Goal: Task Accomplishment & Management: Use online tool/utility

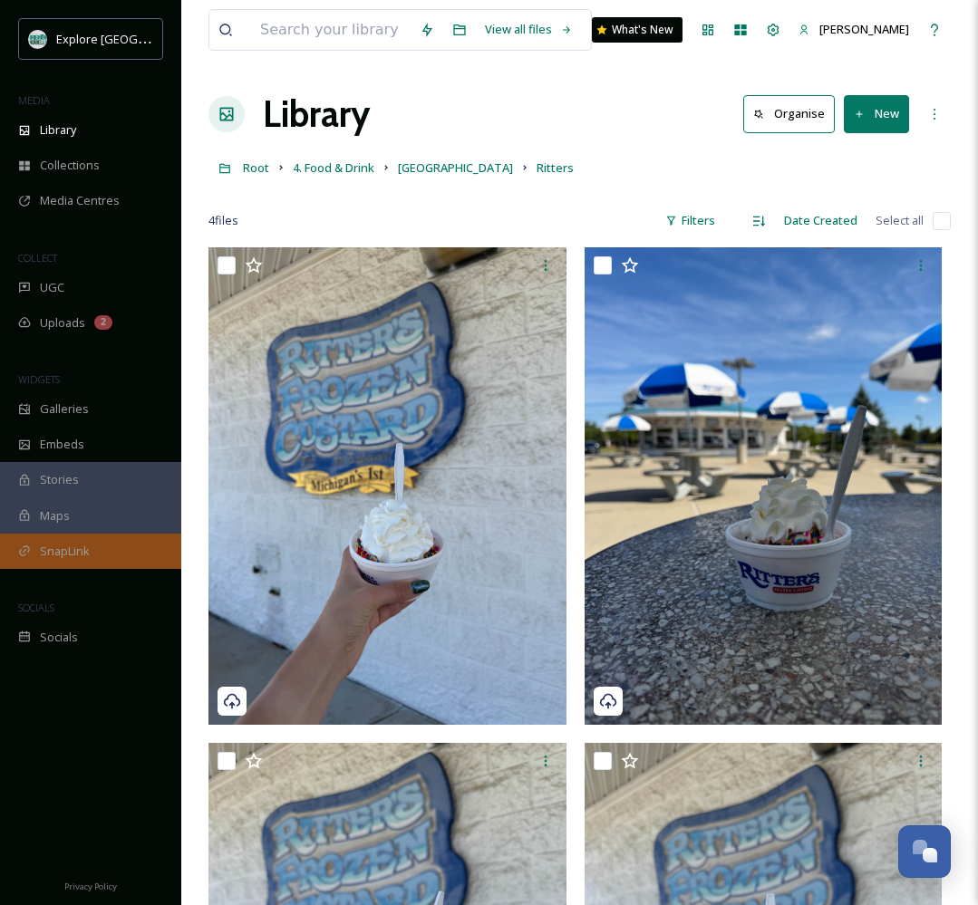
click at [50, 556] on span "SnapLink" at bounding box center [65, 551] width 50 height 17
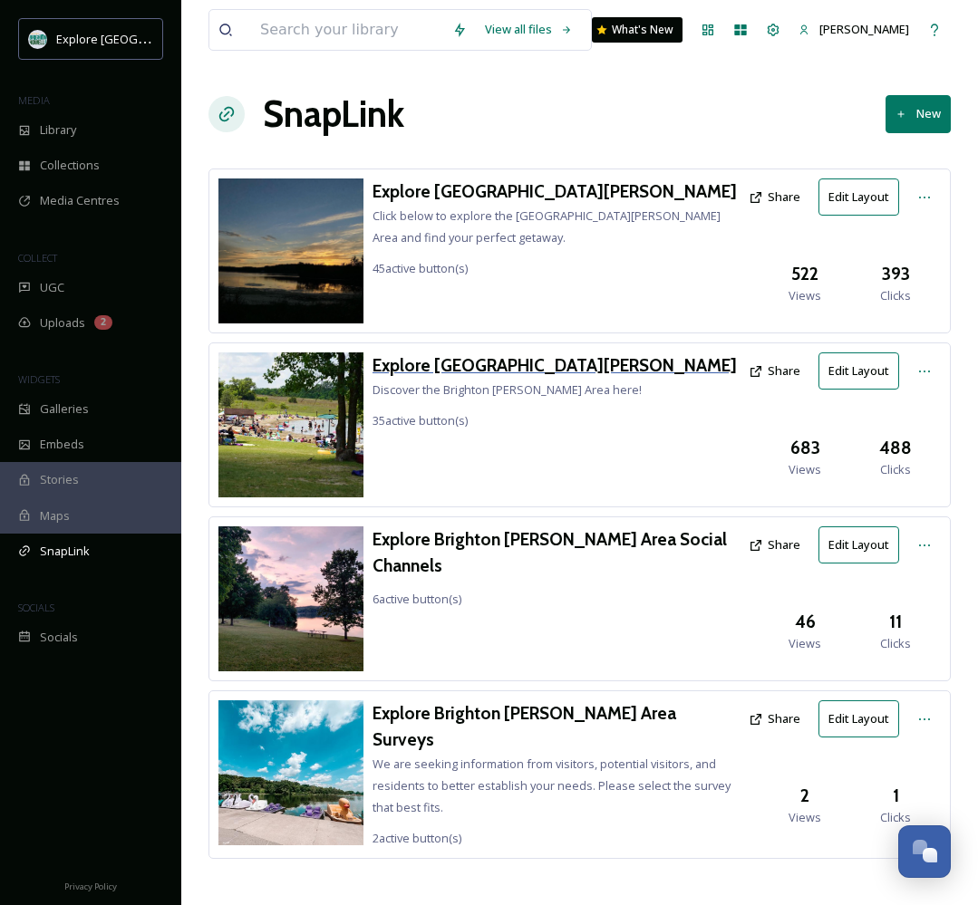
click at [485, 363] on h3 "Explore [GEOGRAPHIC_DATA][PERSON_NAME]" at bounding box center [554, 366] width 364 height 26
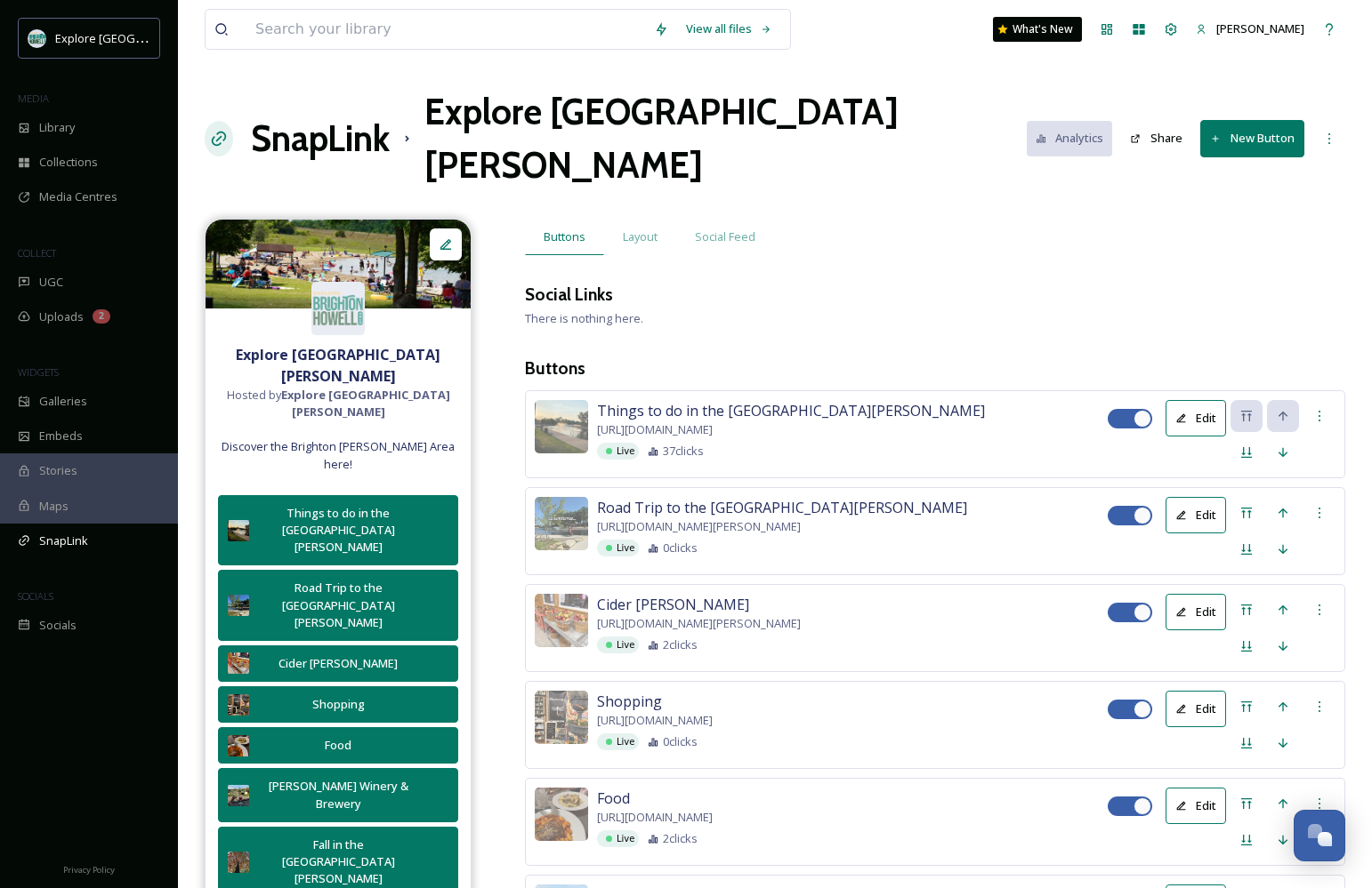
click at [959, 120] on button "New Button" at bounding box center [1252, 137] width 104 height 36
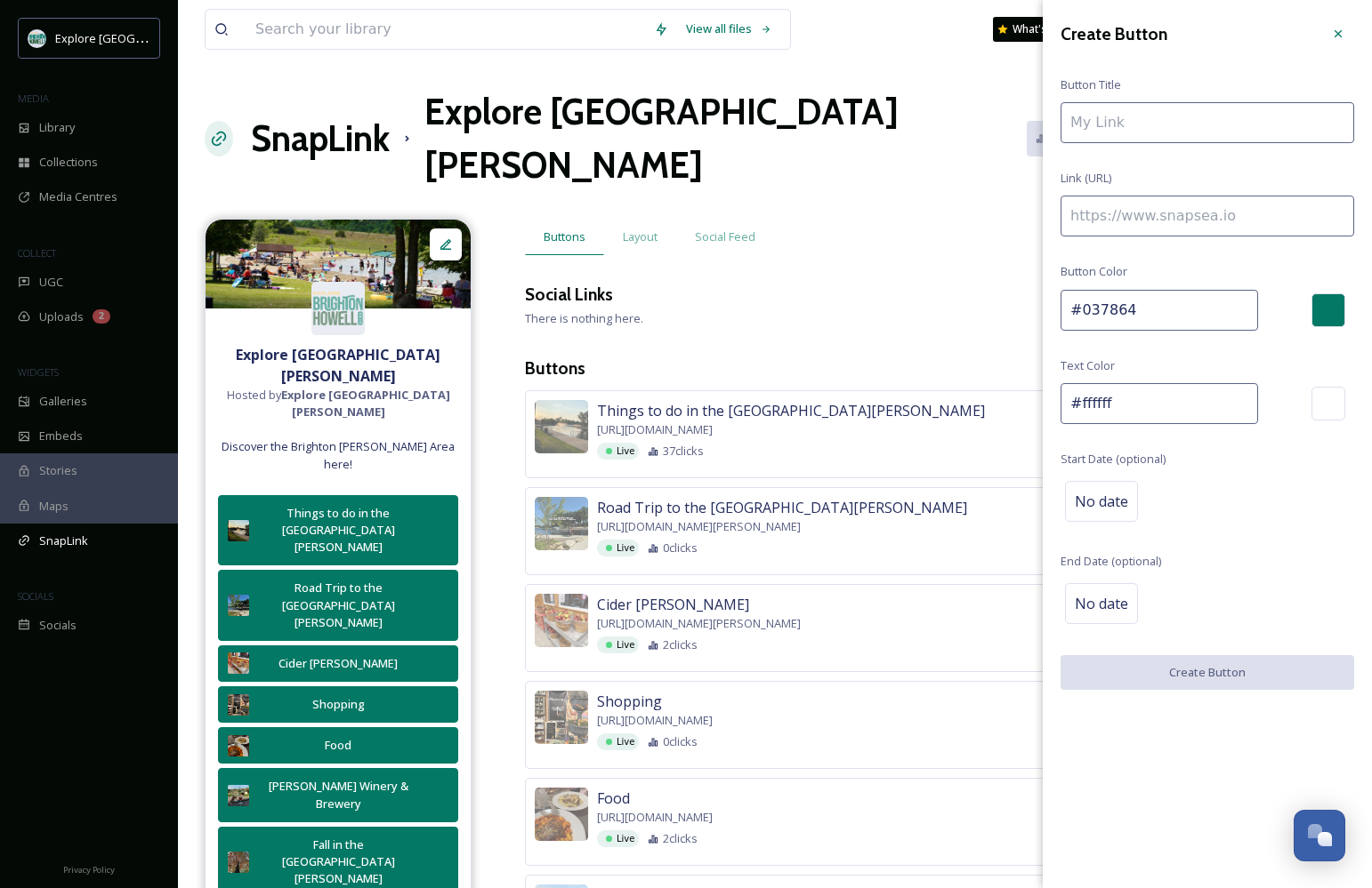
click at [959, 115] on input at bounding box center [1206, 123] width 293 height 41
type input "Island Lake & Ritter's Frozen Custard"
click at [959, 222] on input at bounding box center [1206, 216] width 293 height 41
paste input "https://explorebrightonhowellarea.com/favorites/?i=NTE4LDk5NTI%3D&utm_source=Ti…"
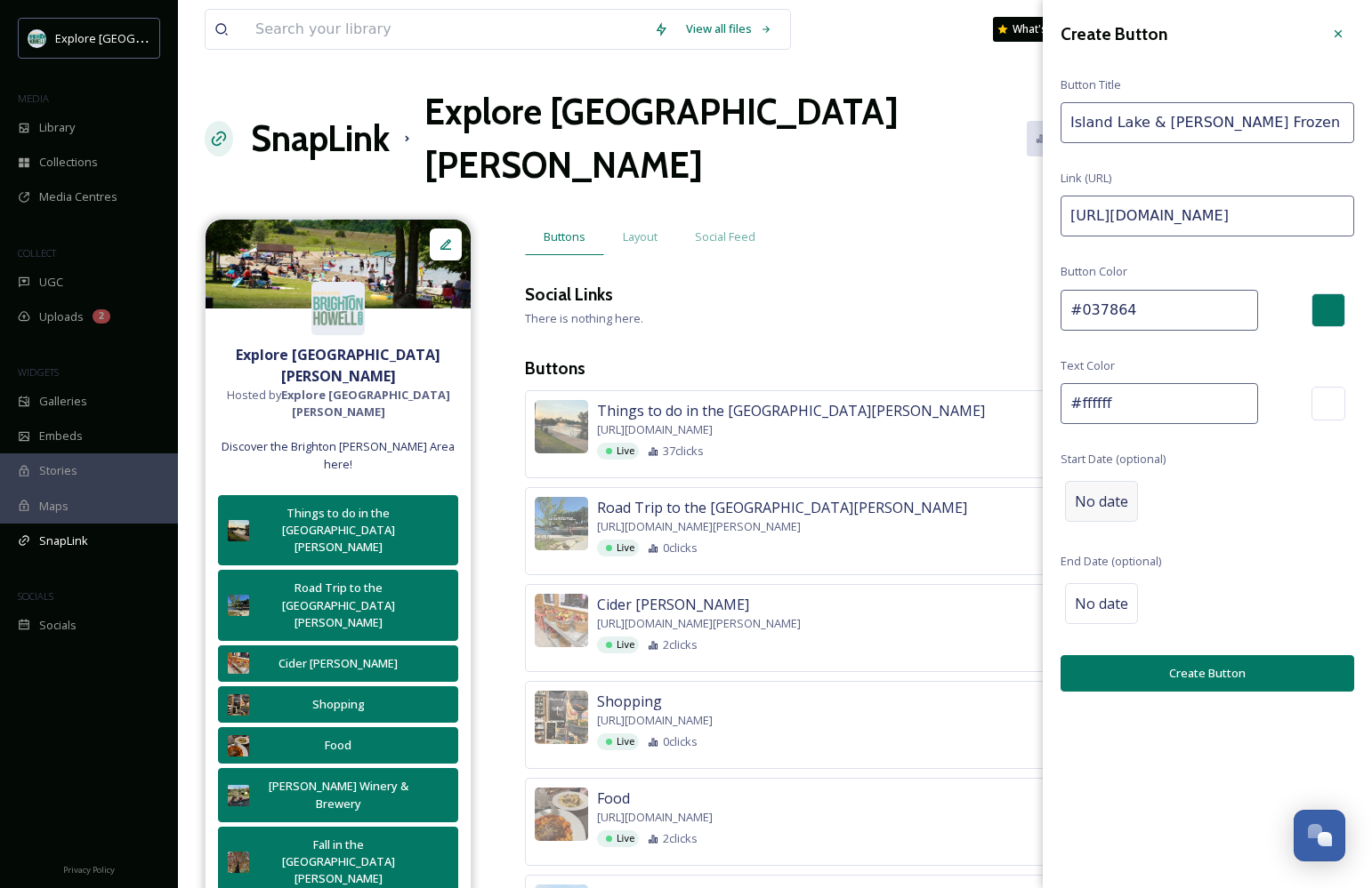
type input "https://explorebrightonhowellarea.com/favorites/?i=NTE4LDk5NTI%3D&utm_source=Ti…"
click at [959, 497] on span "No date" at bounding box center [1101, 501] width 53 height 22
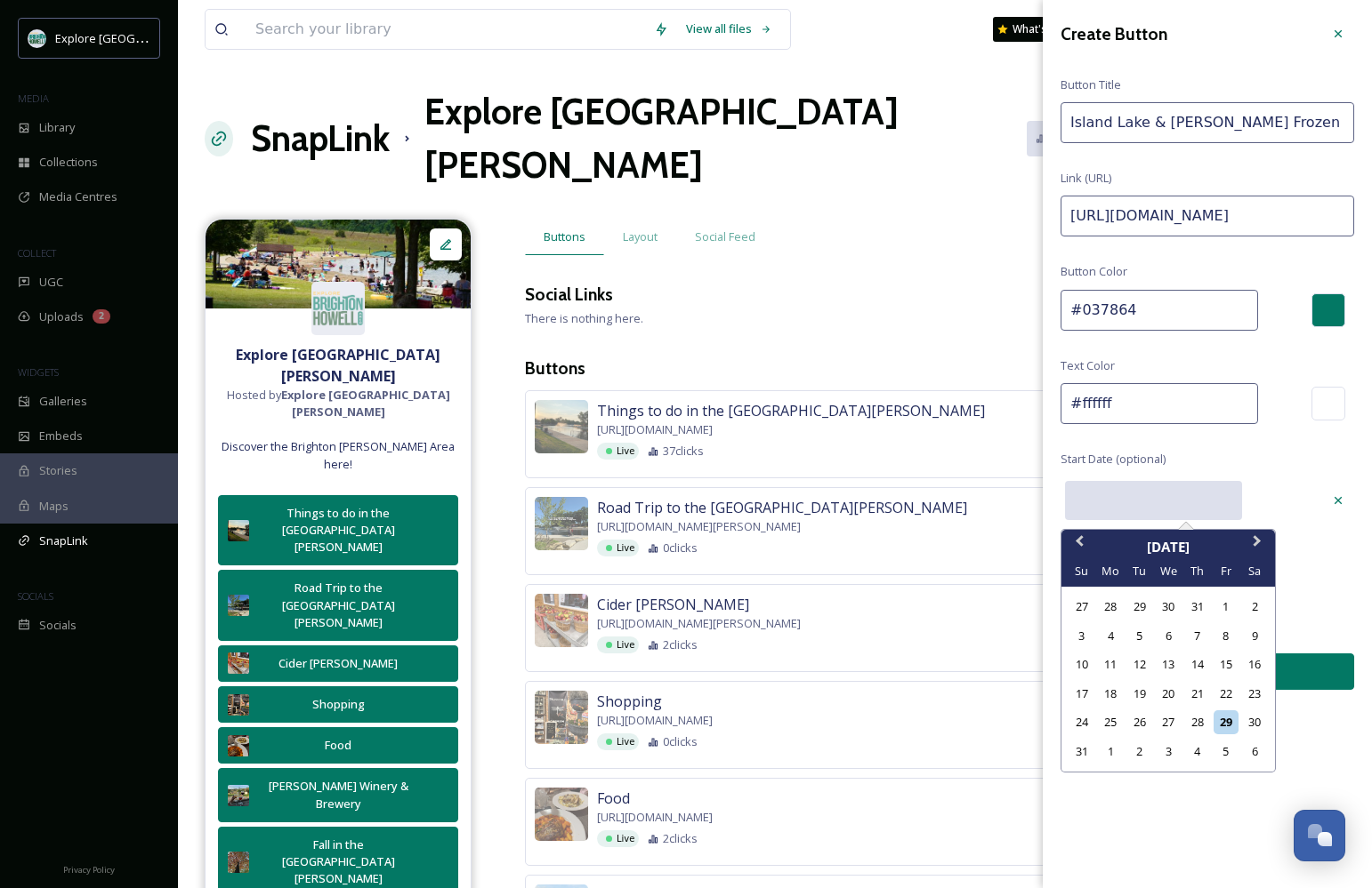
click at [959, 503] on input "text" at bounding box center [1153, 500] width 177 height 39
click at [959, 719] on div "29" at bounding box center [1225, 722] width 24 height 24
type input "[DATE]"
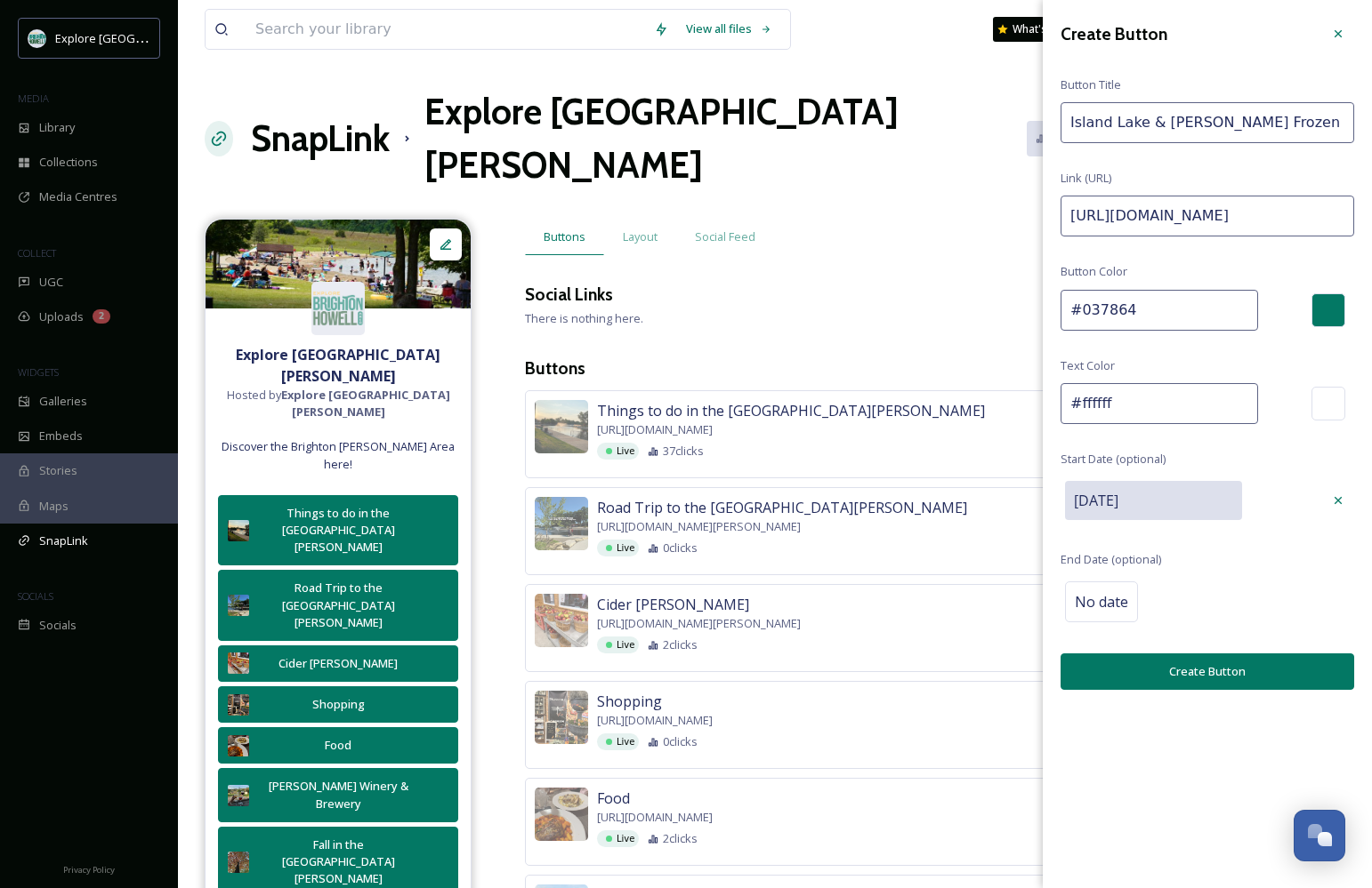
click at [959, 668] on button "Create Button" at bounding box center [1206, 671] width 293 height 36
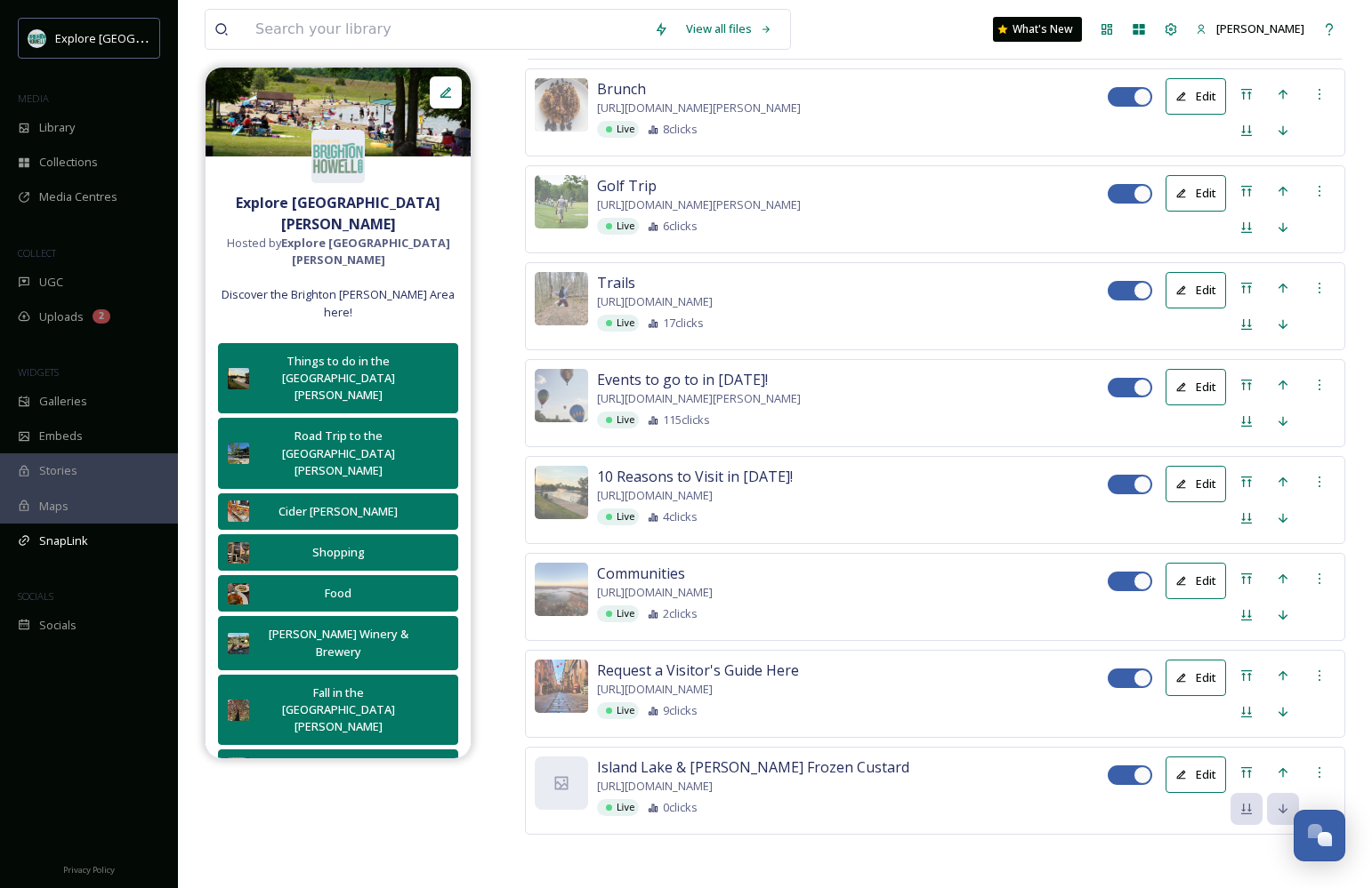
scroll to position [3387, 0]
click at [959, 765] on icon at bounding box center [1245, 772] width 15 height 15
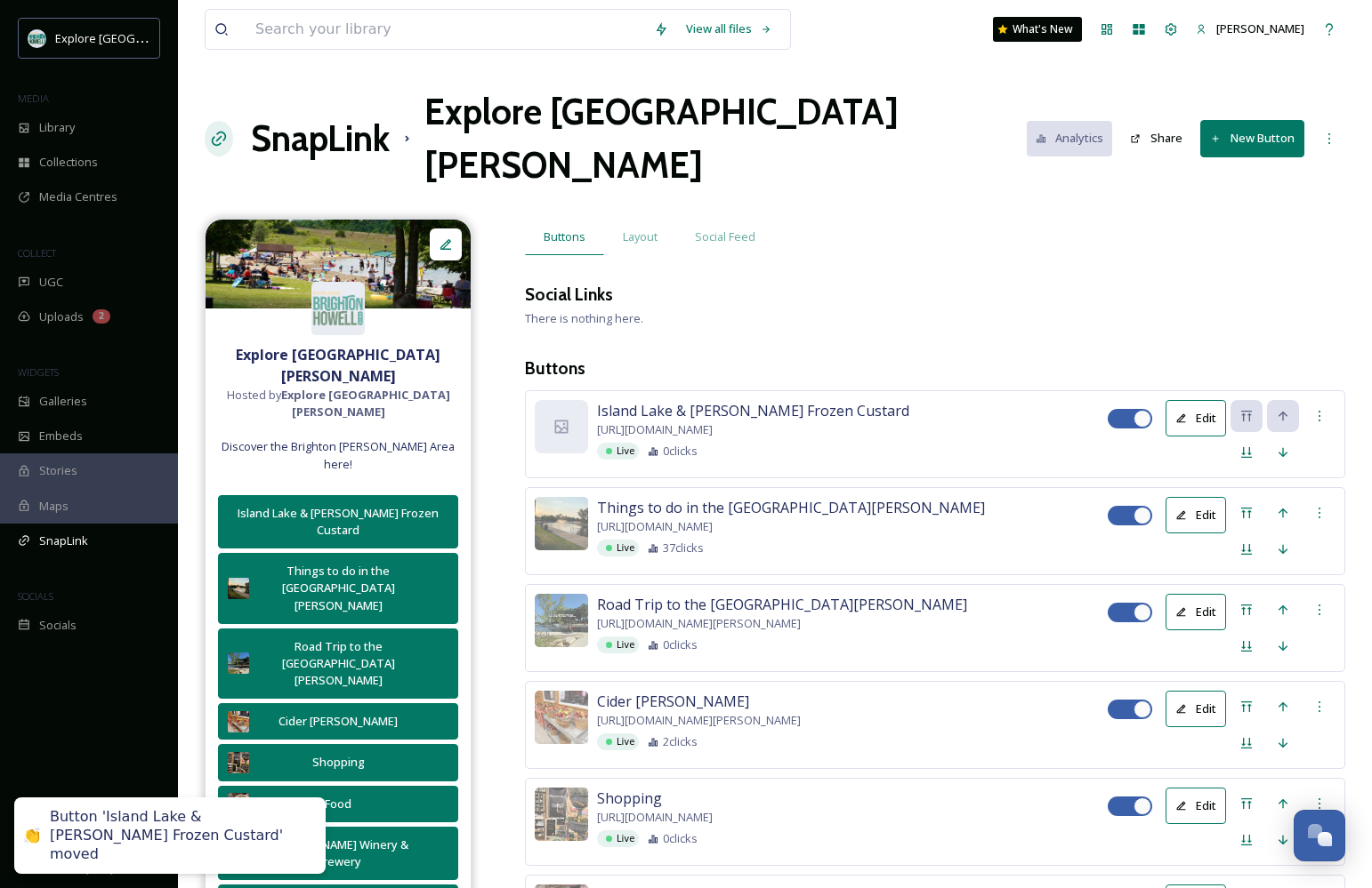
scroll to position [0, 0]
click at [573, 400] on div at bounding box center [561, 427] width 53 height 53
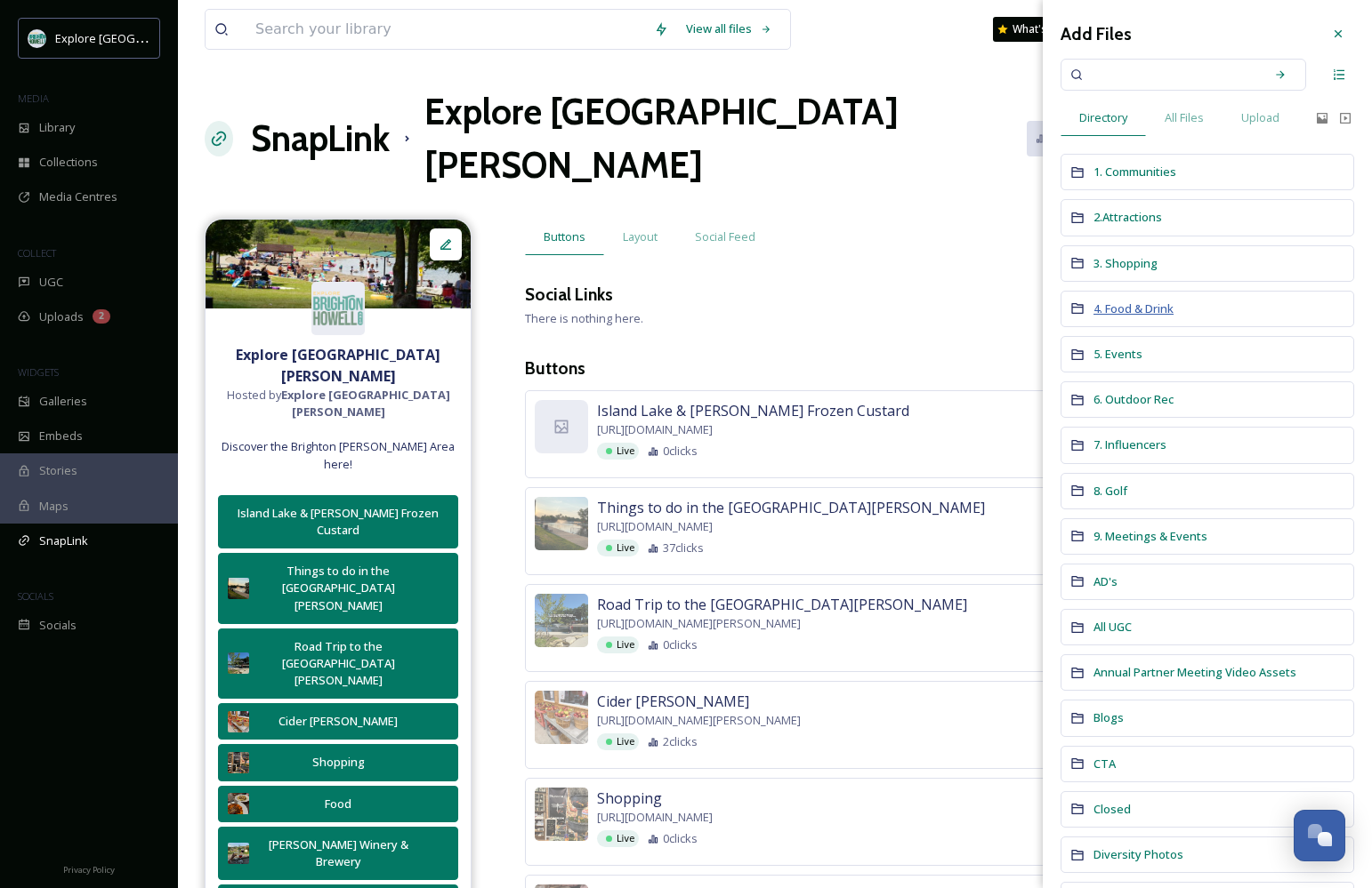
click at [959, 309] on span "4. Food & Drink" at bounding box center [1134, 308] width 80 height 16
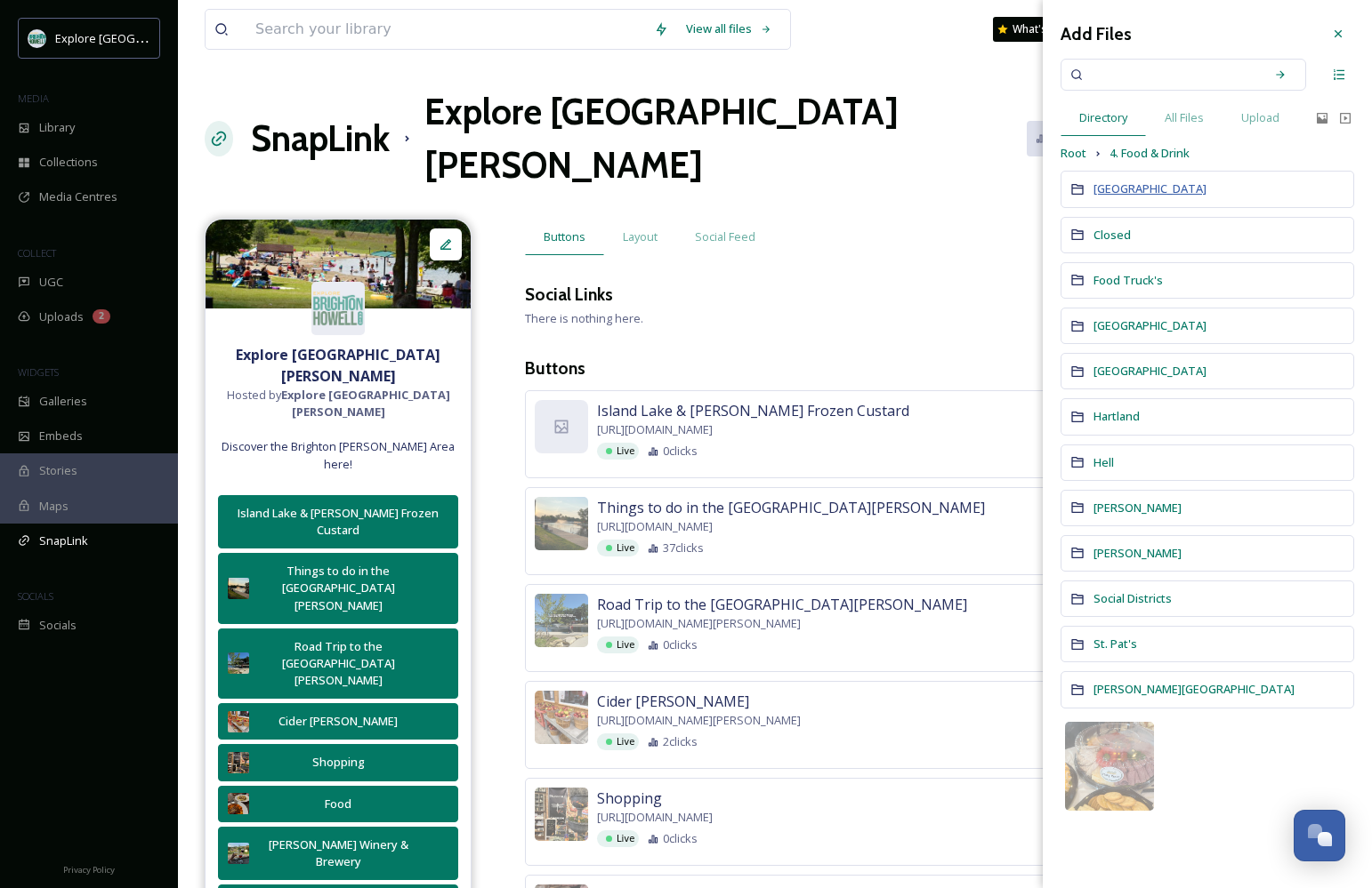
click at [959, 188] on span "[GEOGRAPHIC_DATA]" at bounding box center [1149, 188] width 113 height 16
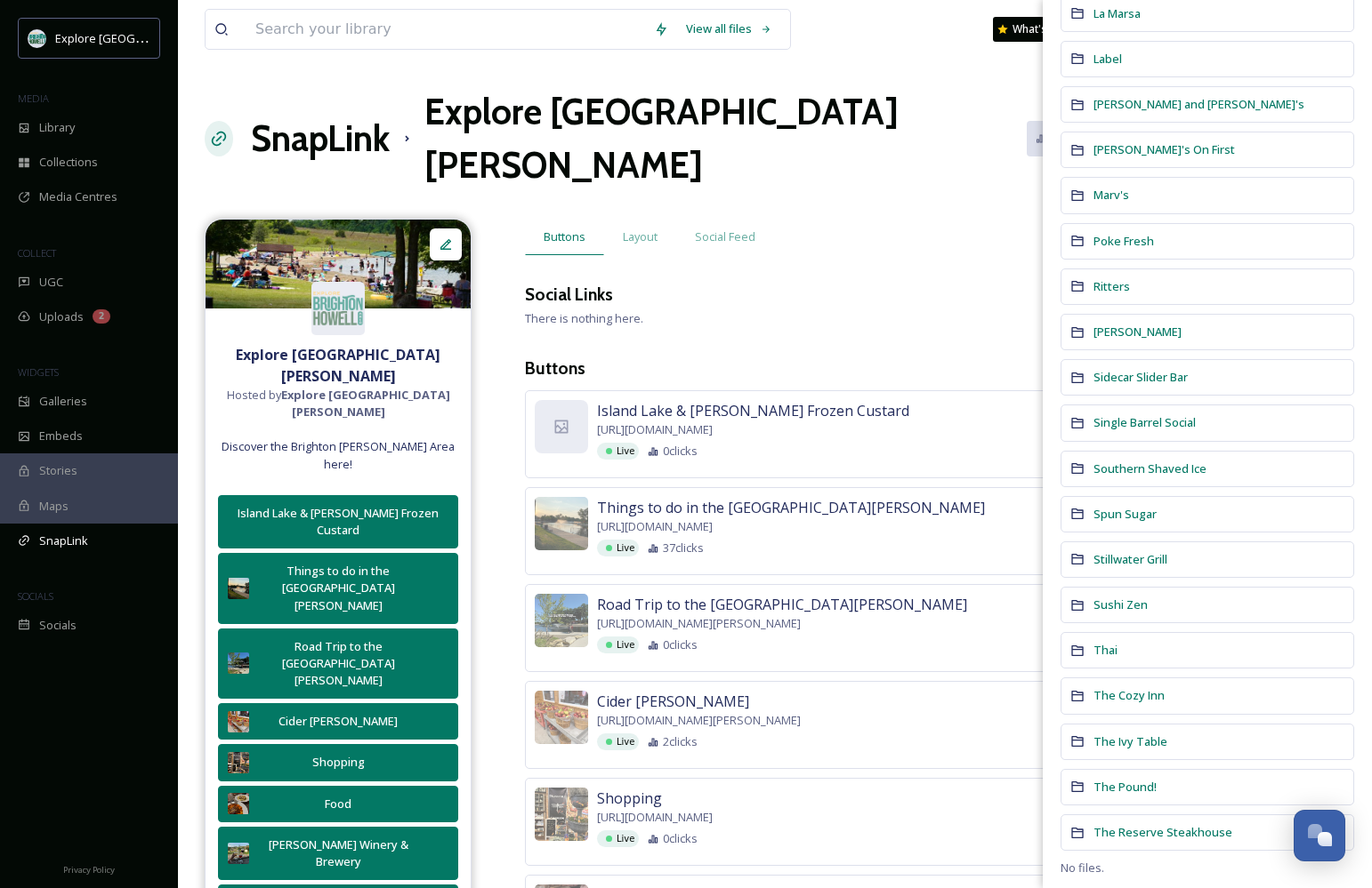
scroll to position [1448, 0]
click at [959, 283] on span "Ritters" at bounding box center [1111, 287] width 36 height 16
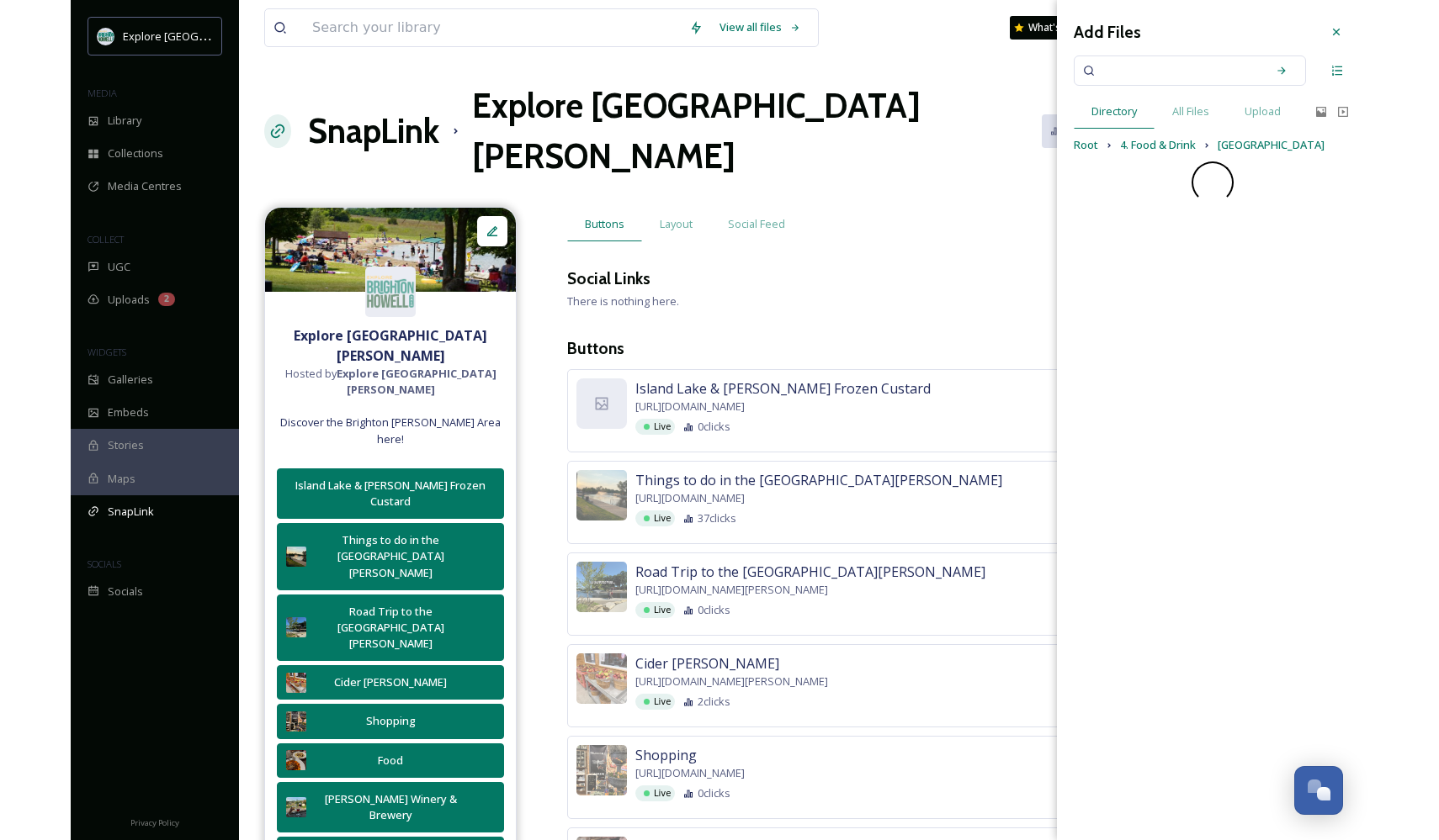
scroll to position [0, 0]
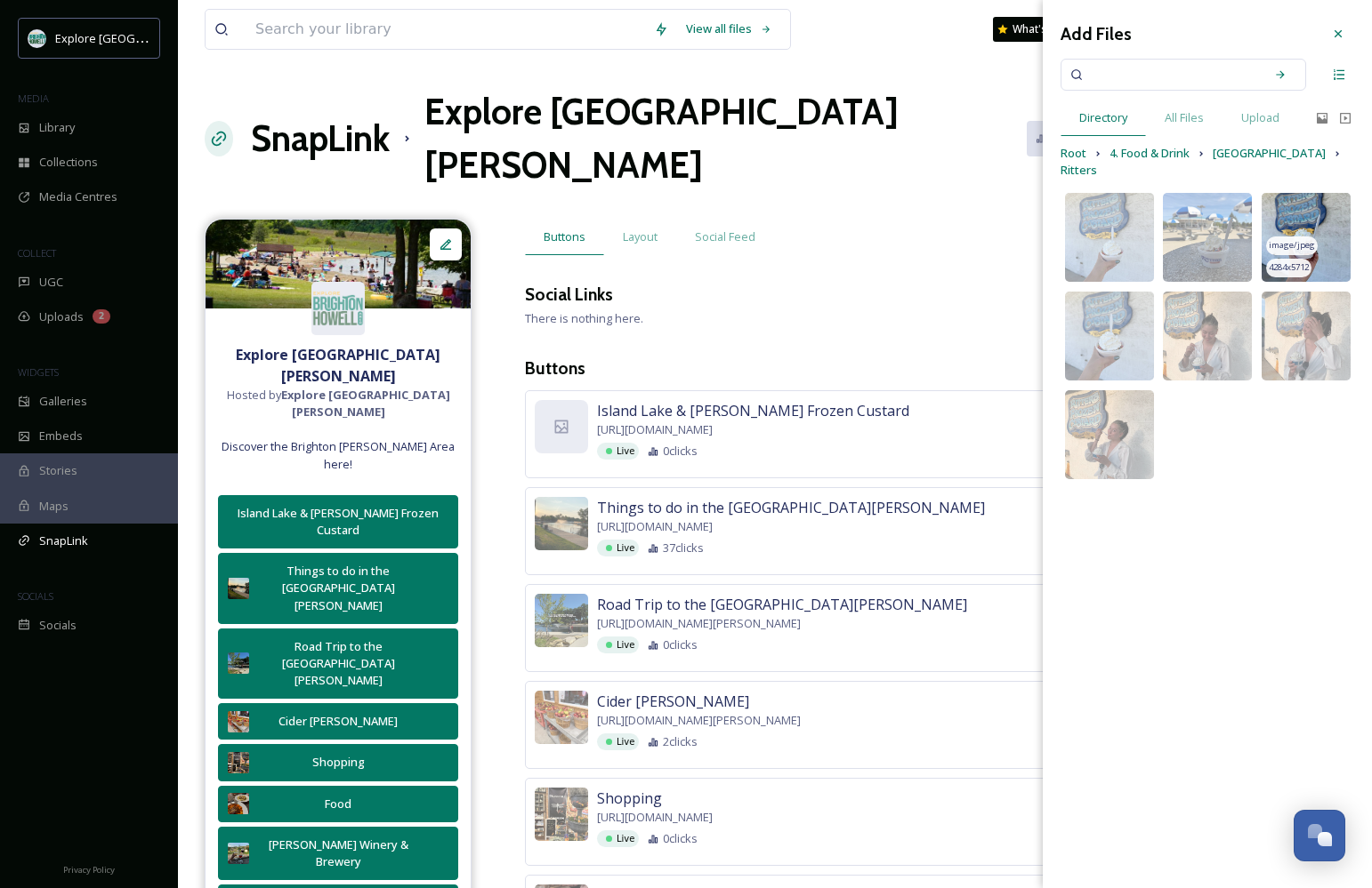
click at [959, 216] on img at bounding box center [1305, 237] width 89 height 89
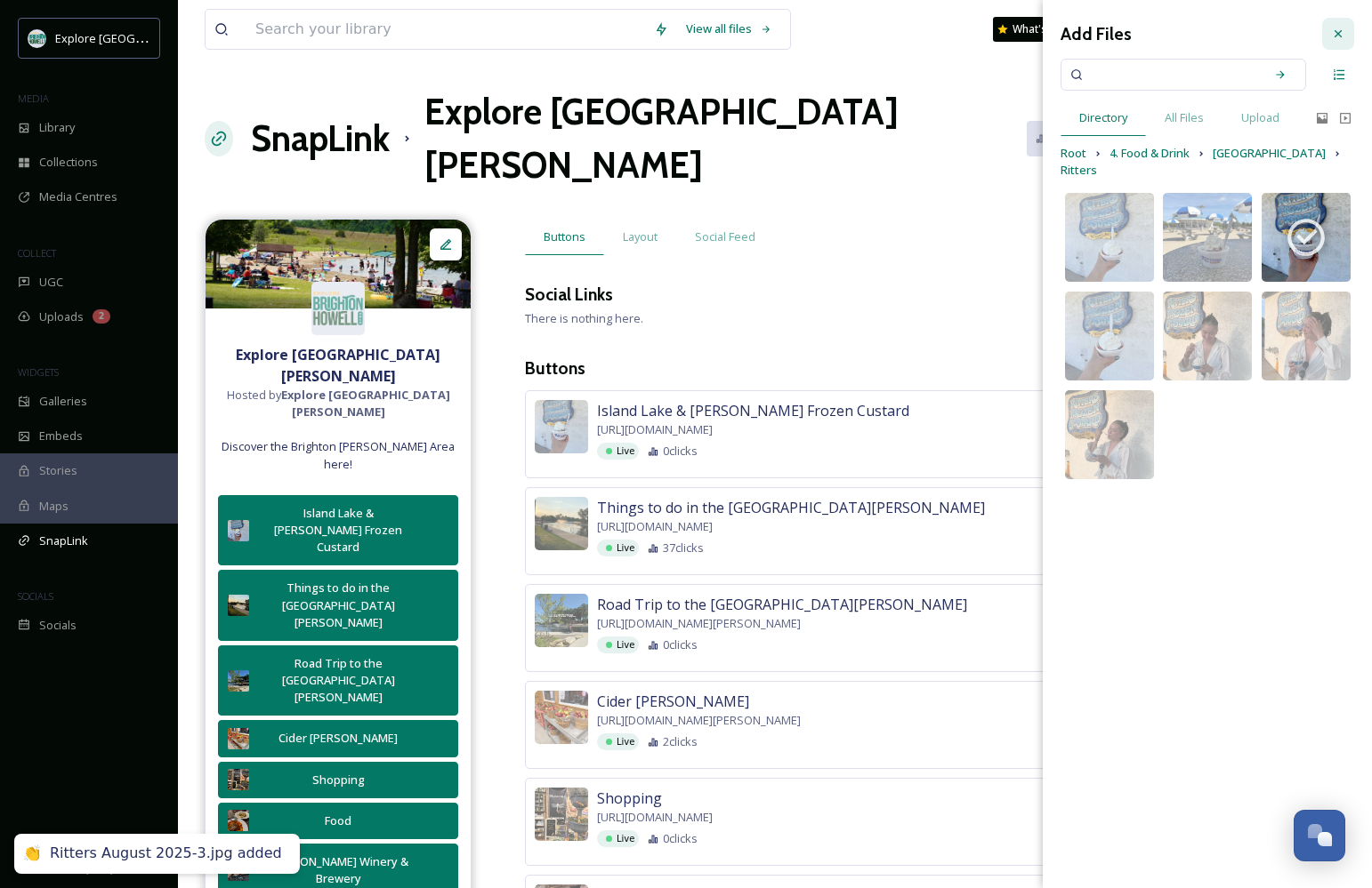
click at [959, 28] on icon at bounding box center [1338, 33] width 15 height 15
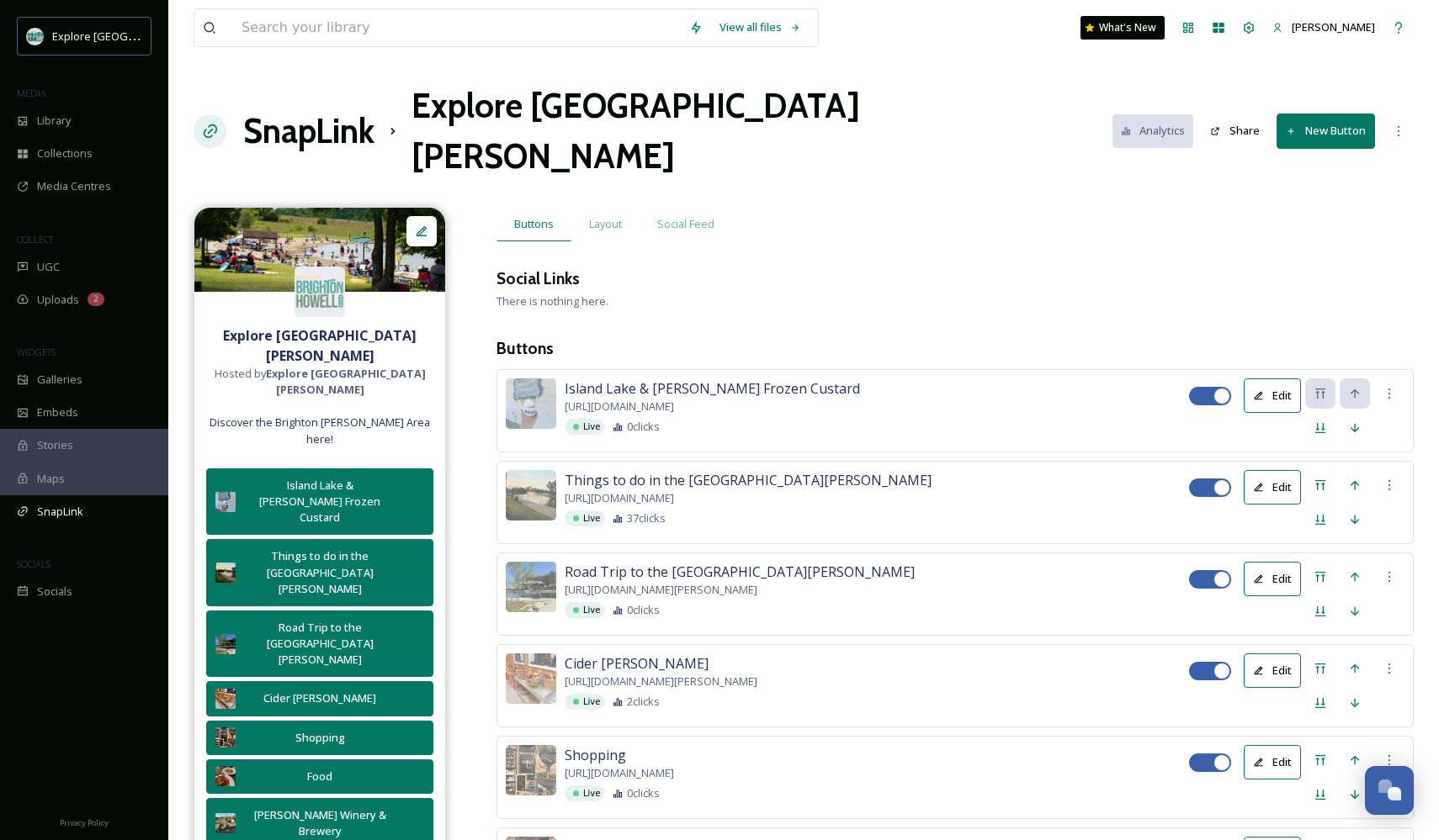
click at [320, 106] on h1 "SnapLink" at bounding box center [308, 131] width 131 height 50
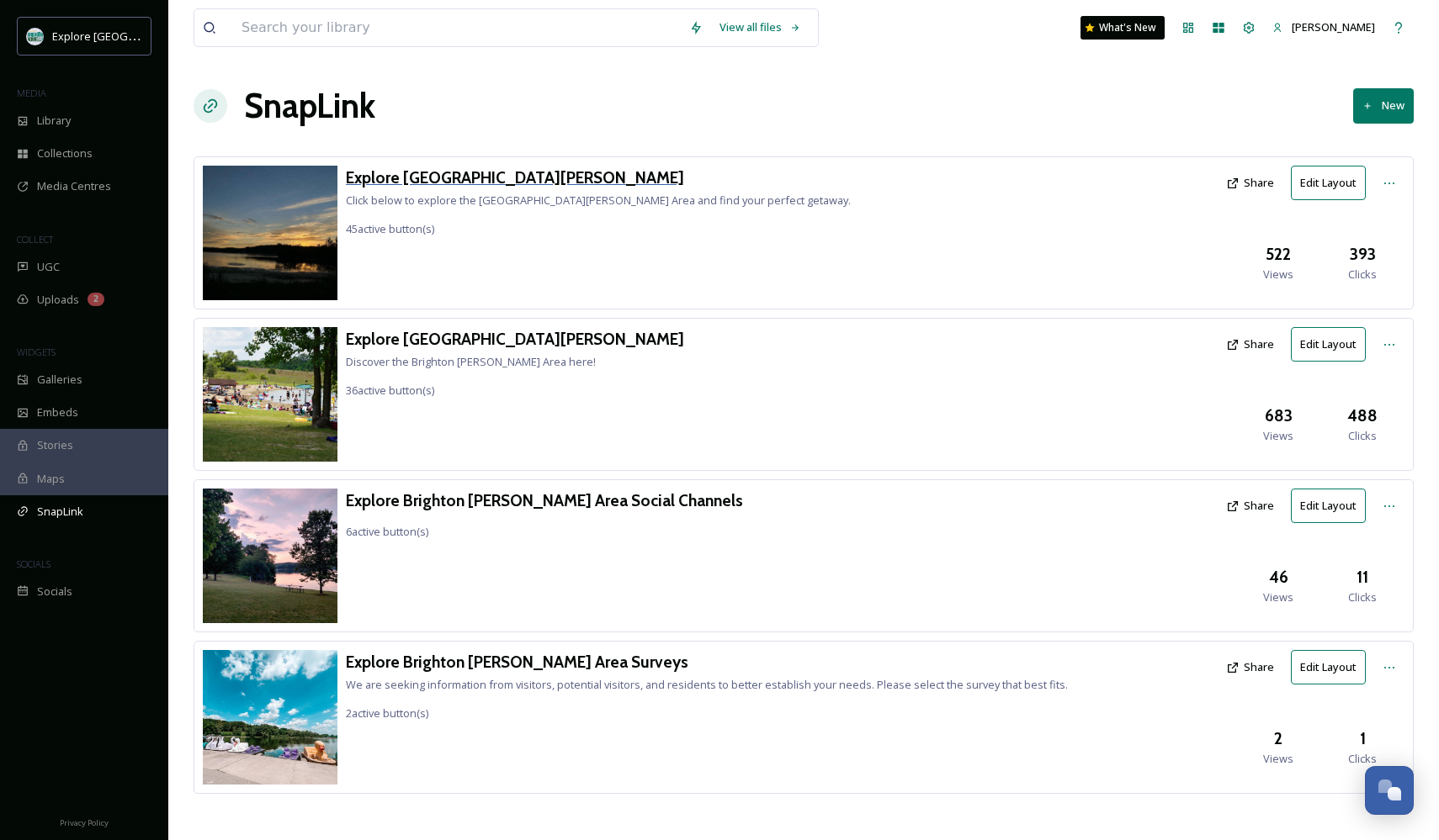
click at [469, 177] on h3 "Explore [GEOGRAPHIC_DATA][PERSON_NAME]" at bounding box center [598, 178] width 505 height 24
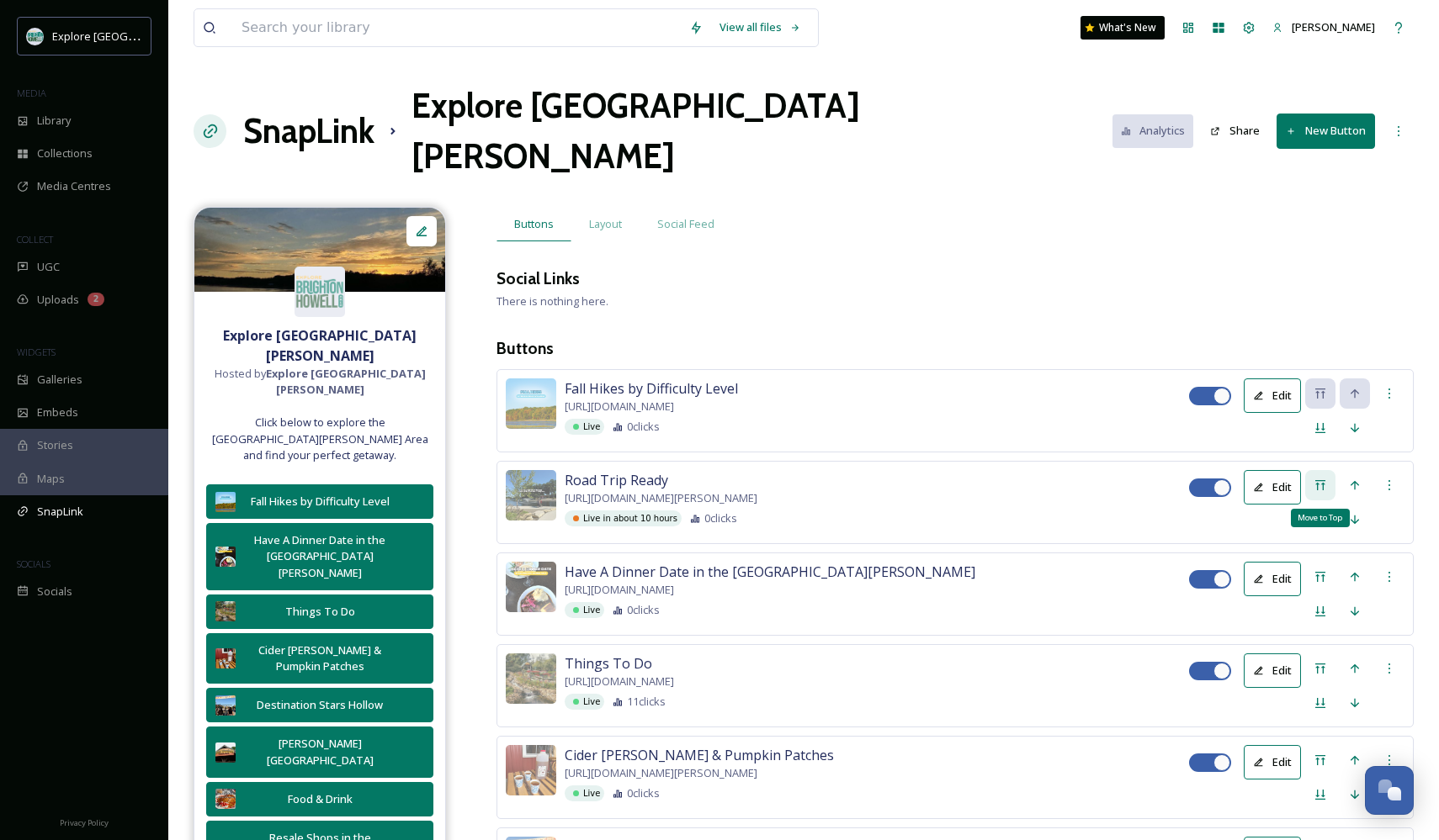
click at [1314, 479] on icon at bounding box center [1320, 485] width 14 height 14
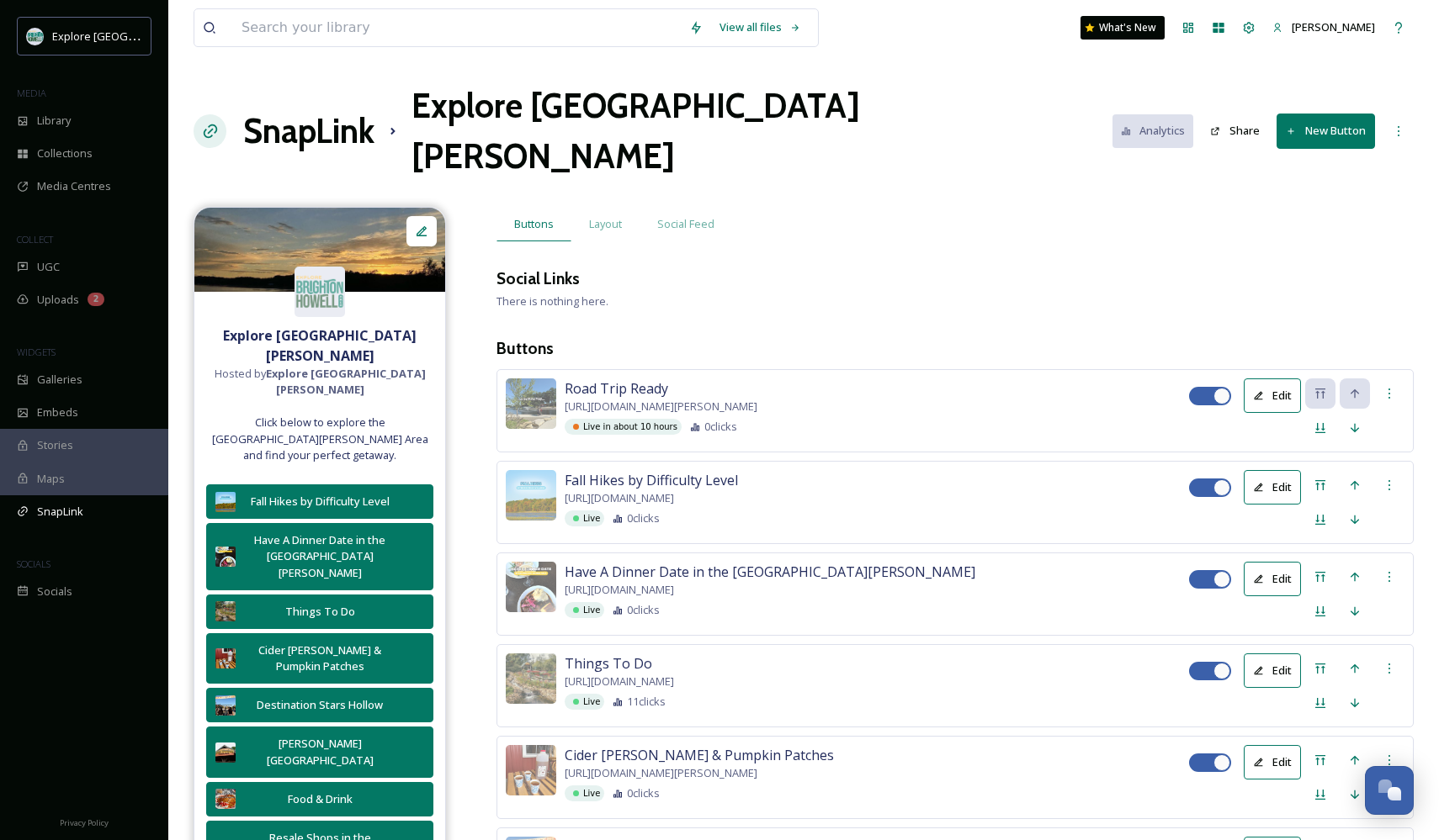
click at [1258, 391] on icon at bounding box center [1258, 396] width 11 height 11
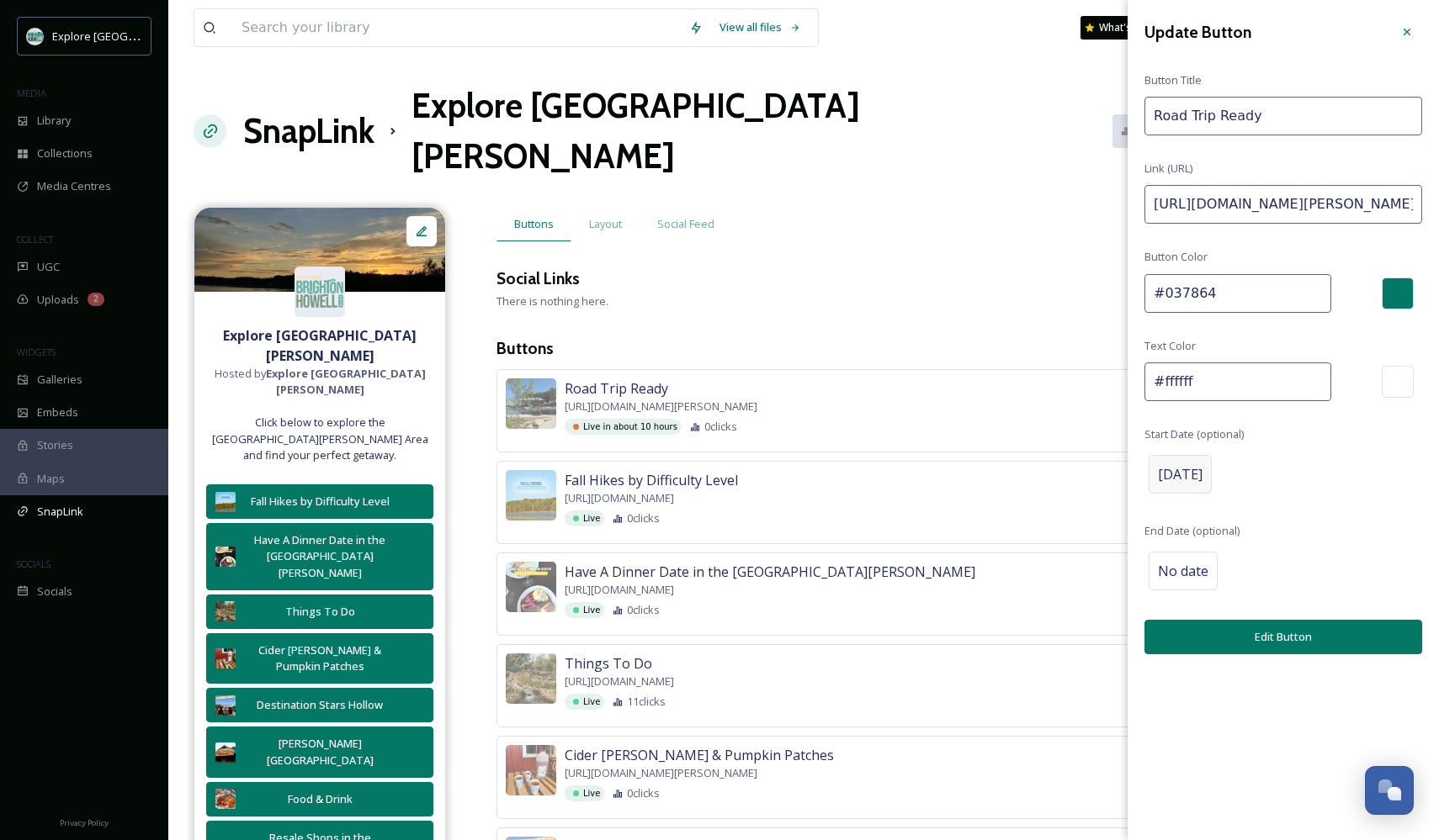
click at [1202, 466] on span "[DATE]" at bounding box center [1180, 474] width 45 height 20
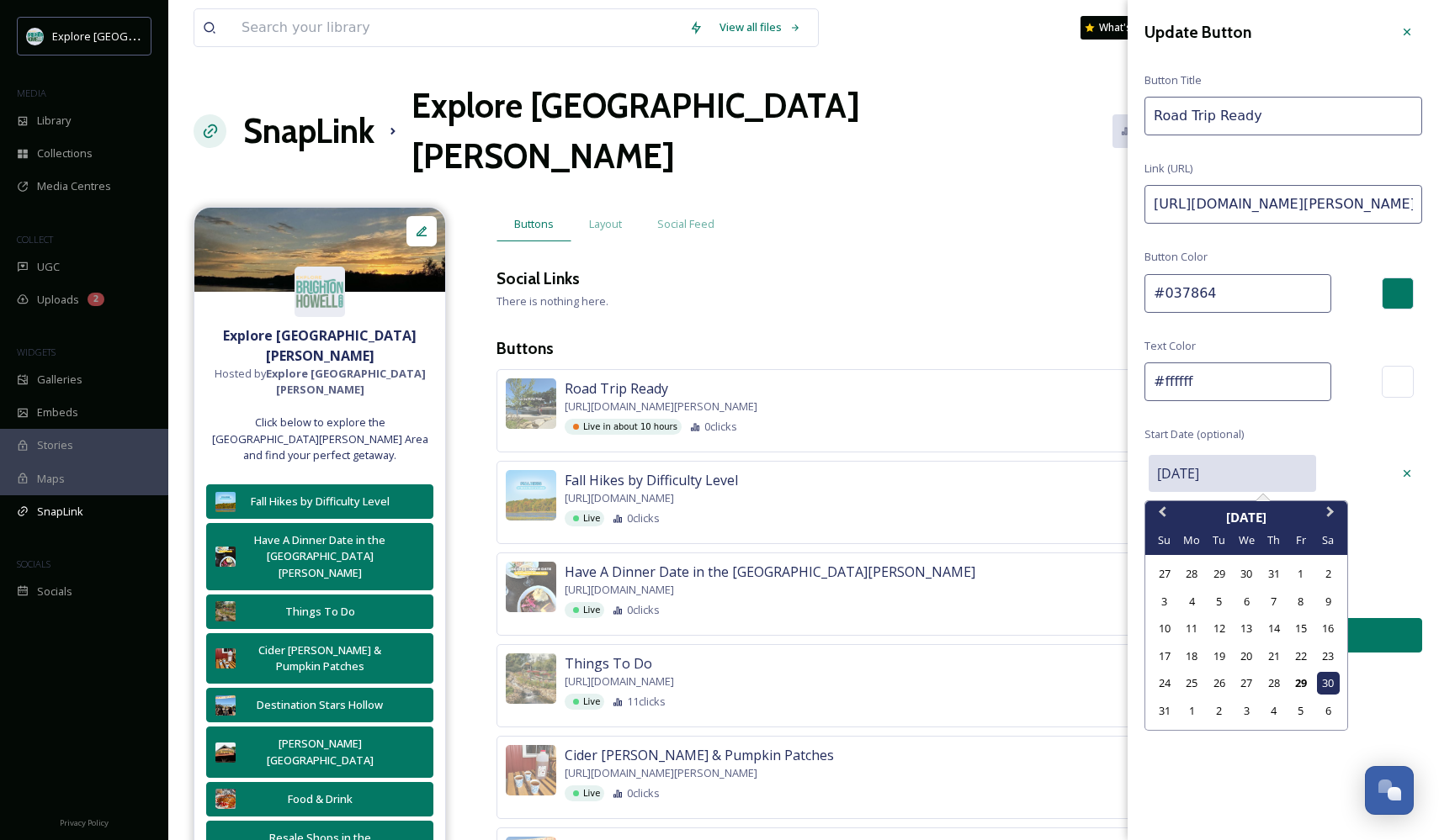
click at [1211, 466] on input "[DATE]" at bounding box center [1232, 473] width 167 height 37
click at [1296, 682] on div "29" at bounding box center [1300, 683] width 22 height 22
type input "[DATE]"
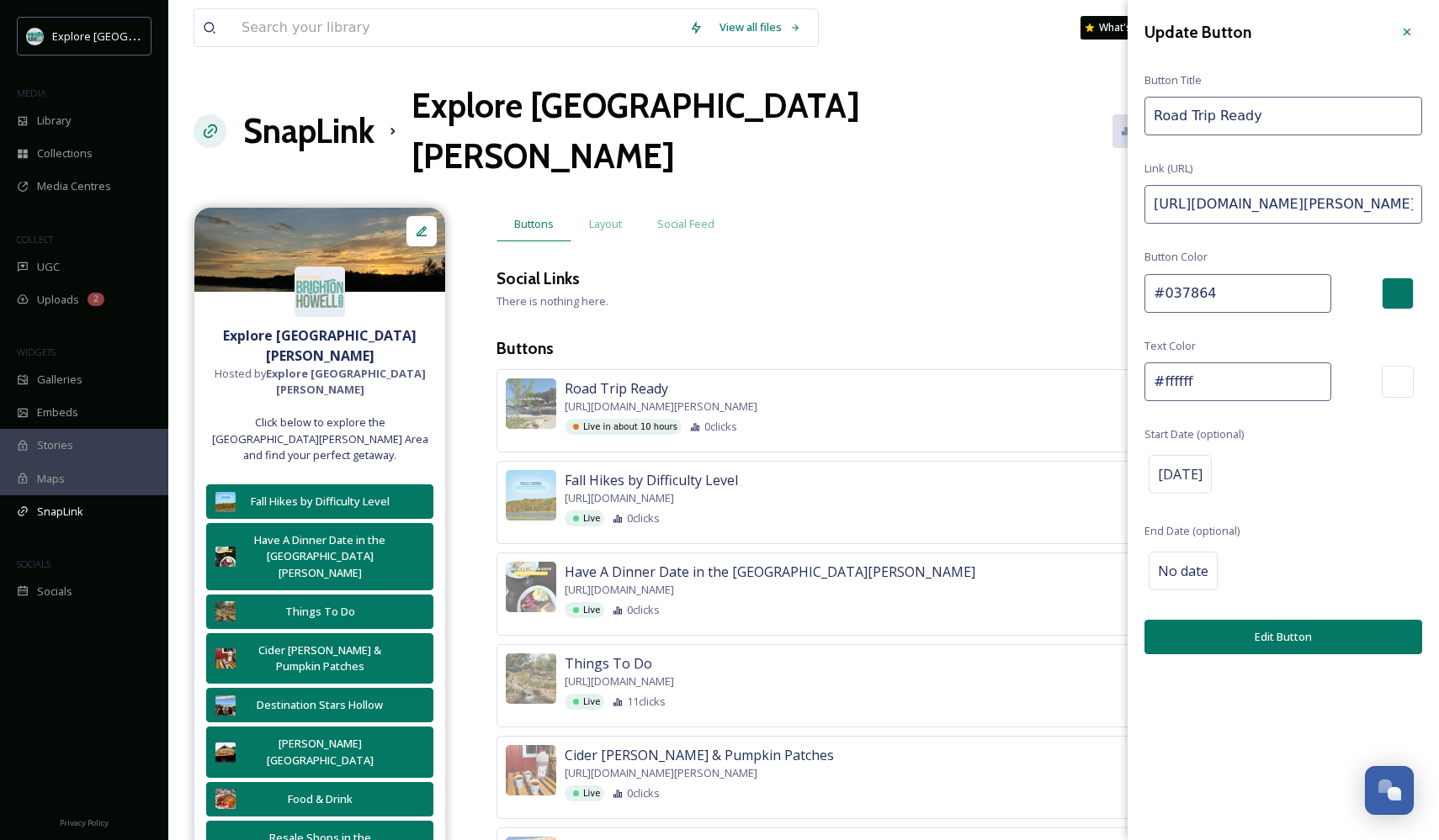
click at [1243, 633] on button "Edit Button" at bounding box center [1283, 637] width 278 height 34
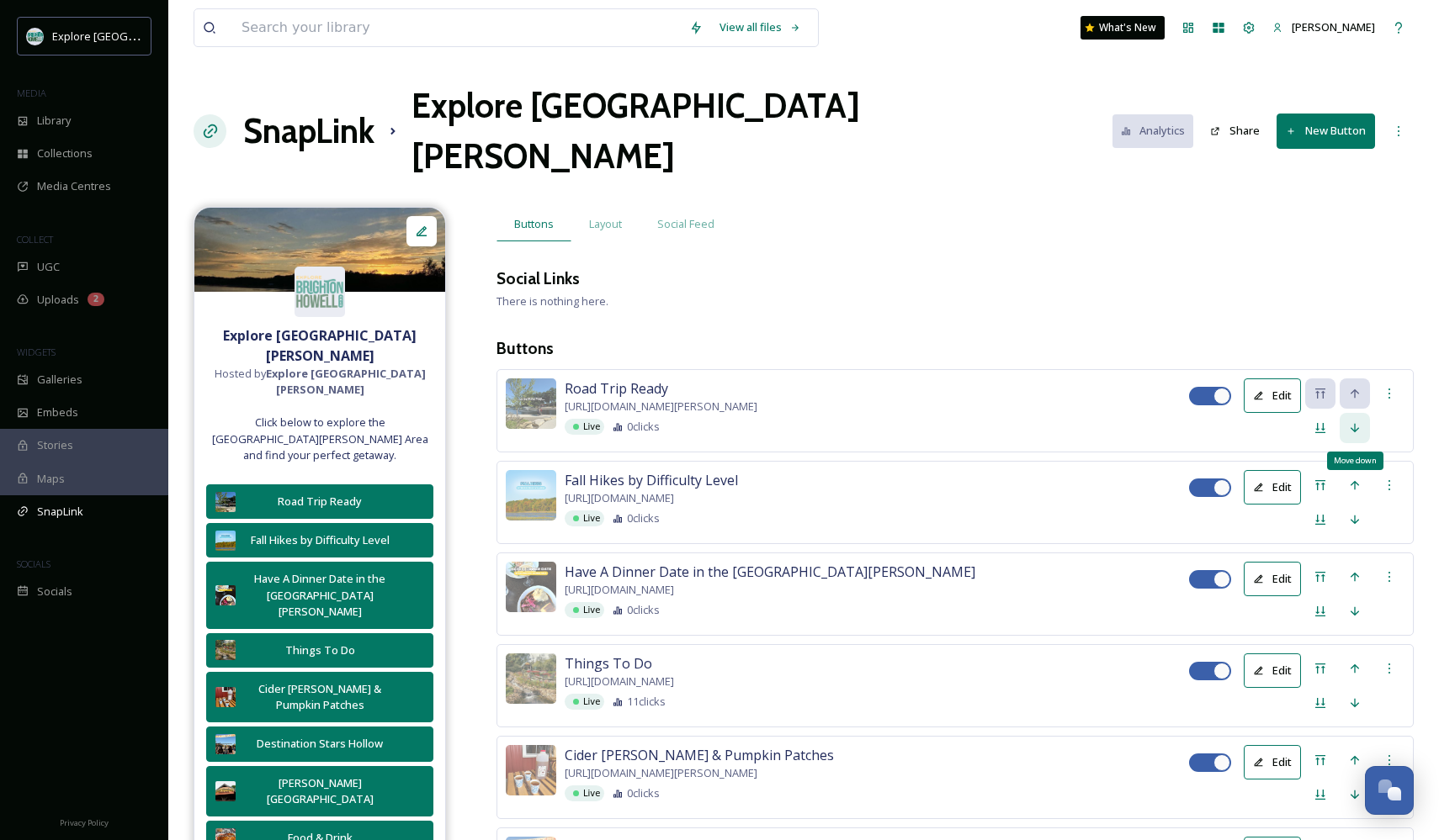
click at [1347, 413] on div "Move down" at bounding box center [1355, 428] width 31 height 31
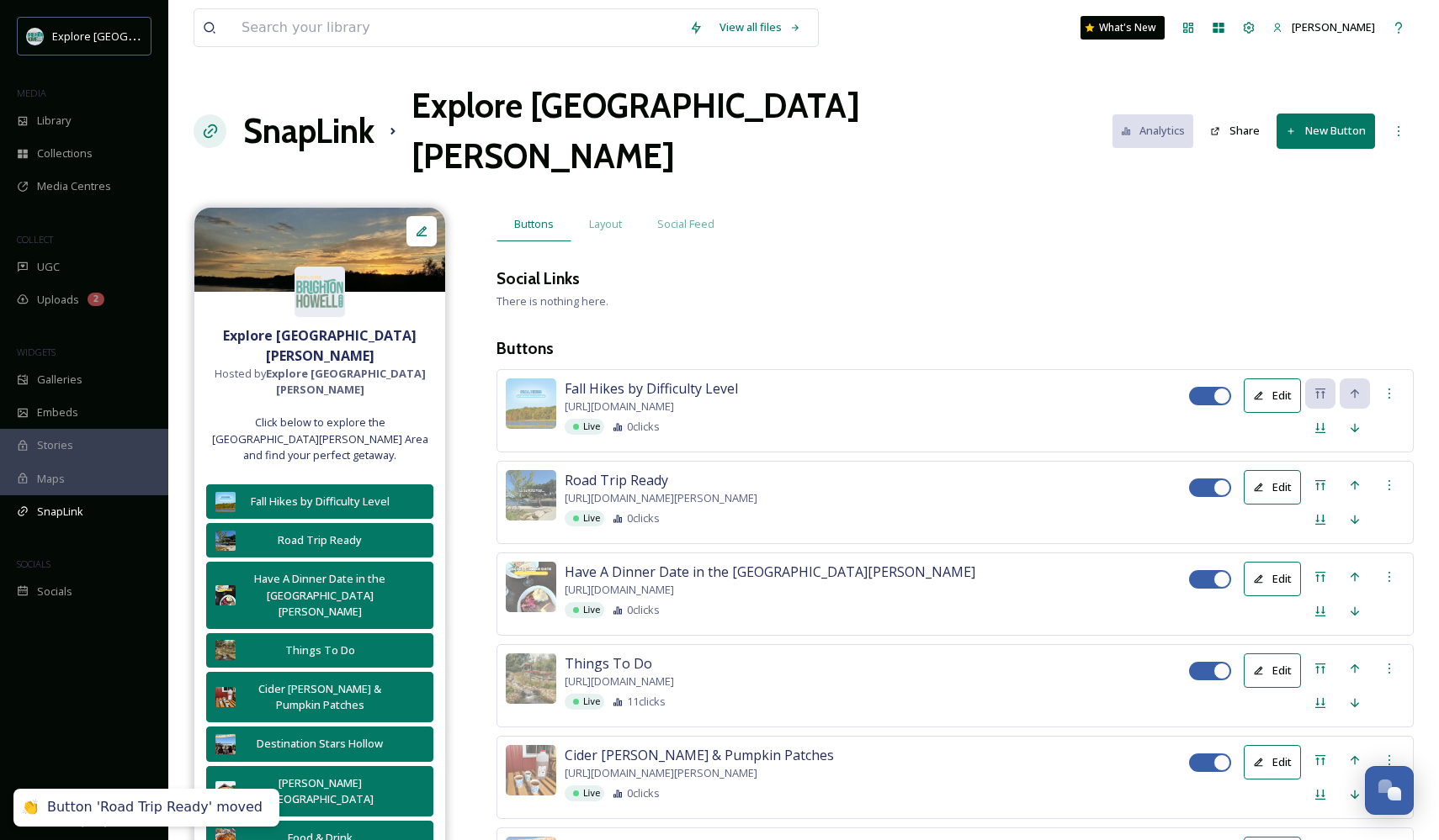
click at [1323, 113] on button "New Button" at bounding box center [1326, 130] width 98 height 34
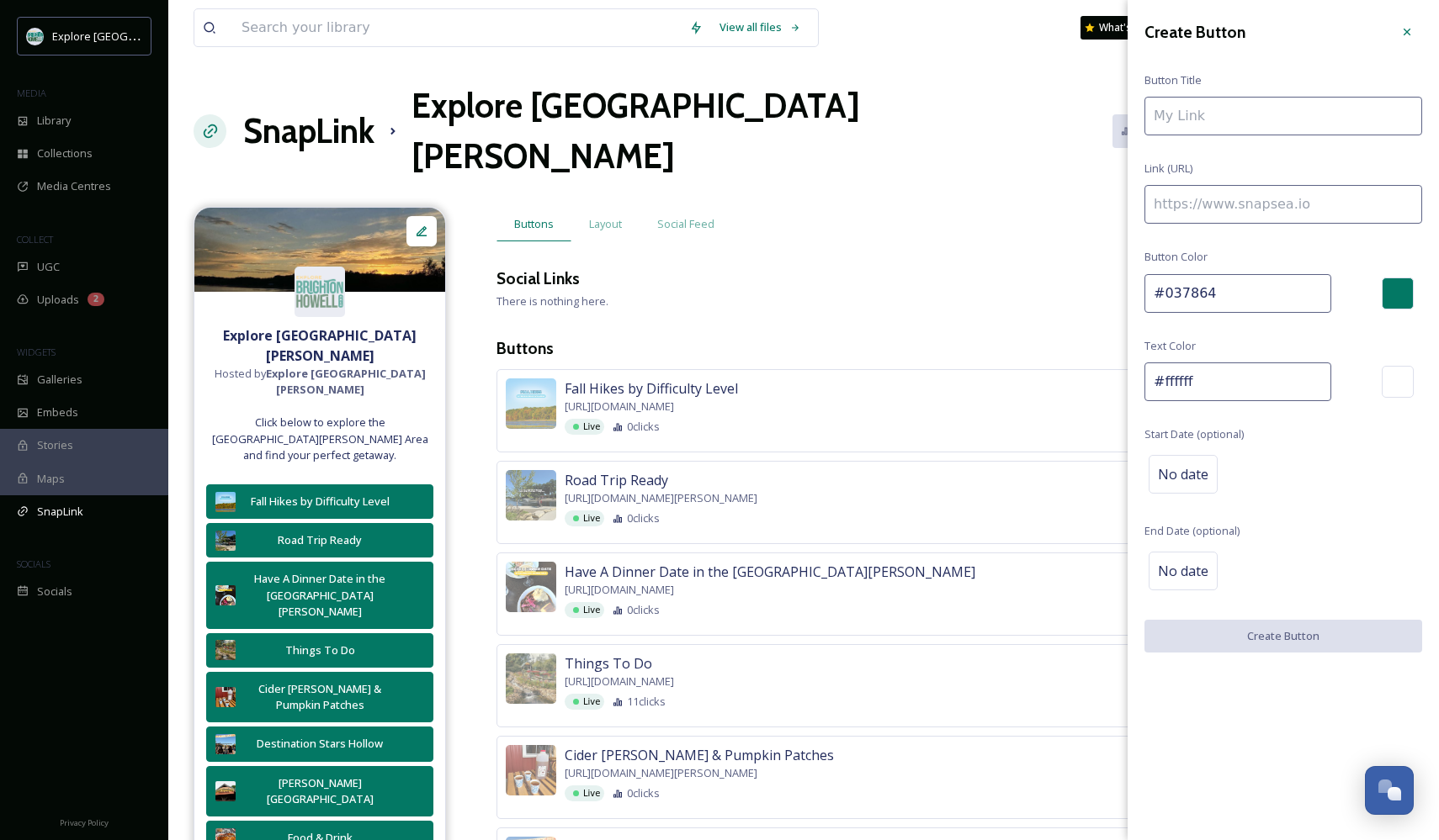
click at [1257, 112] on input at bounding box center [1283, 116] width 278 height 39
type input "F"
click at [1413, 30] on icon at bounding box center [1407, 32] width 14 height 14
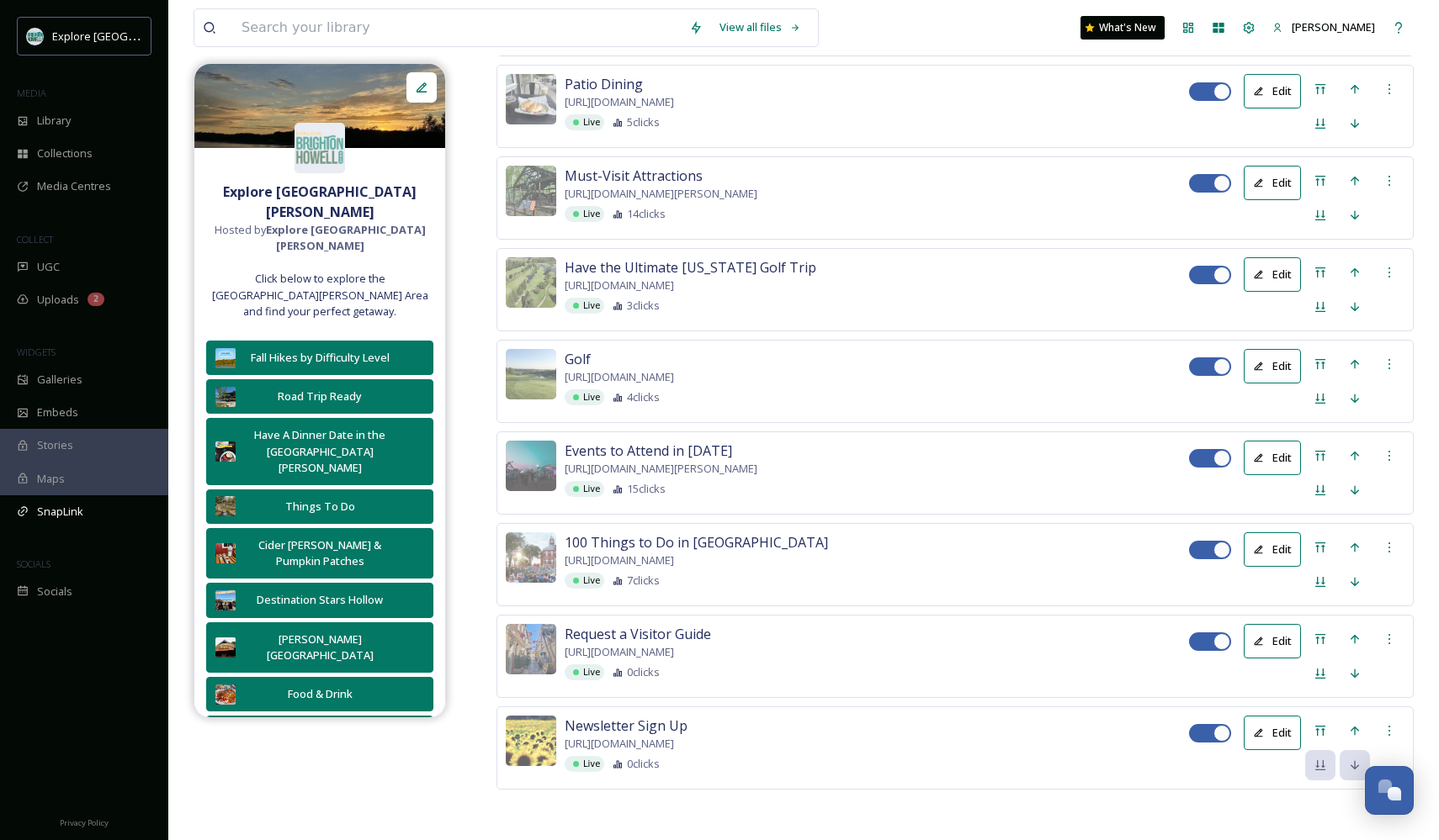
scroll to position [4010, 0]
click at [1322, 357] on icon at bounding box center [1320, 364] width 14 height 14
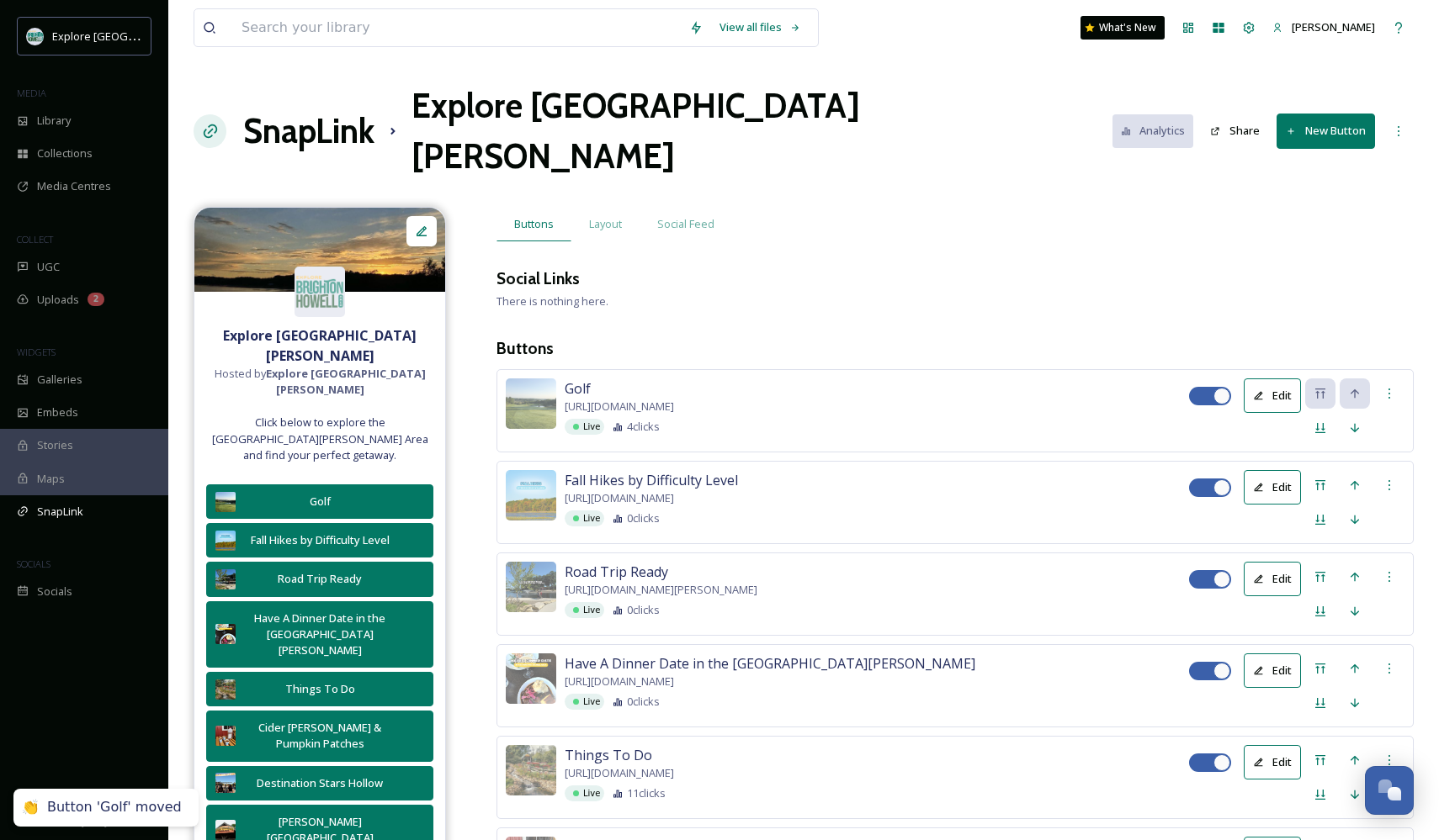
scroll to position [0, 0]
click at [1270, 379] on button "Edit" at bounding box center [1273, 395] width 58 height 34
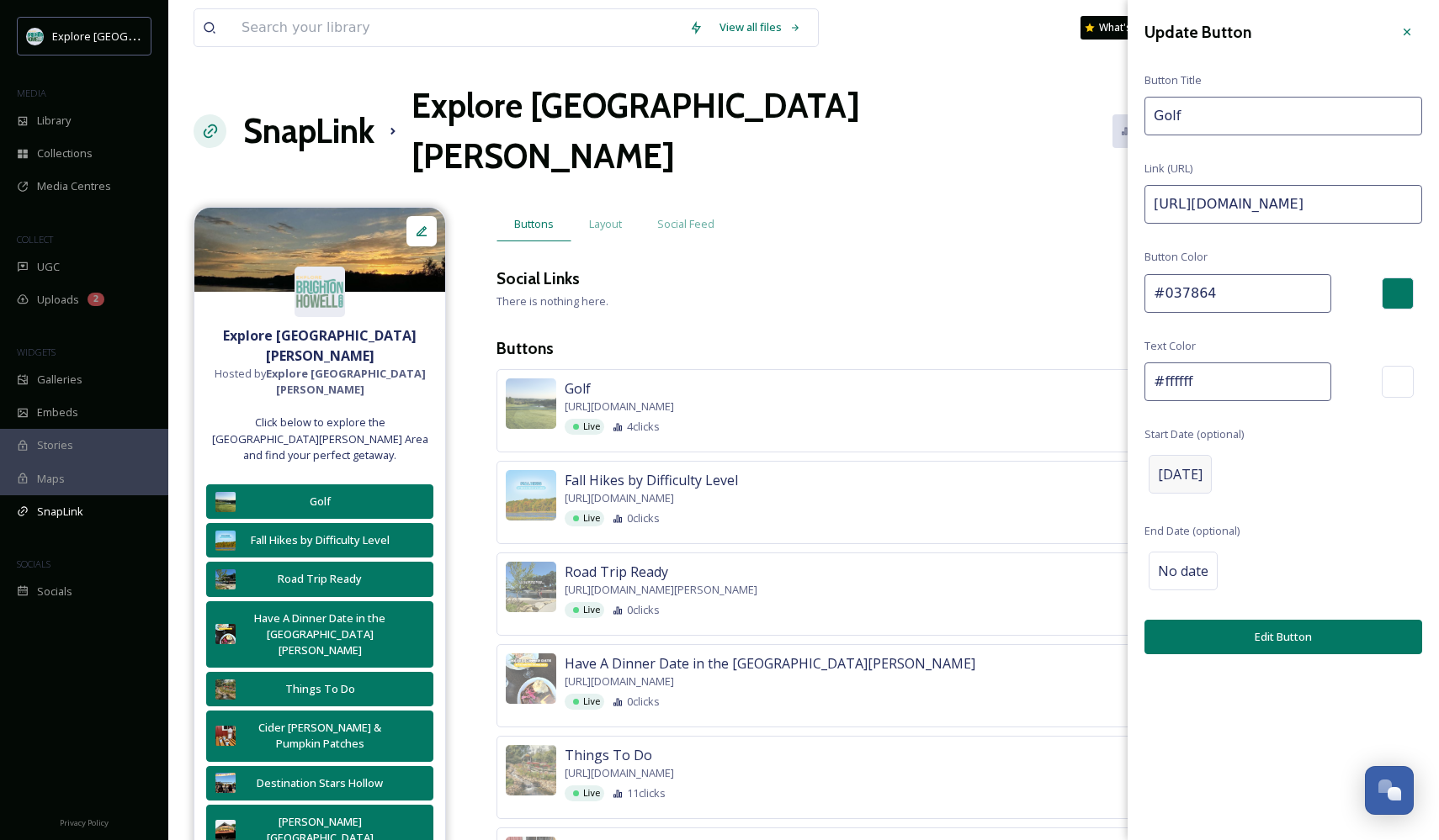
click at [1202, 479] on span "[DATE]" at bounding box center [1180, 474] width 45 height 20
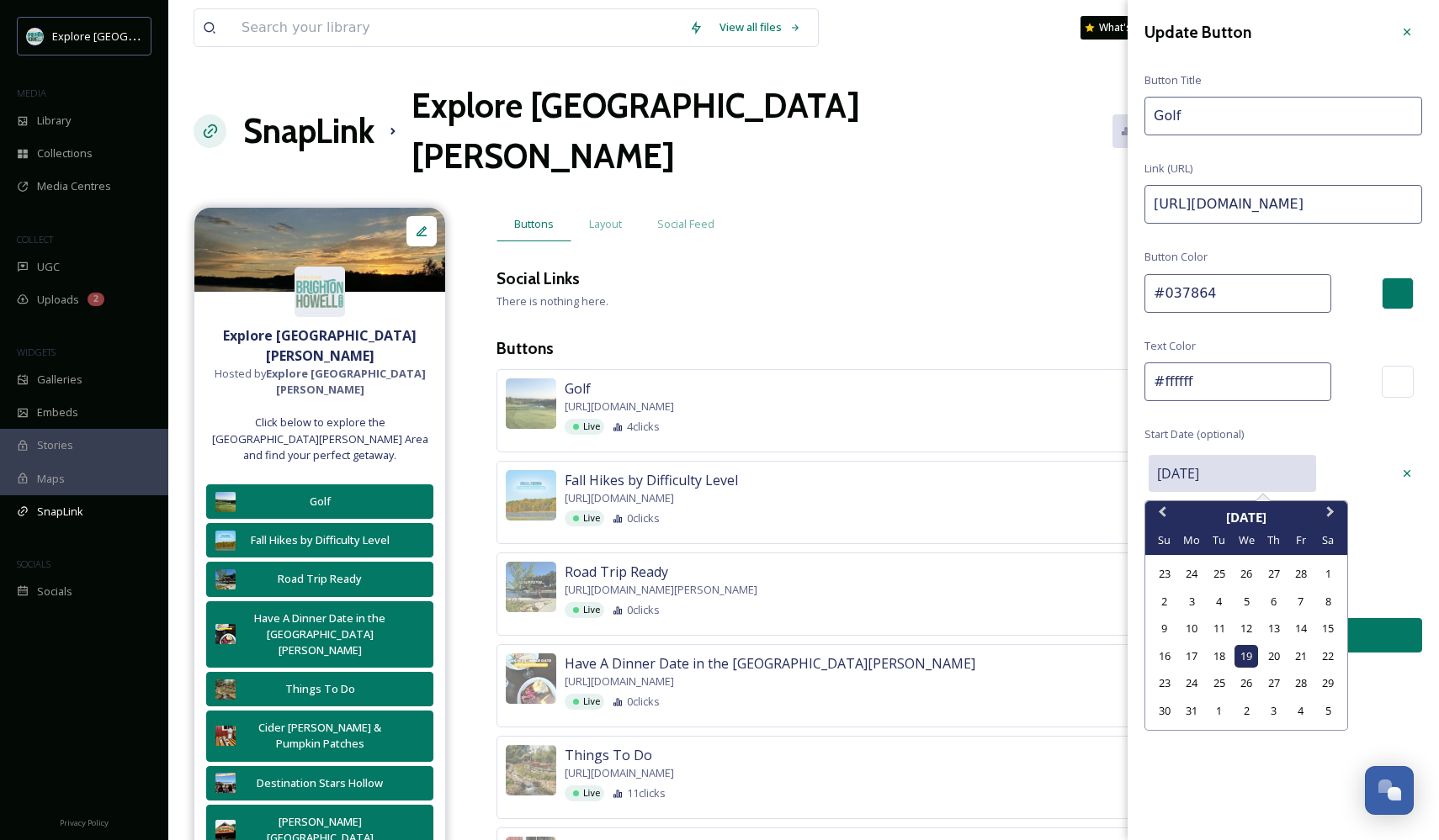
click at [1234, 474] on input "[DATE]" at bounding box center [1232, 473] width 167 height 37
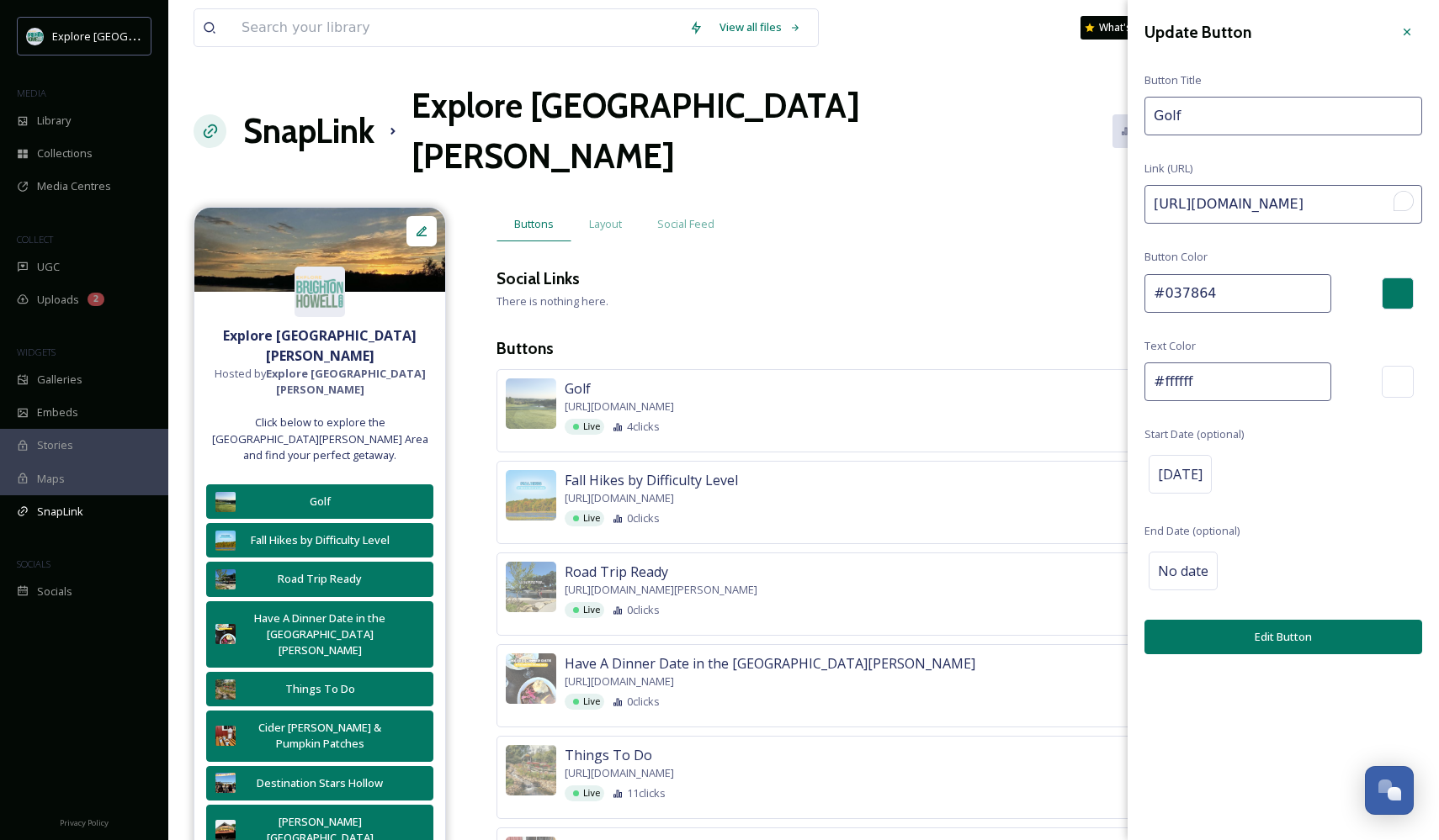
drag, startPoint x: 1150, startPoint y: 202, endPoint x: 1438, endPoint y: 207, distance: 288.0
click at [1438, 207] on div "Update Button Button Title Golf Link (URL) [URL][DOMAIN_NAME] Button Color #037…" at bounding box center [1282, 335] width 311 height 671
paste input "golf/?utm_source=Instagram&utm_medium=Golf&utm_campaign=CommMgntSeptember"
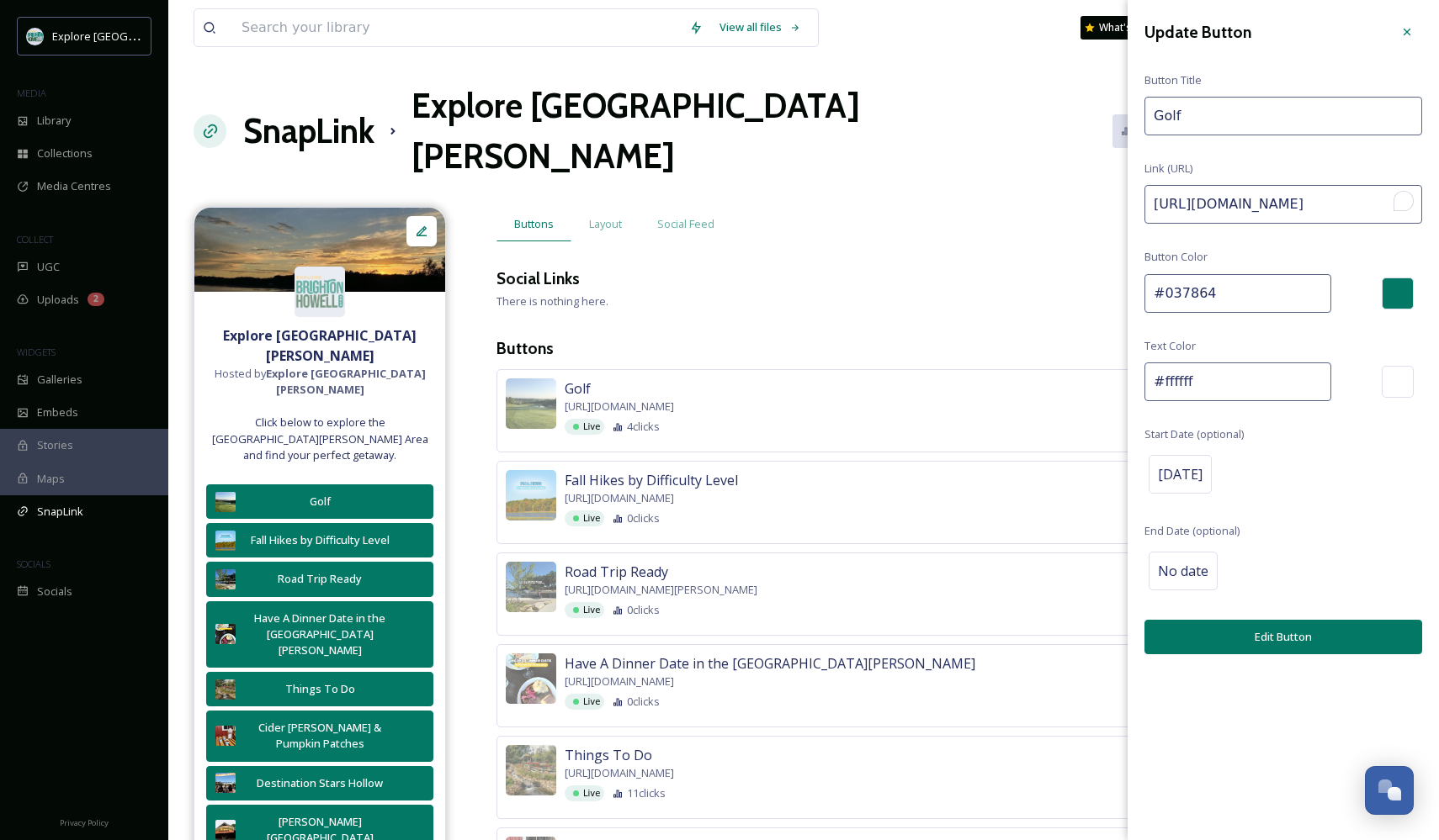
type input "[URL][DOMAIN_NAME]"
click at [1199, 490] on div "[DATE]" at bounding box center [1283, 474] width 278 height 47
click at [1196, 470] on span "[DATE]" at bounding box center [1180, 474] width 45 height 20
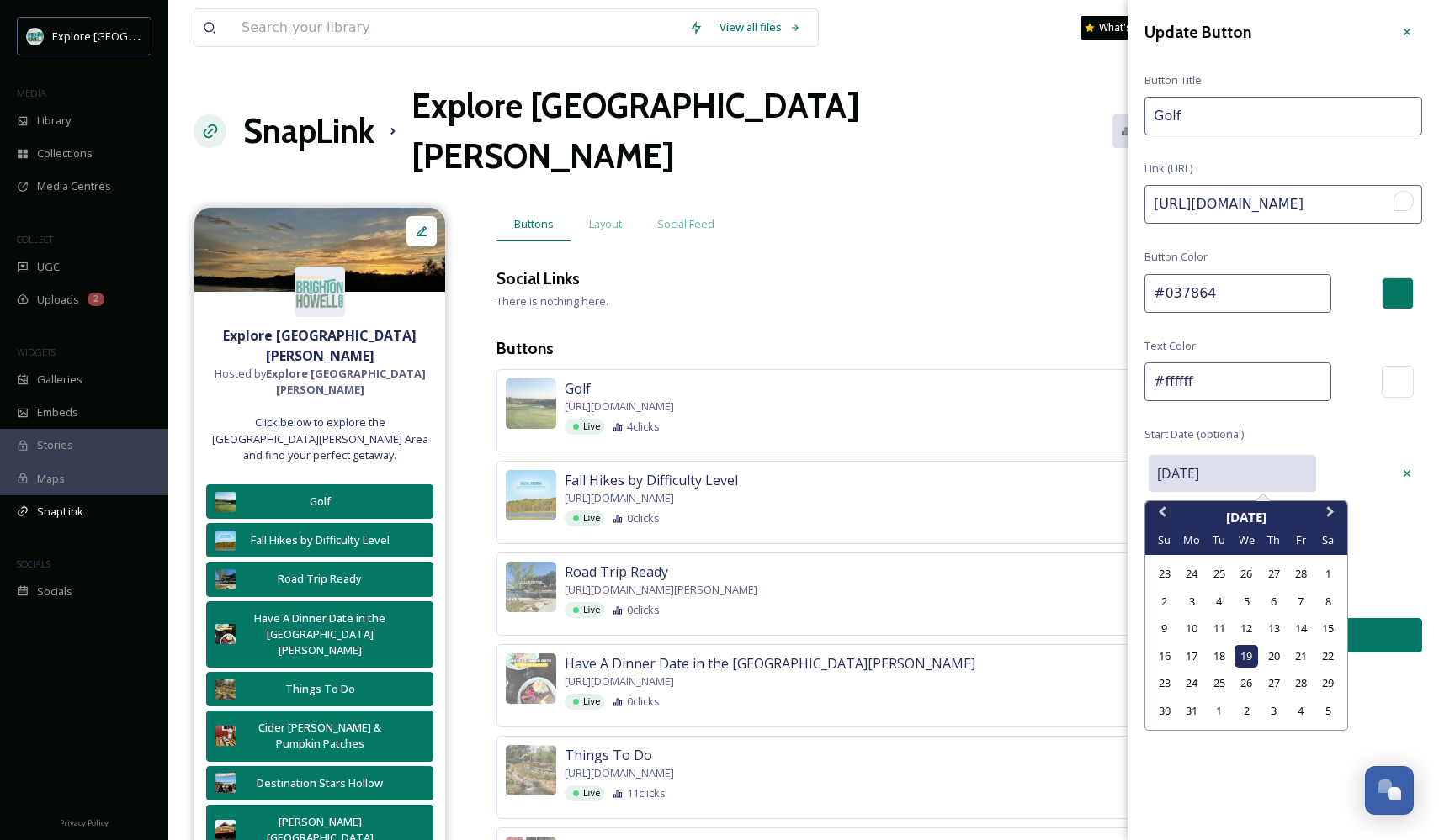
click at [1248, 474] on input "[DATE]" at bounding box center [1232, 473] width 167 height 37
click at [1336, 513] on button "Next Month" at bounding box center [1331, 516] width 27 height 27
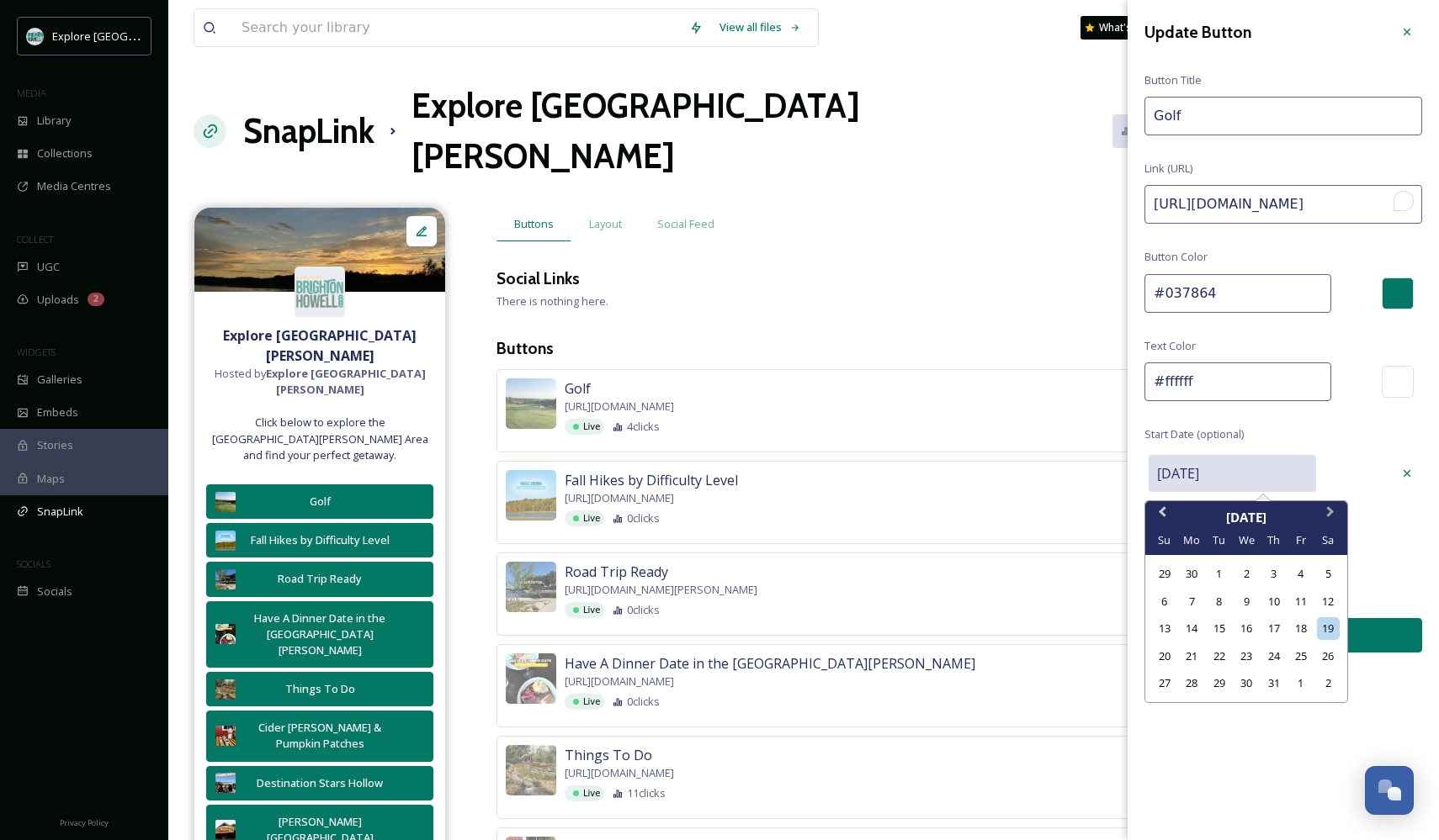
click at [1336, 513] on button "Next Month" at bounding box center [1331, 516] width 27 height 27
click at [1274, 574] on div "4" at bounding box center [1273, 574] width 22 height 22
click at [1240, 467] on input "[DATE]" at bounding box center [1232, 473] width 167 height 37
click at [1323, 578] on div "6" at bounding box center [1328, 574] width 22 height 22
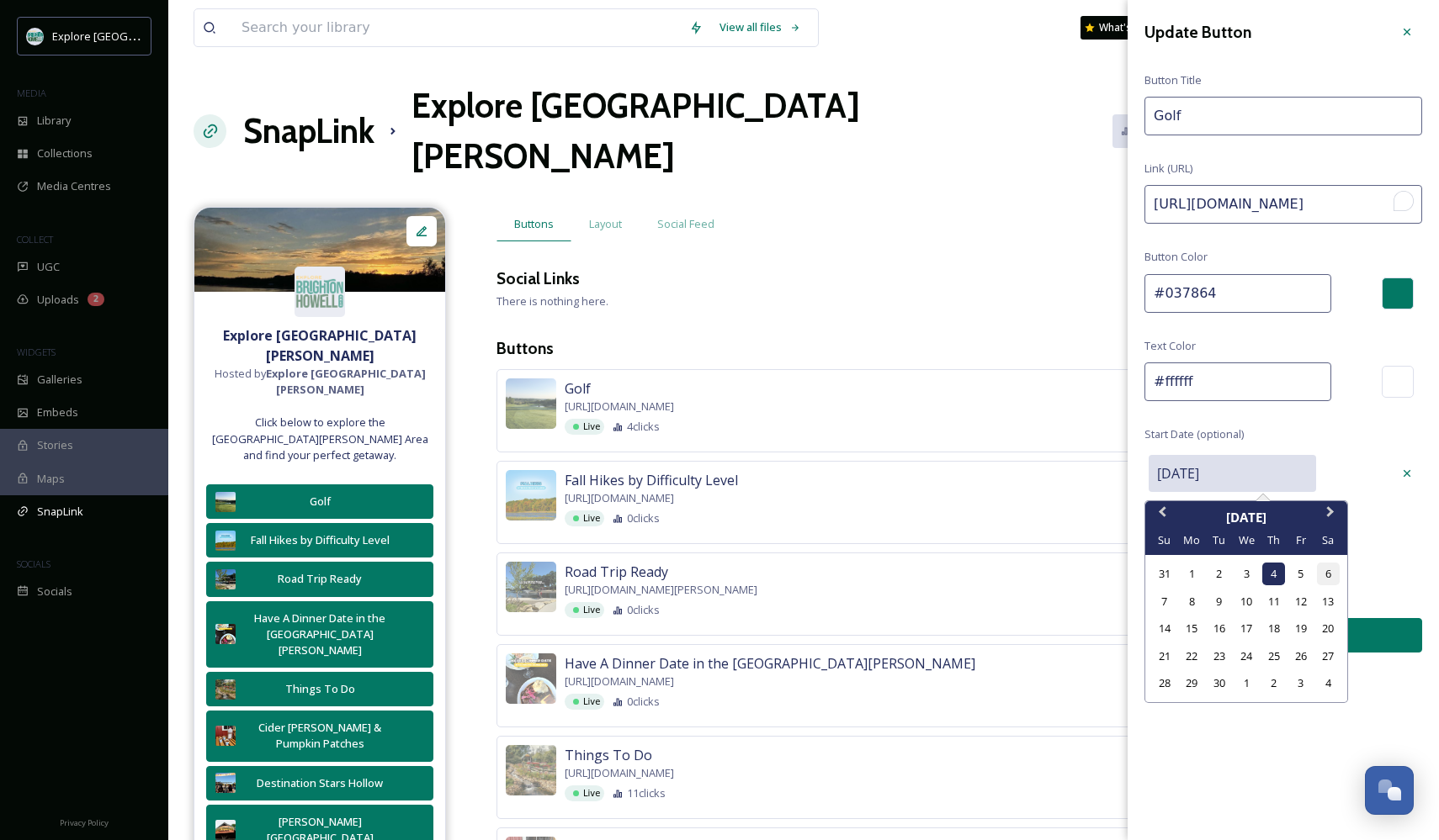
type input "[DATE]"
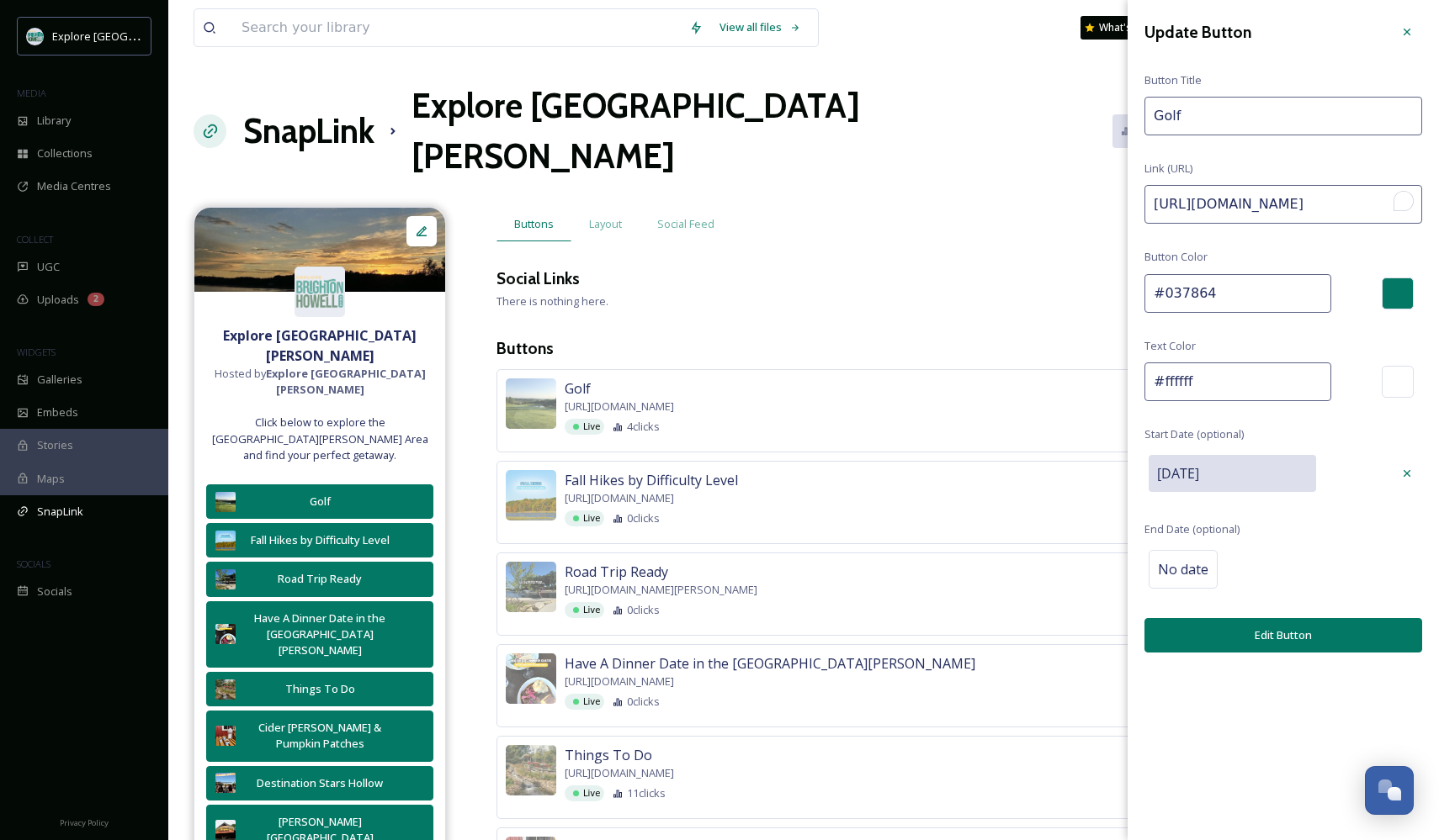
click at [1270, 633] on button "Edit Button" at bounding box center [1283, 635] width 278 height 34
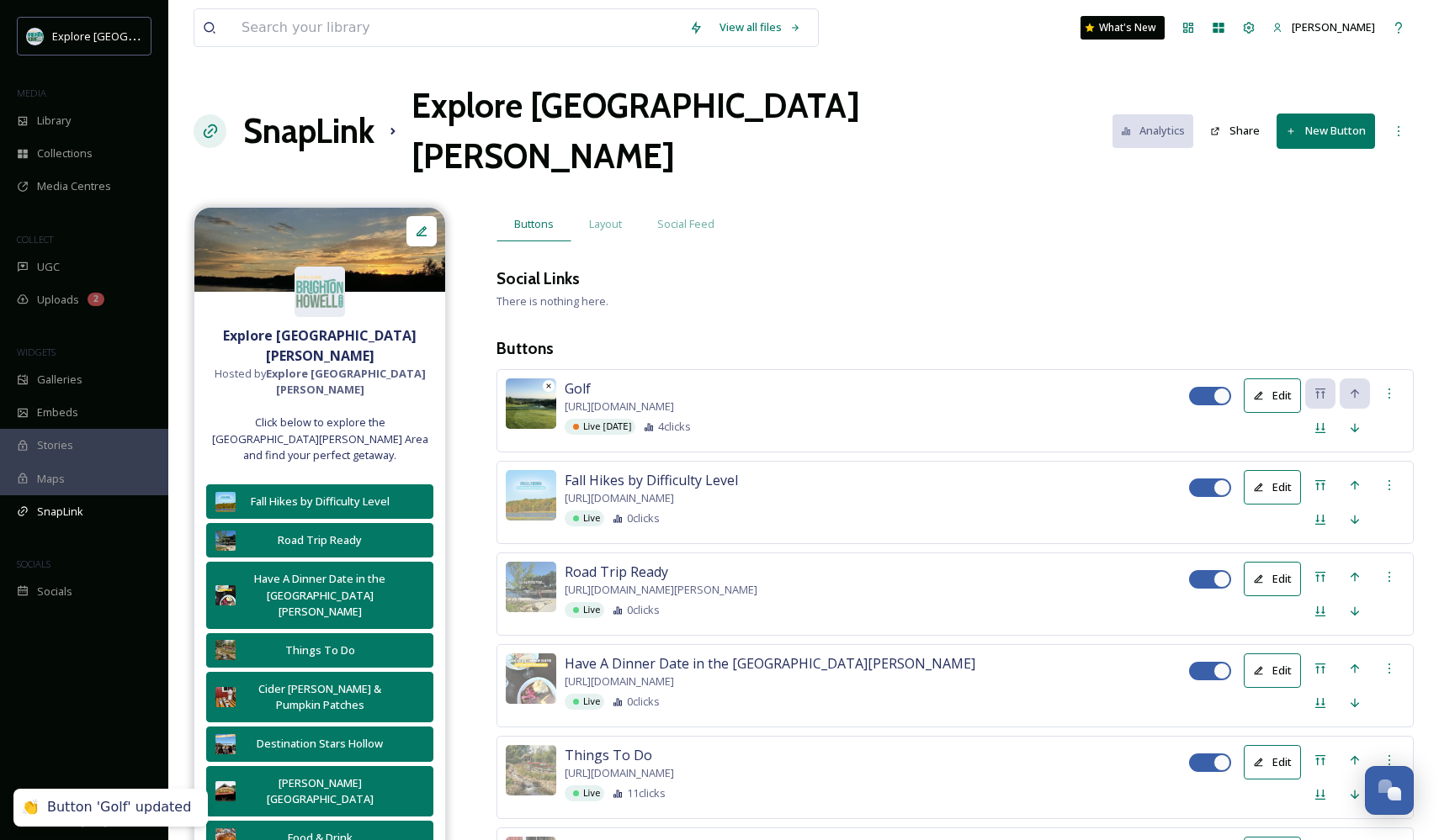
click at [523, 379] on img at bounding box center [531, 404] width 50 height 50
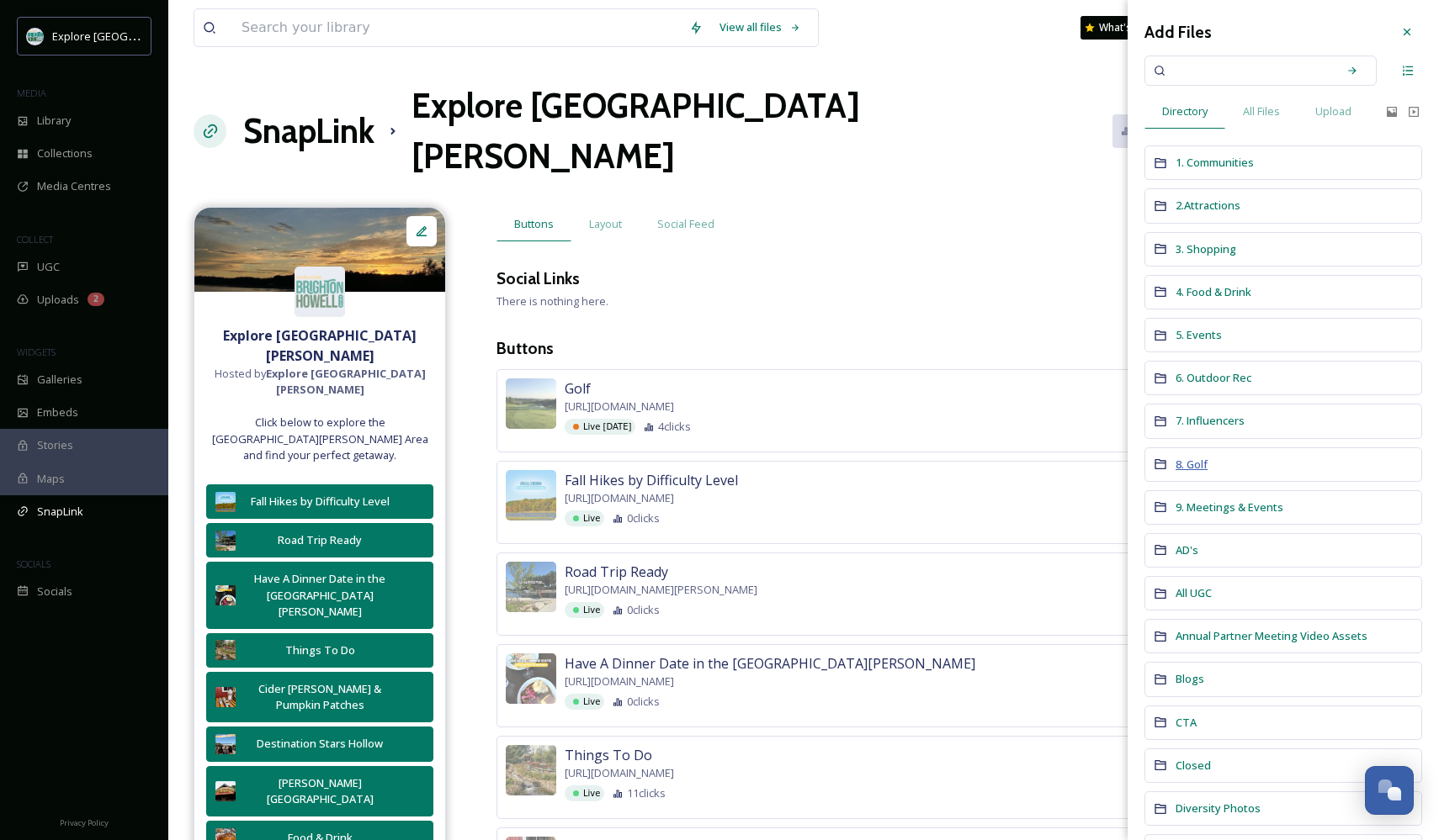
click at [1196, 460] on span "8. Golf" at bounding box center [1191, 464] width 32 height 15
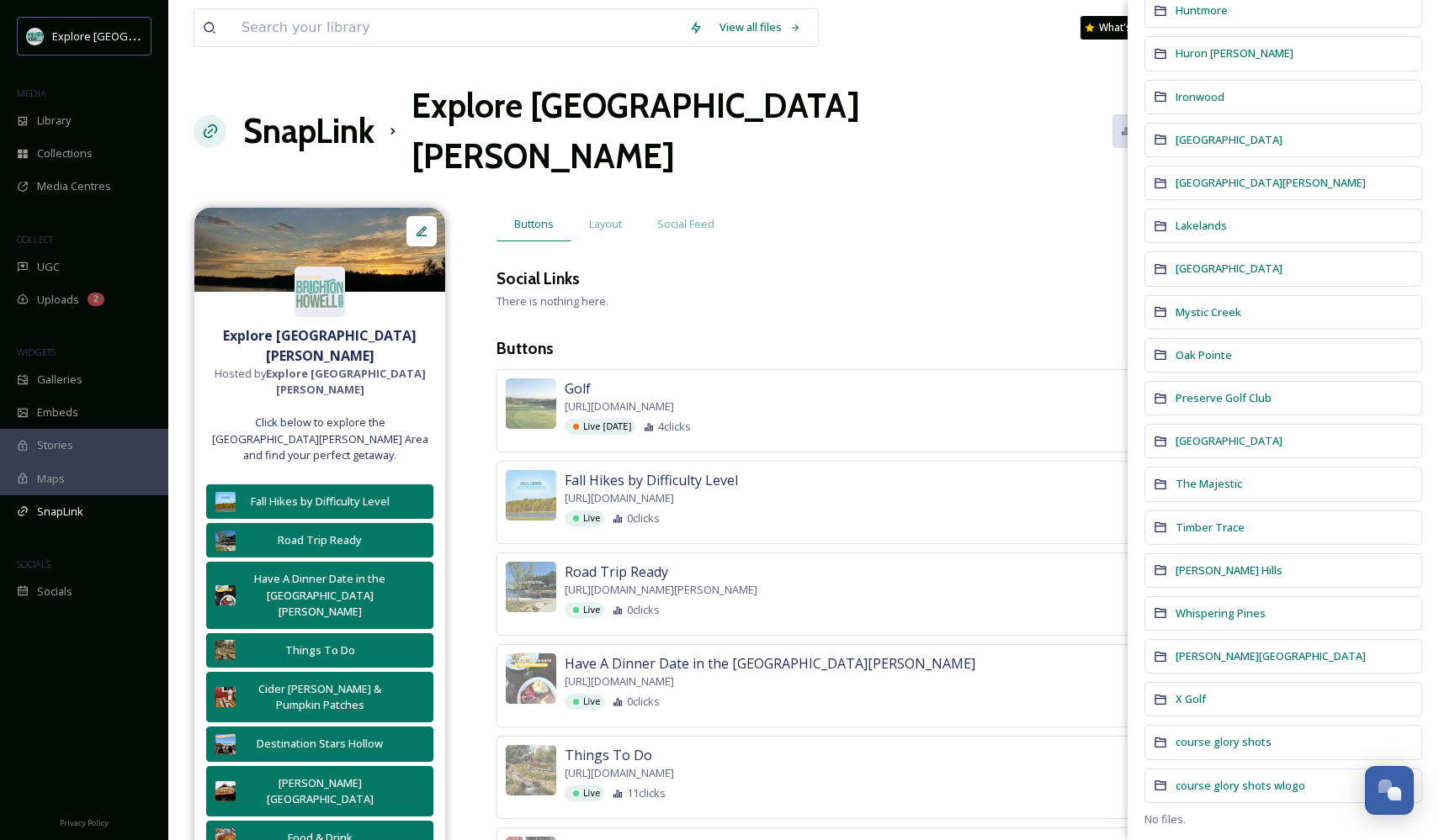
scroll to position [598, 0]
click at [1195, 651] on span "[PERSON_NAME][GEOGRAPHIC_DATA]" at bounding box center [1270, 657] width 190 height 15
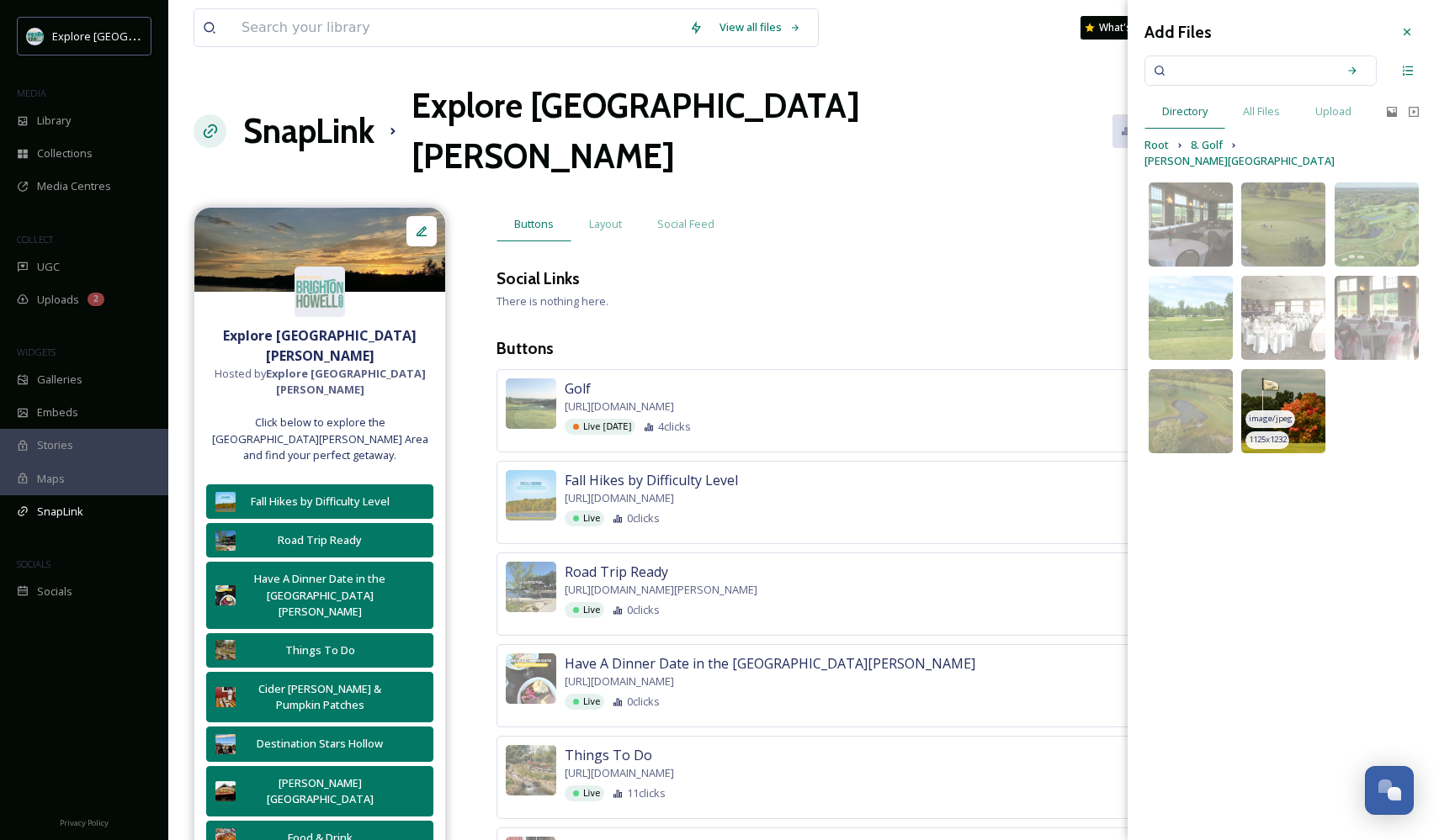
click at [1266, 392] on img at bounding box center [1283, 411] width 84 height 84
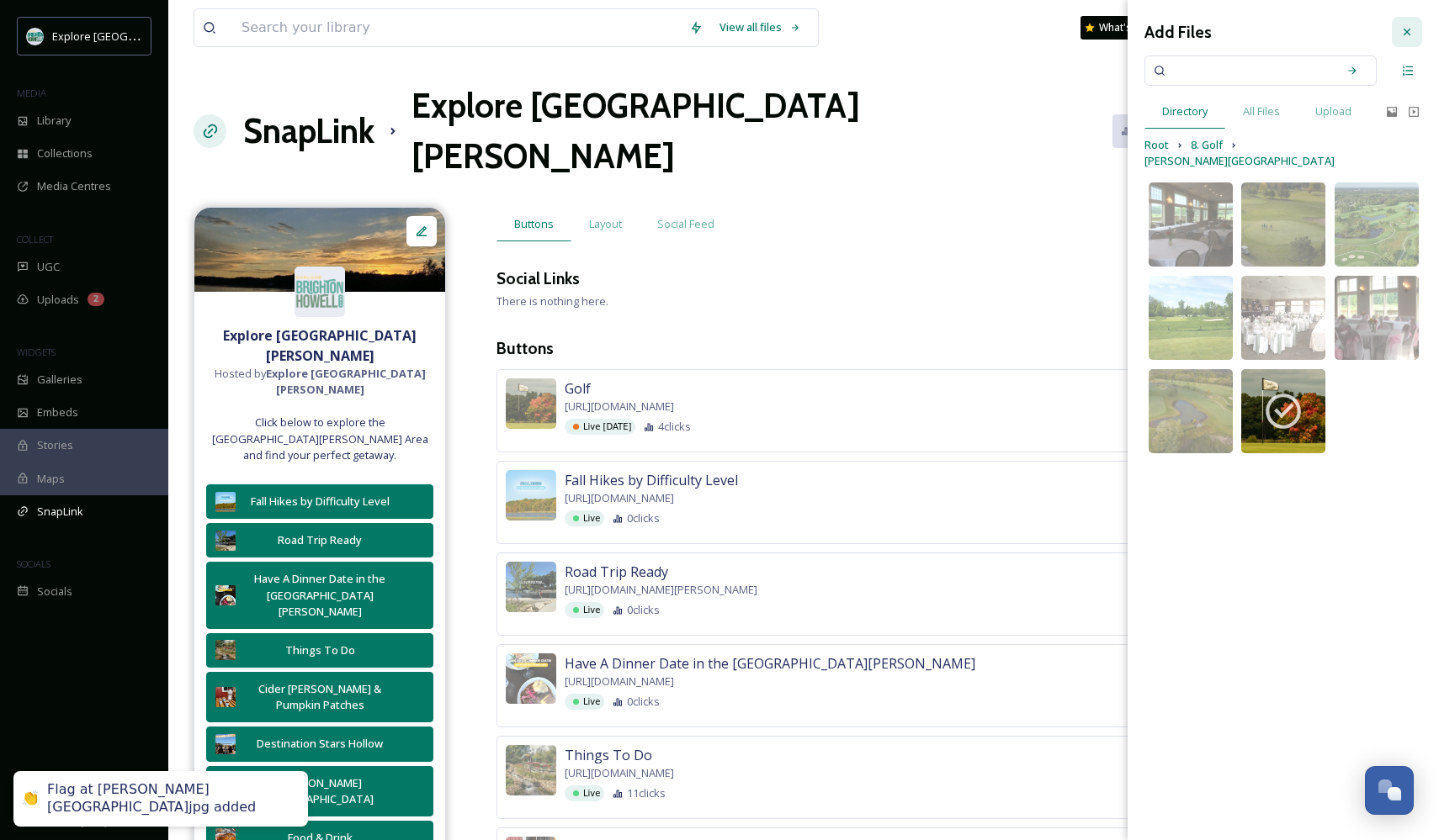
click at [1408, 28] on icon at bounding box center [1407, 32] width 14 height 14
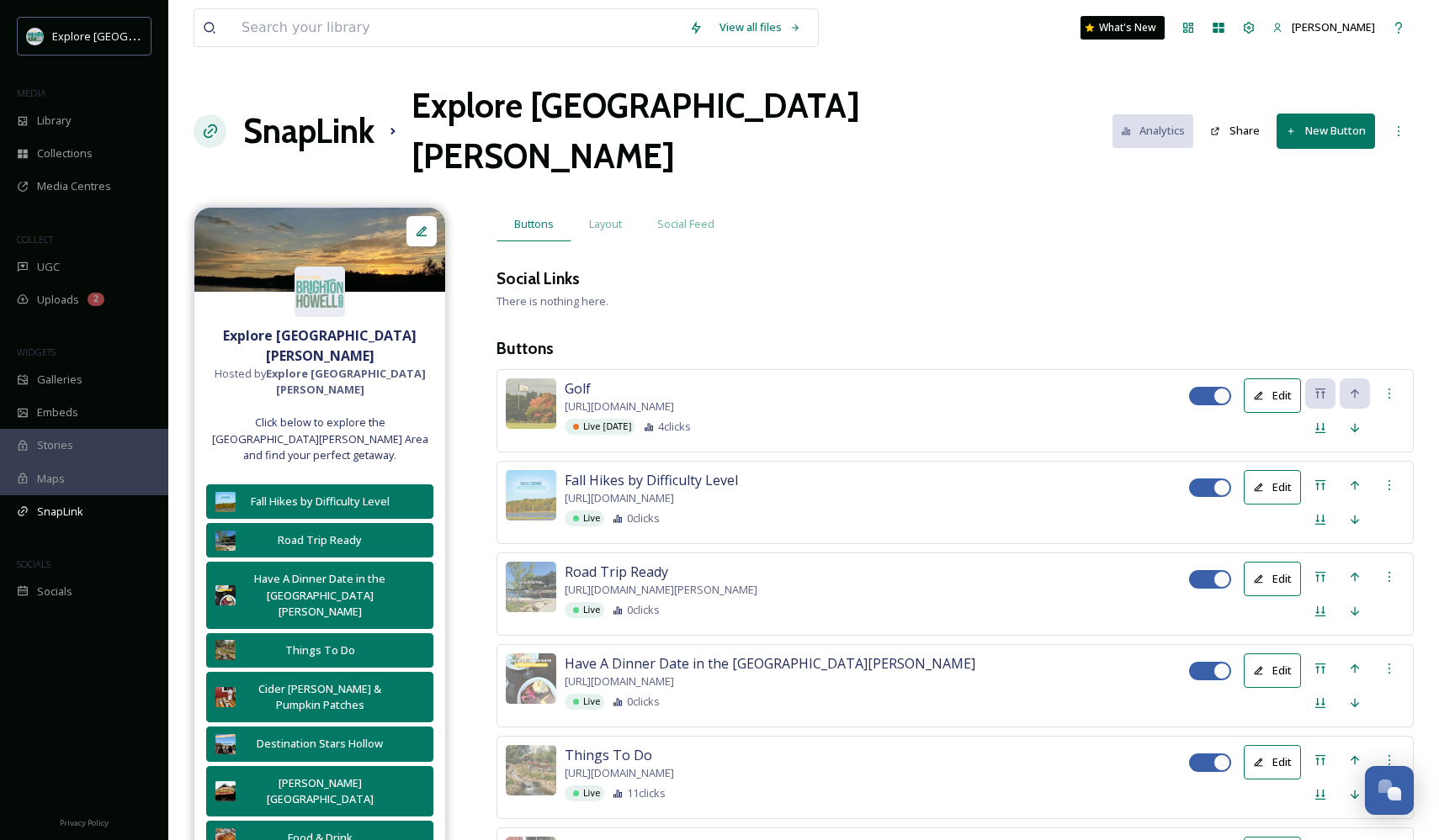
click at [642, 399] on span "[URL][DOMAIN_NAME]" at bounding box center [619, 407] width 110 height 16
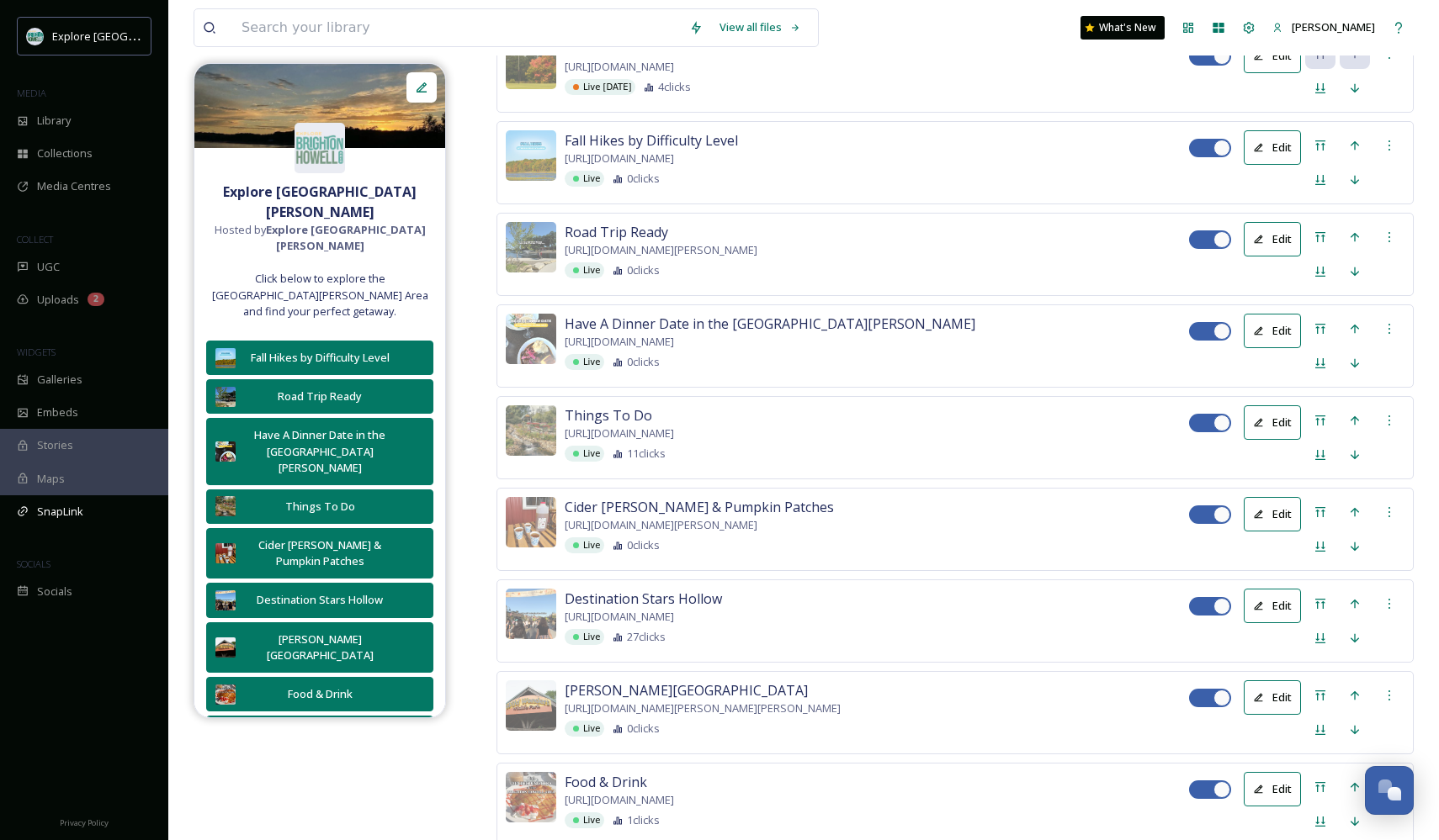
scroll to position [330, 0]
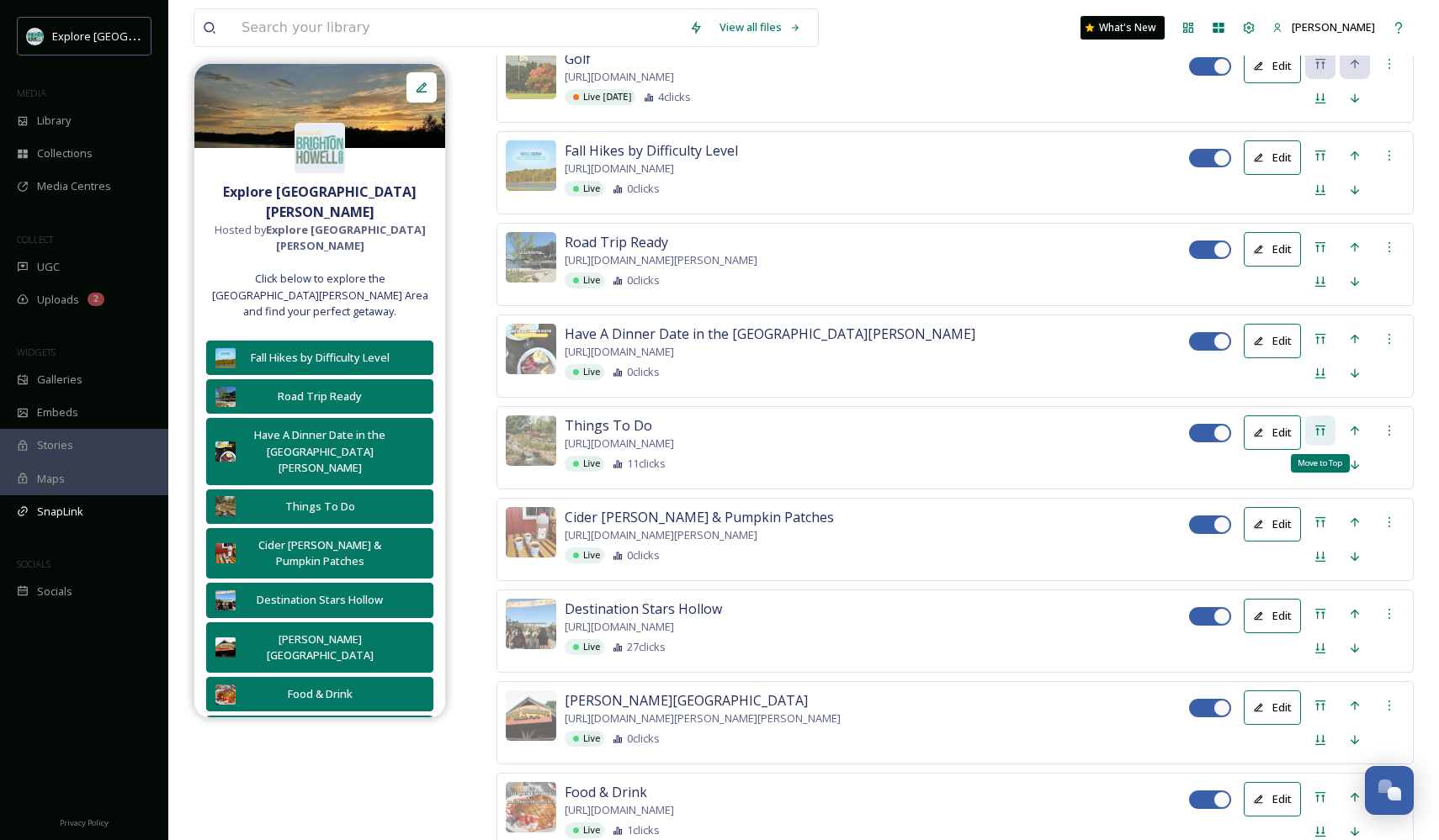
click at [1319, 424] on icon at bounding box center [1320, 431] width 14 height 14
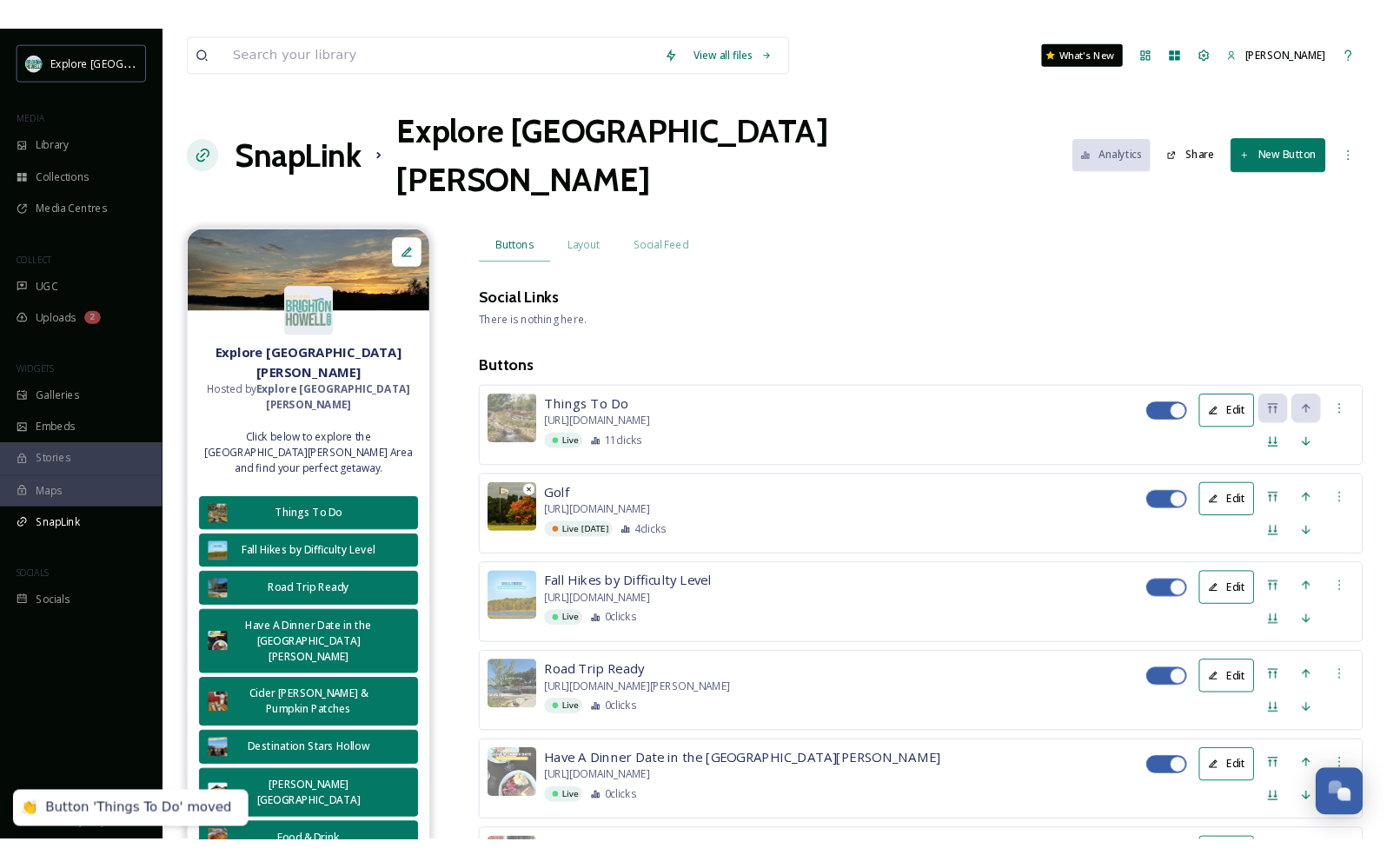
scroll to position [0, 0]
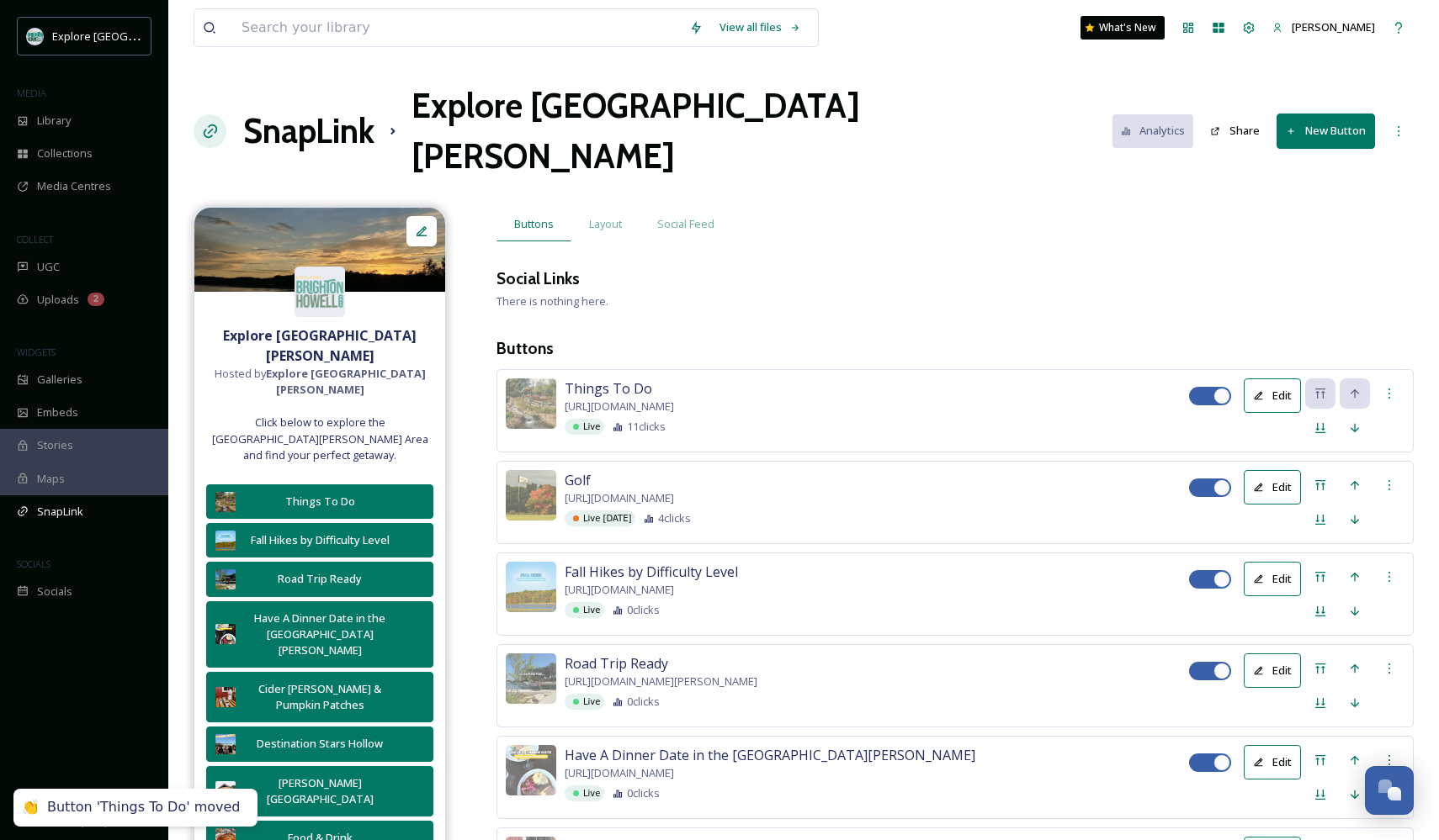
click at [1277, 379] on button "Edit" at bounding box center [1273, 395] width 58 height 34
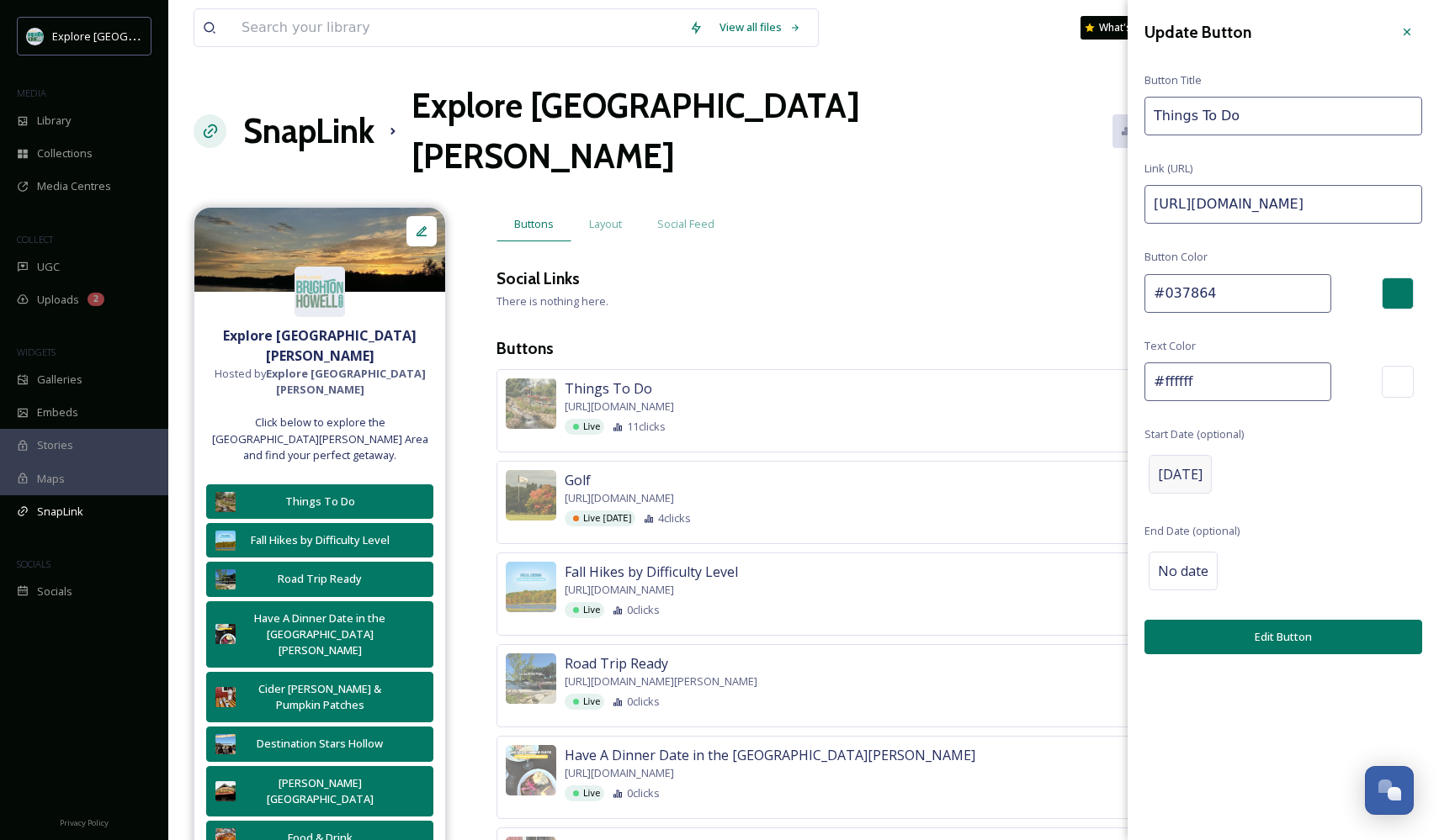
click at [1200, 465] on span "[DATE]" at bounding box center [1180, 474] width 45 height 20
click at [1200, 465] on input "[DATE]" at bounding box center [1232, 473] width 167 height 37
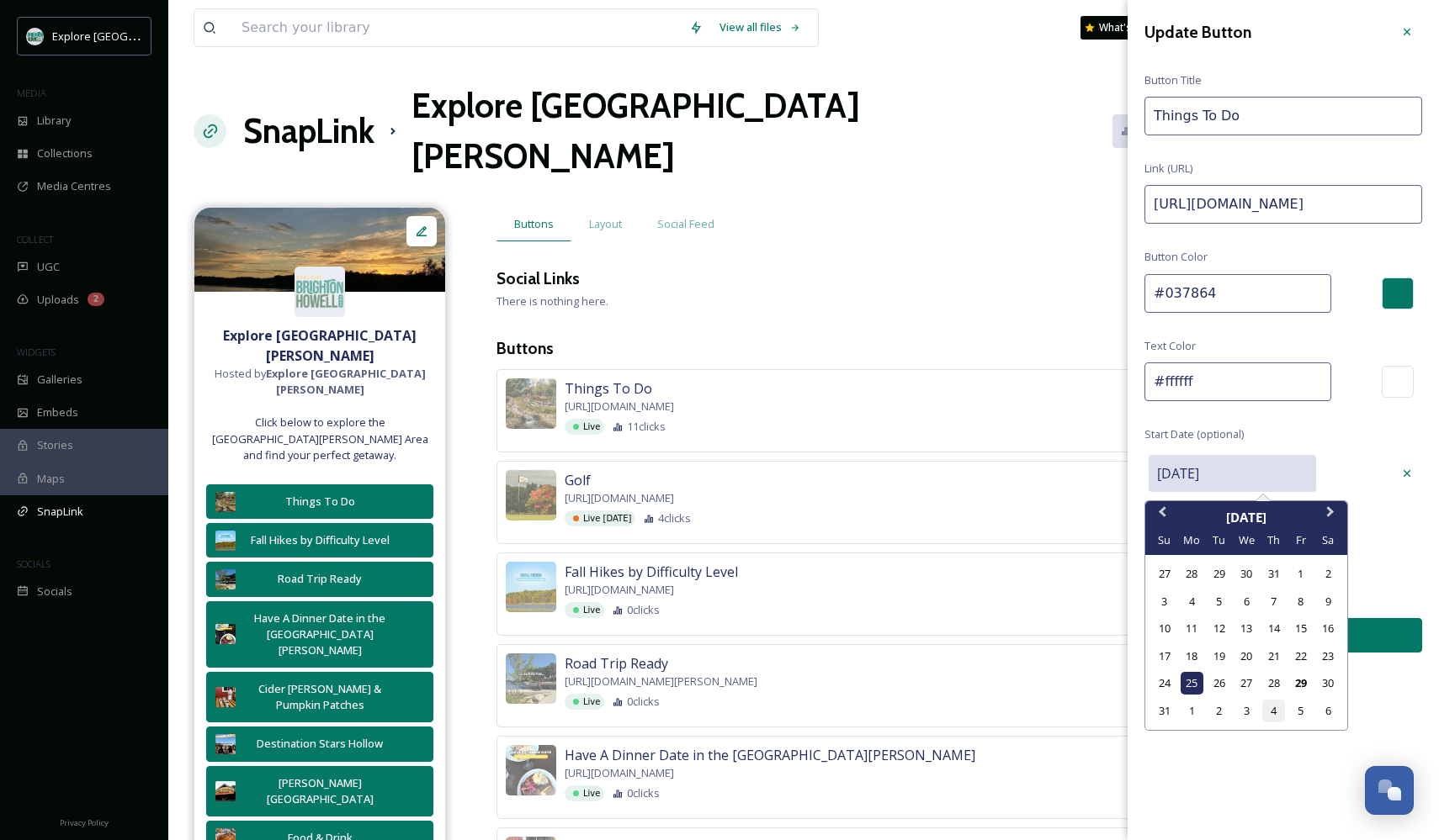
click at [1271, 705] on div "4" at bounding box center [1273, 711] width 22 height 22
type input "[DATE]"
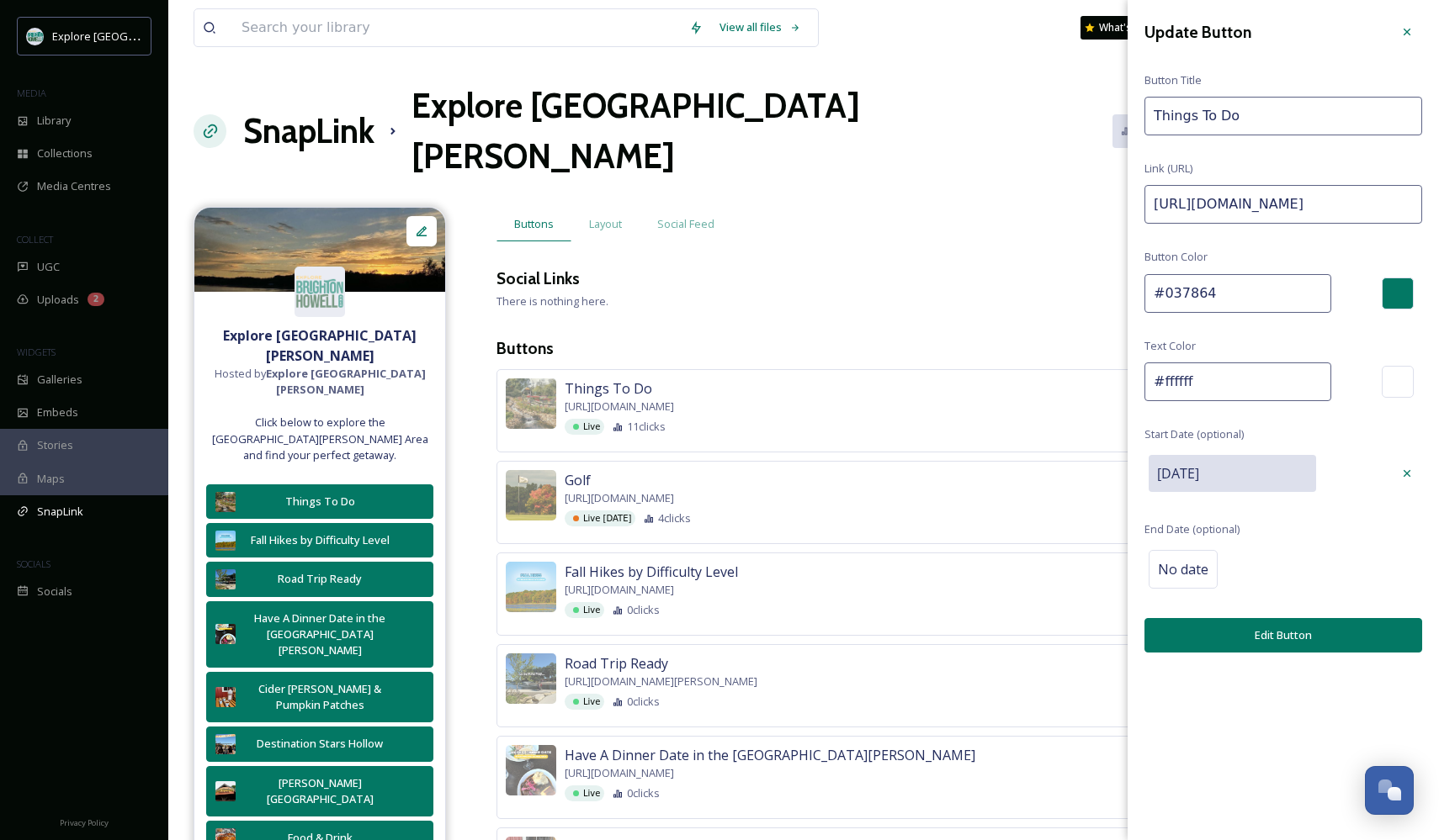
click at [1303, 631] on button "Edit Button" at bounding box center [1283, 635] width 278 height 34
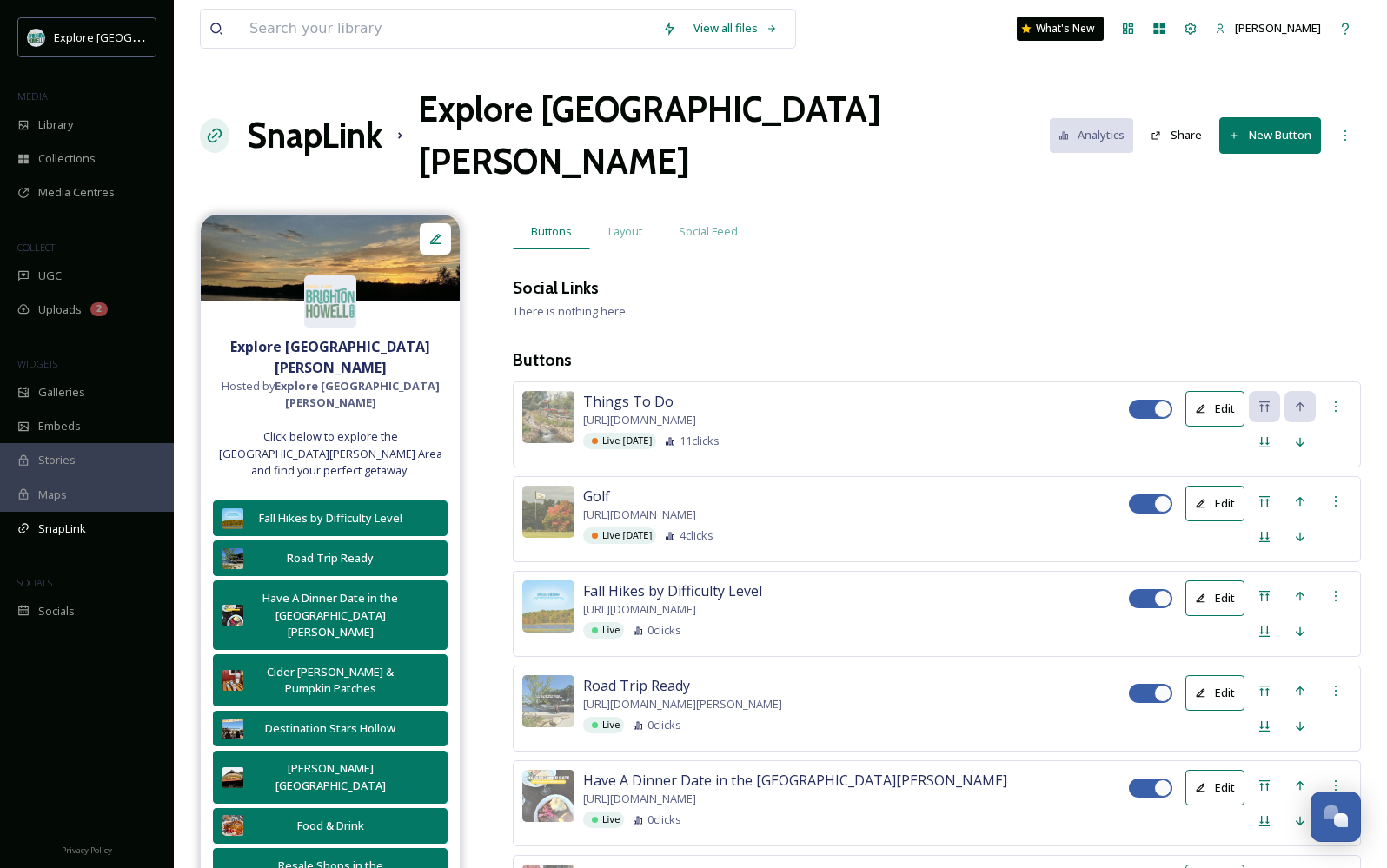
click at [1267, 117] on button "New Button" at bounding box center [1271, 134] width 102 height 35
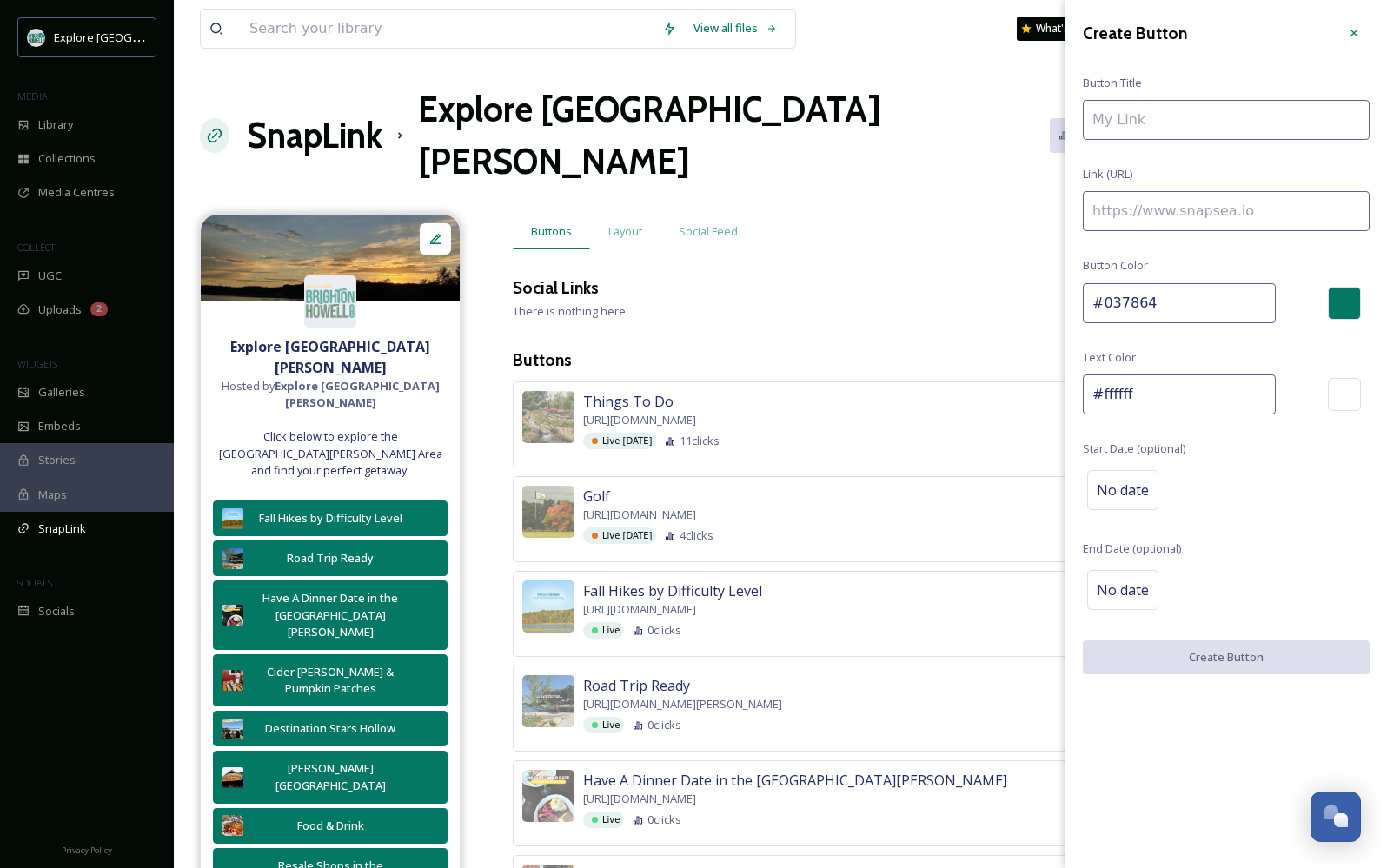
click at [1178, 222] on input at bounding box center [1226, 211] width 287 height 40
paste input "[URL][DOMAIN_NAME][PERSON_NAME]"
type input "[URL][DOMAIN_NAME][PERSON_NAME]"
click at [1177, 114] on input "To enrich screen reader interactions, please activate Accessibility in Grammarl…" at bounding box center [1226, 120] width 287 height 40
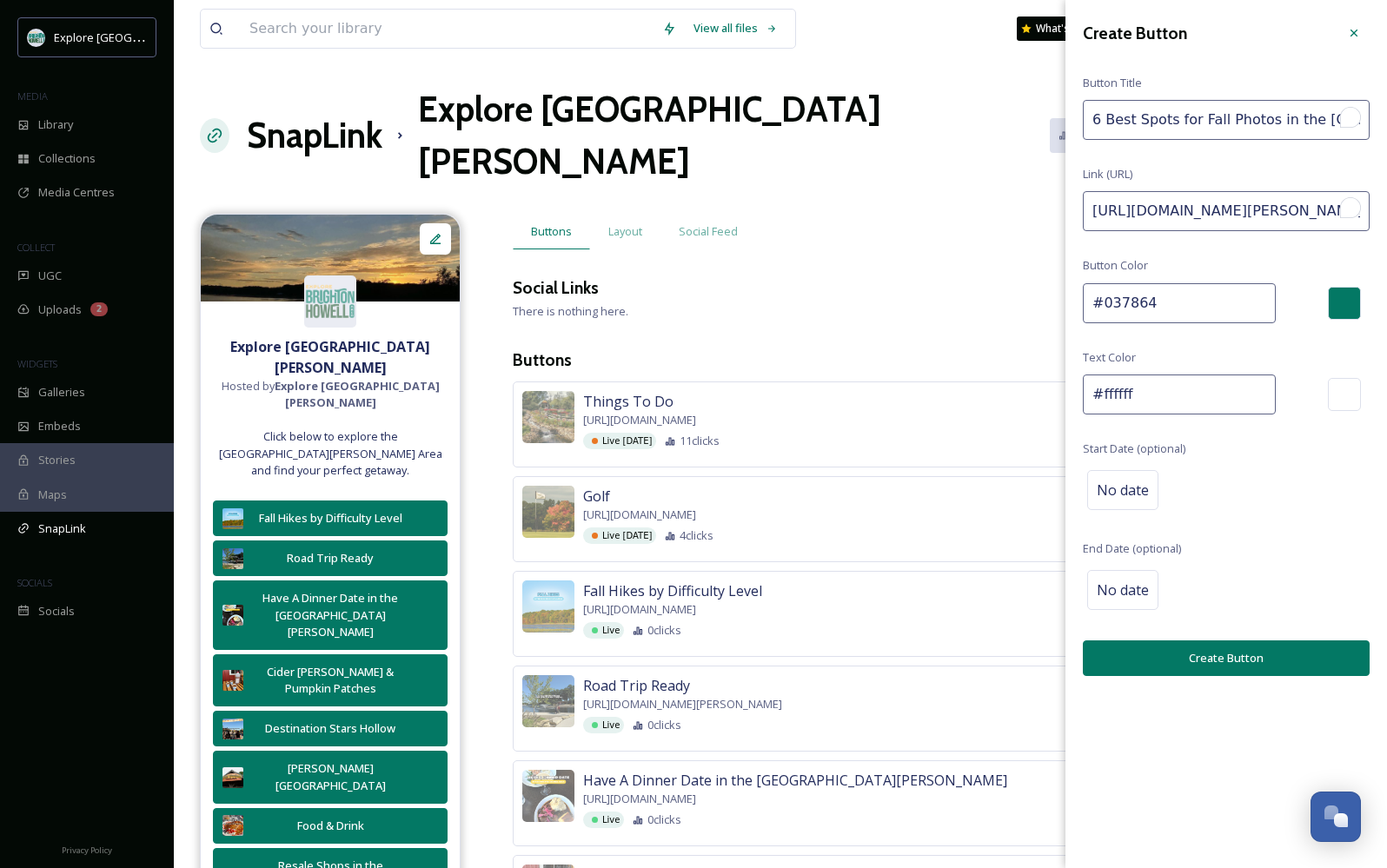
scroll to position [0, 82]
type input "6 Best Spots for Fall Photos in the [GEOGRAPHIC_DATA][PERSON_NAME]"
click at [1112, 509] on div "No date" at bounding box center [1226, 490] width 287 height 49
click at [1127, 483] on span "No date" at bounding box center [1123, 490] width 52 height 21
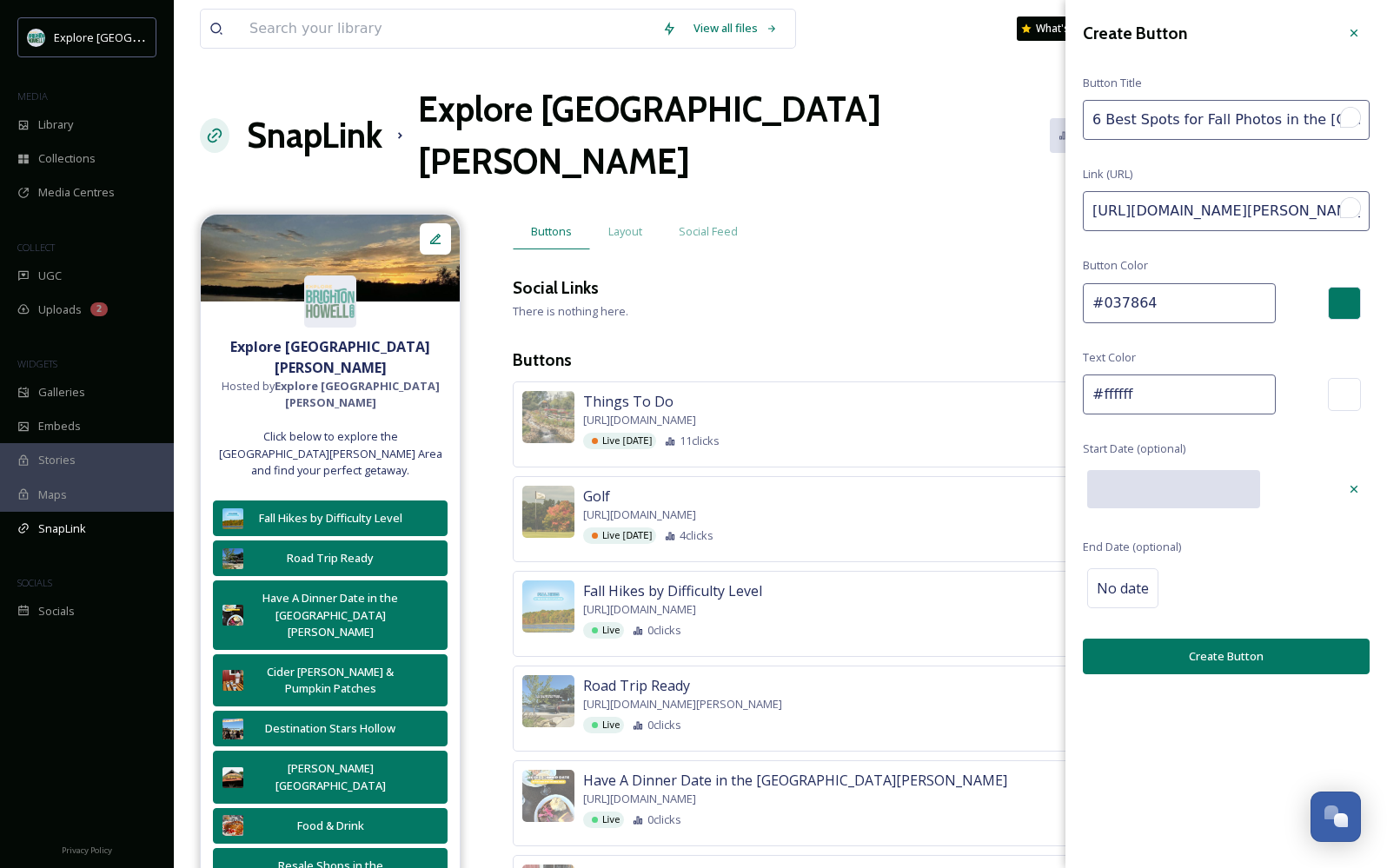
click at [1191, 480] on input "text" at bounding box center [1174, 489] width 173 height 38
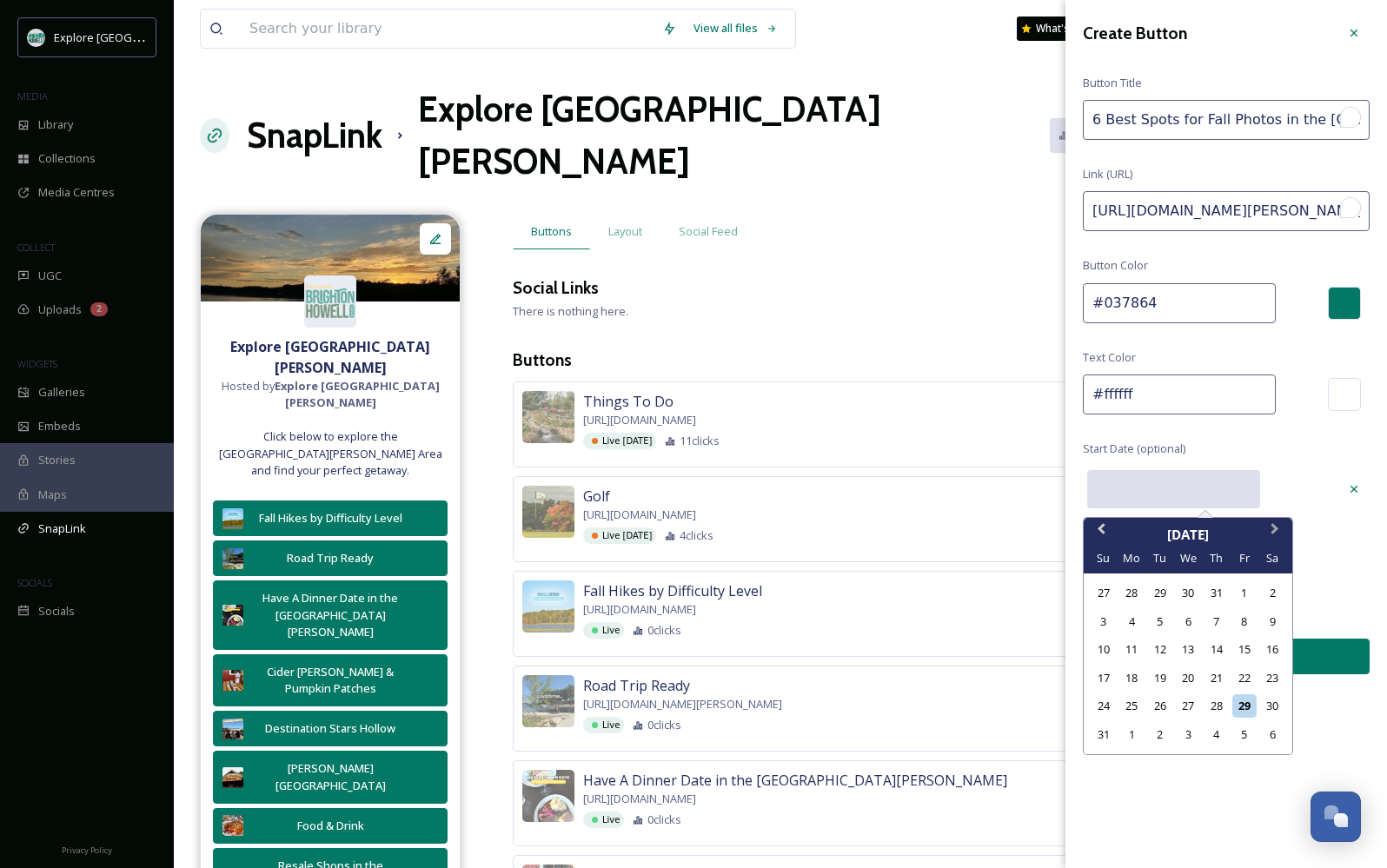
click at [1276, 527] on span "Next Month" at bounding box center [1276, 532] width 0 height 26
click at [1183, 591] on div "3" at bounding box center [1187, 593] width 23 height 23
type input "[DATE]"
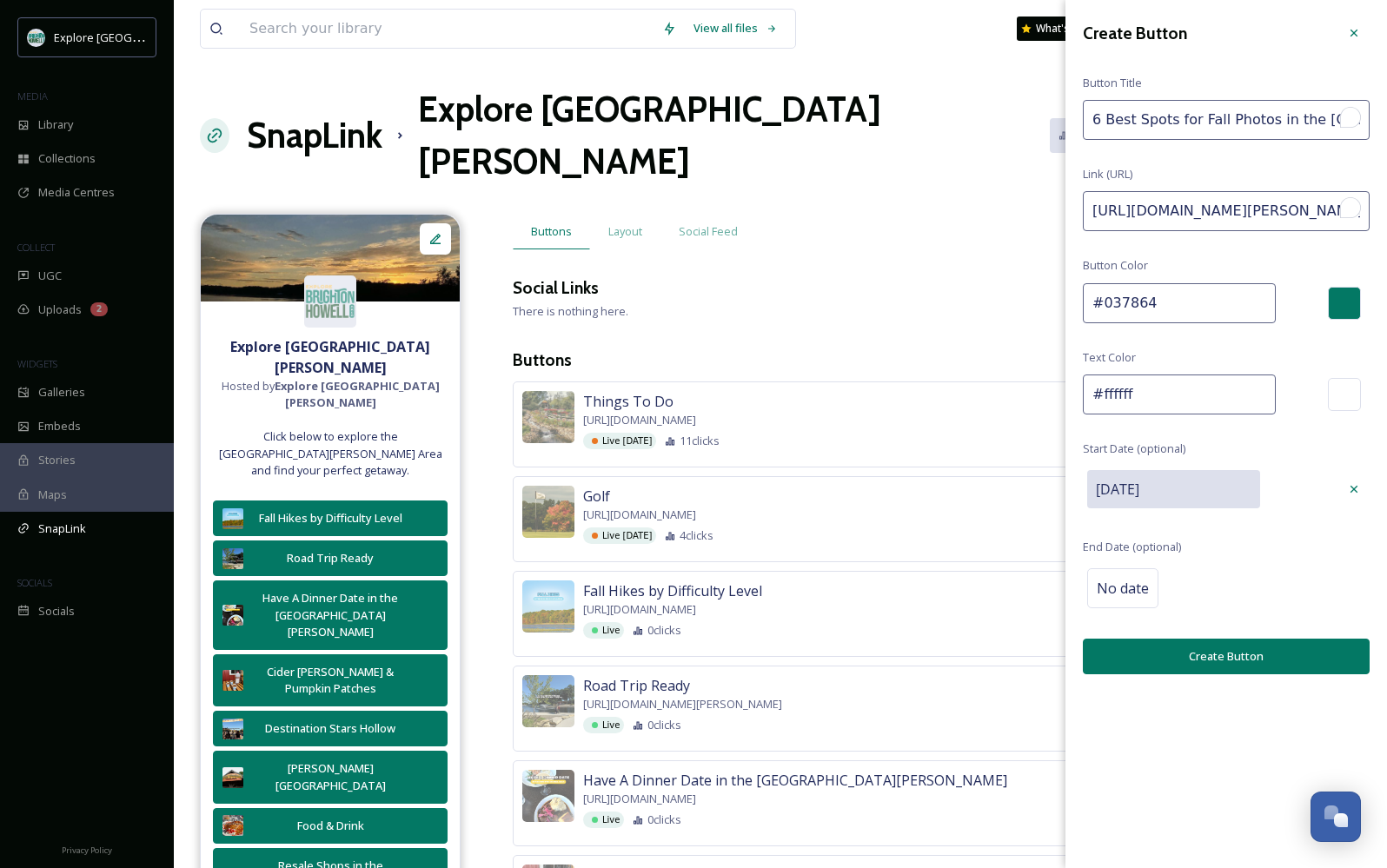
click at [1158, 654] on button "Create Button" at bounding box center [1226, 656] width 287 height 35
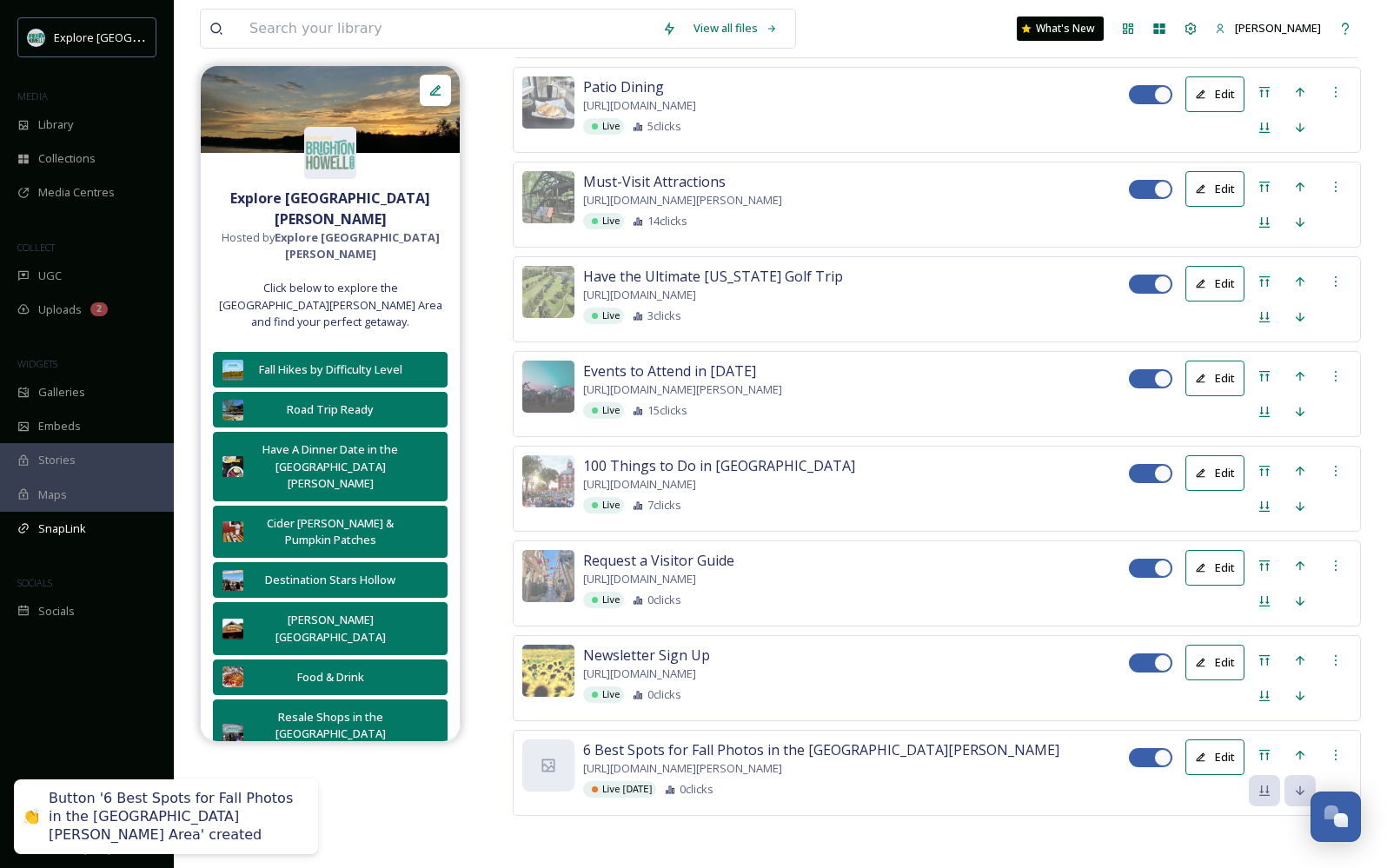
scroll to position [4296, 0]
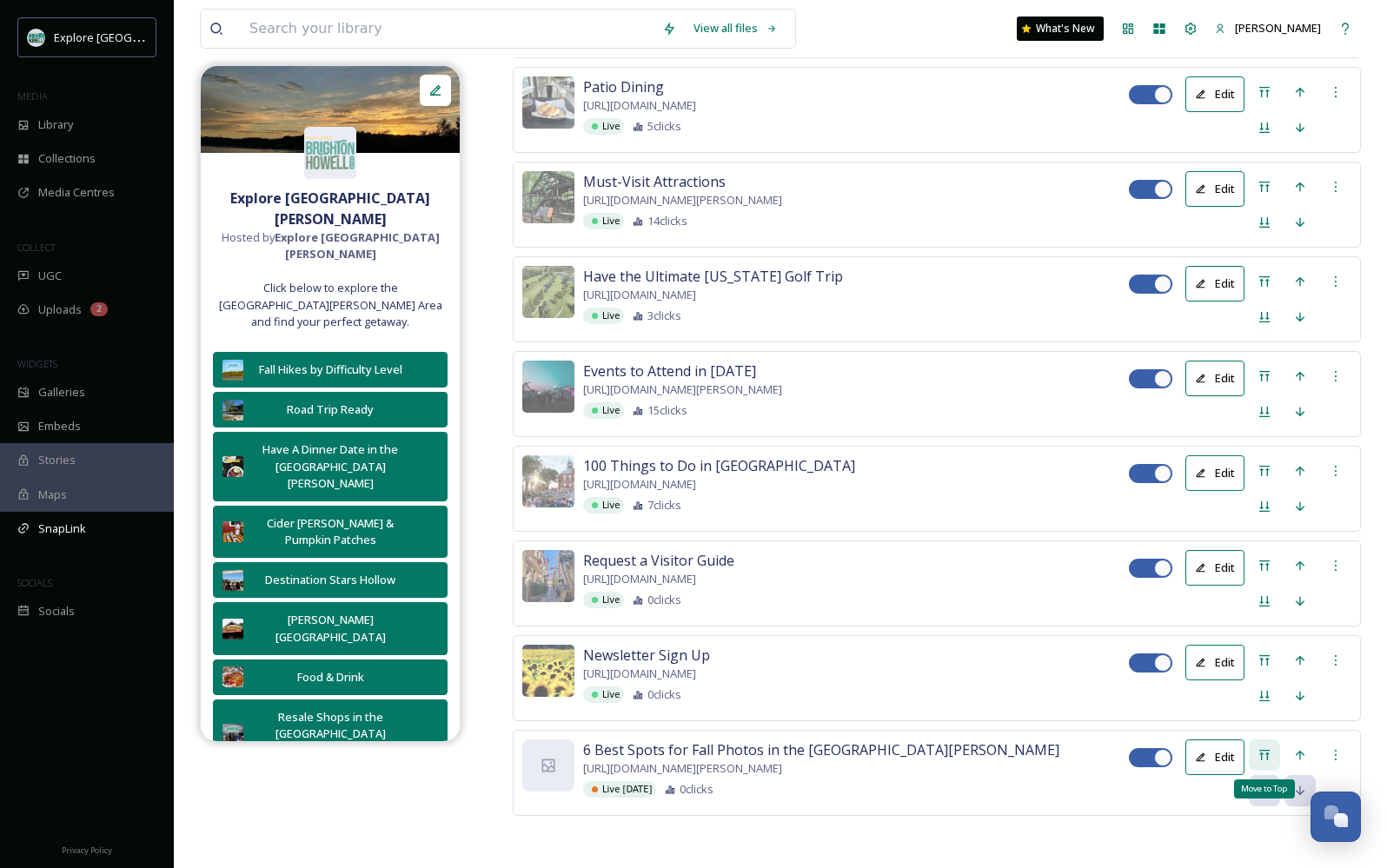
click at [1274, 747] on div "Move to Top" at bounding box center [1264, 755] width 32 height 32
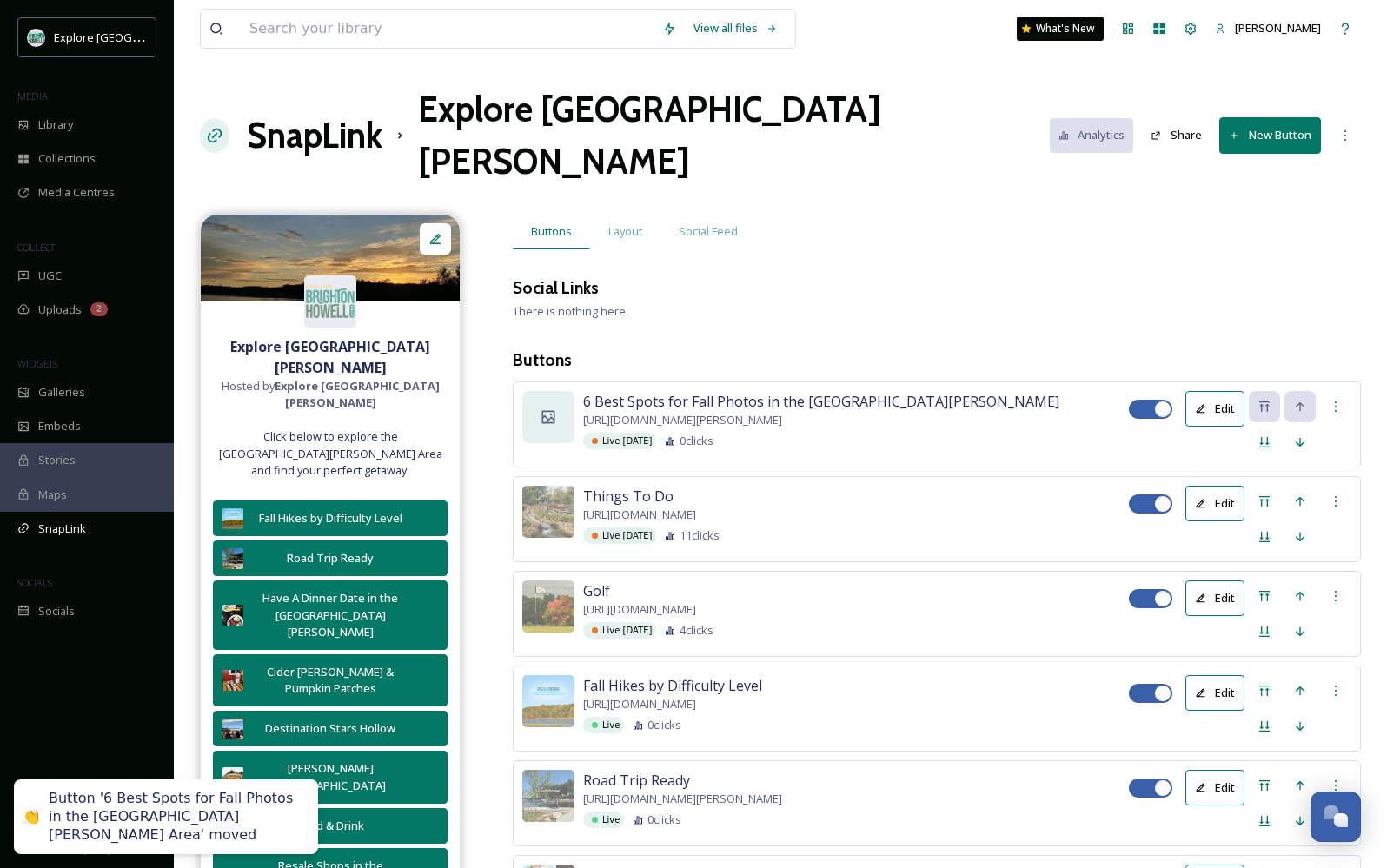
scroll to position [0, 0]
click at [559, 391] on div at bounding box center [549, 417] width 52 height 52
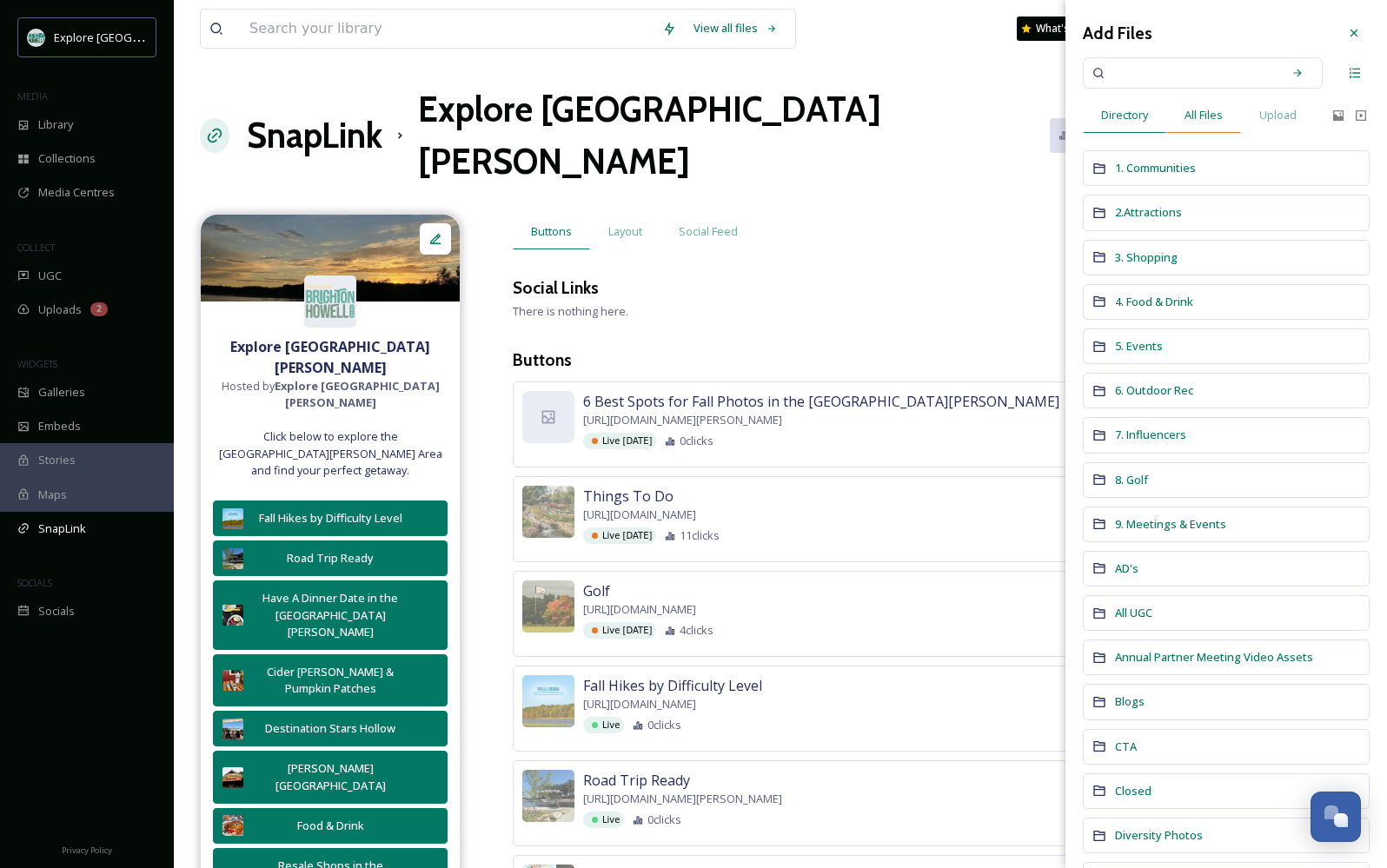
click at [1204, 114] on span "All Files" at bounding box center [1204, 114] width 38 height 16
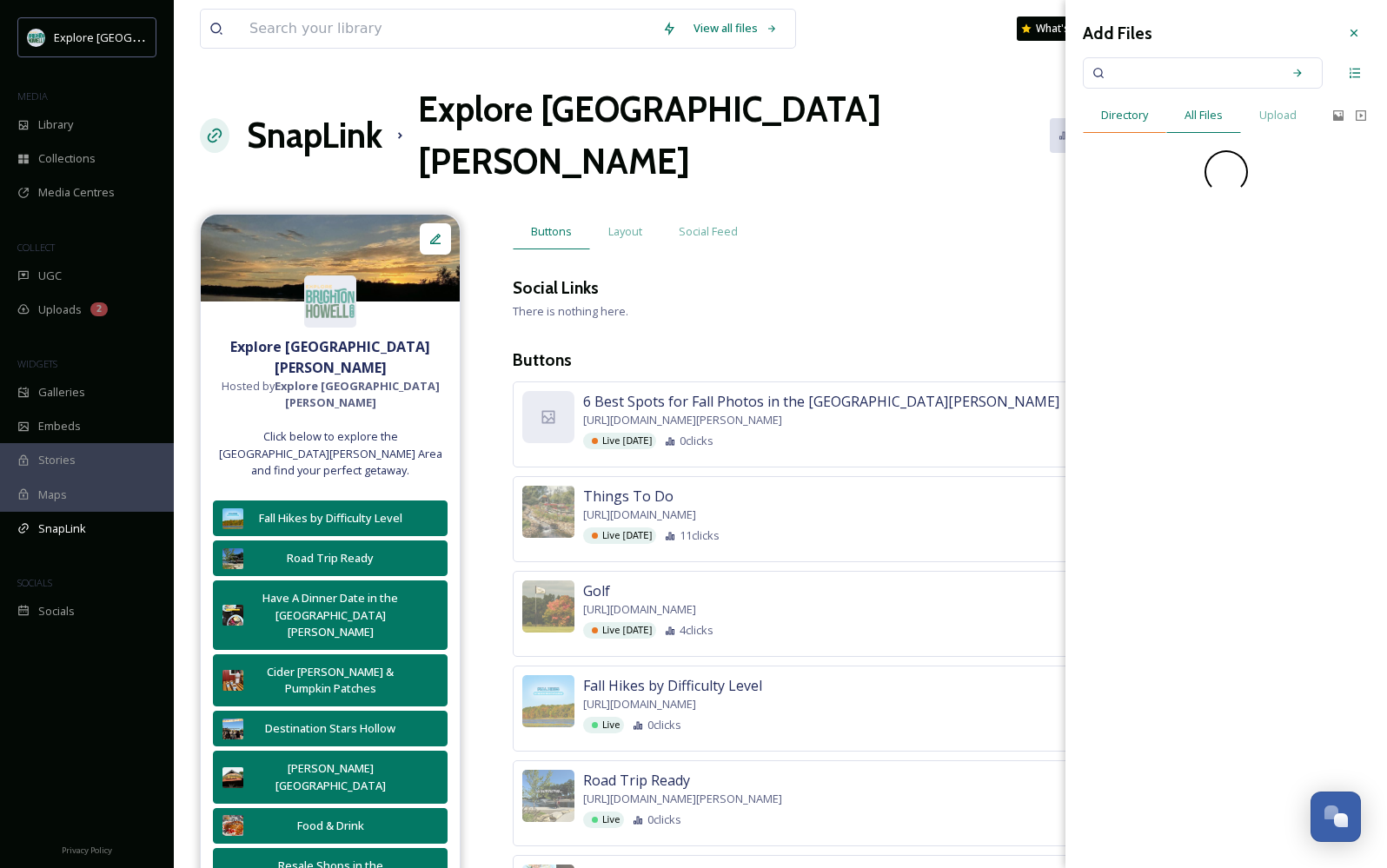
click at [1119, 123] on div "Directory" at bounding box center [1124, 115] width 83 height 35
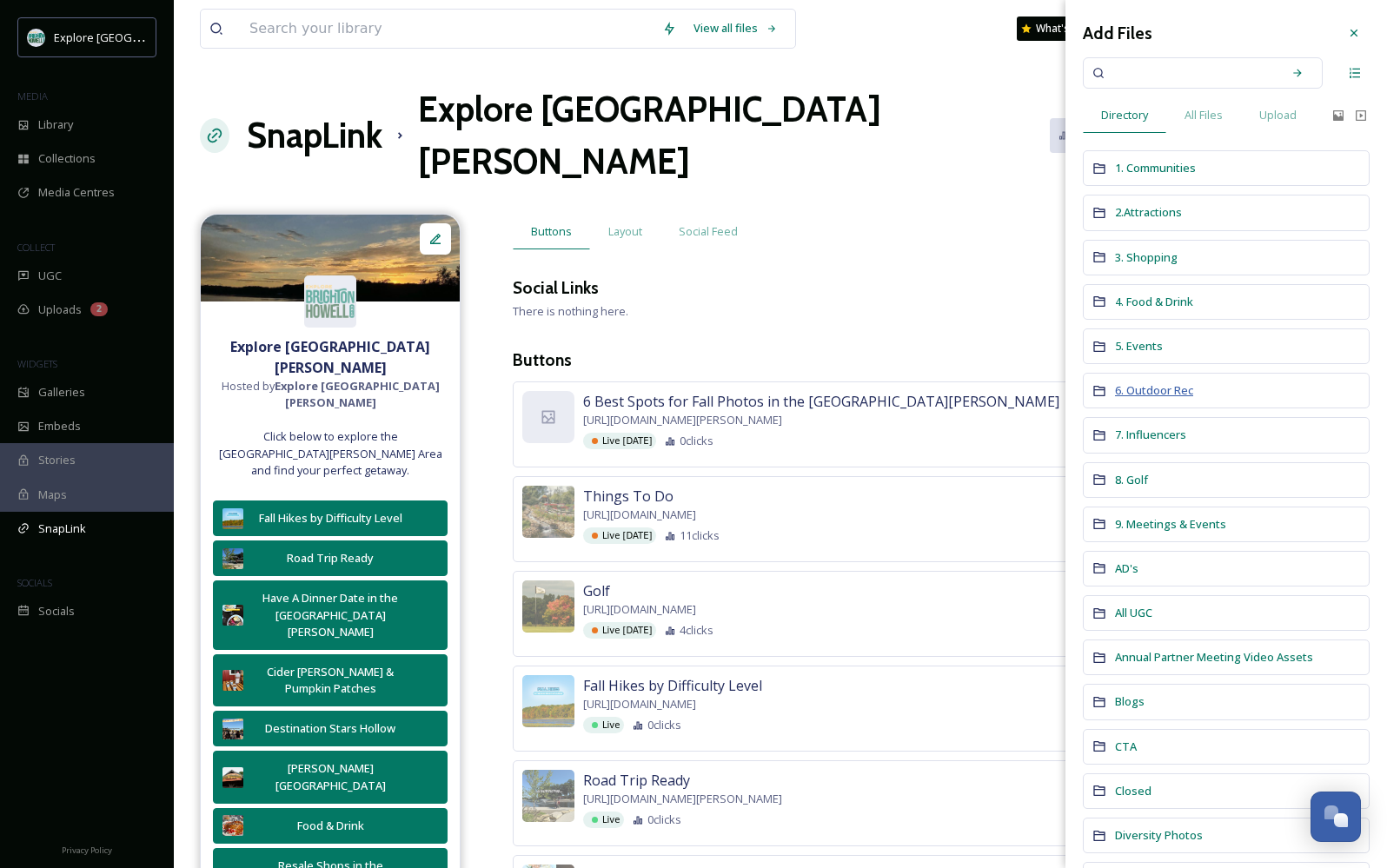
click at [1148, 383] on span "6. Outdoor Rec" at bounding box center [1155, 390] width 79 height 15
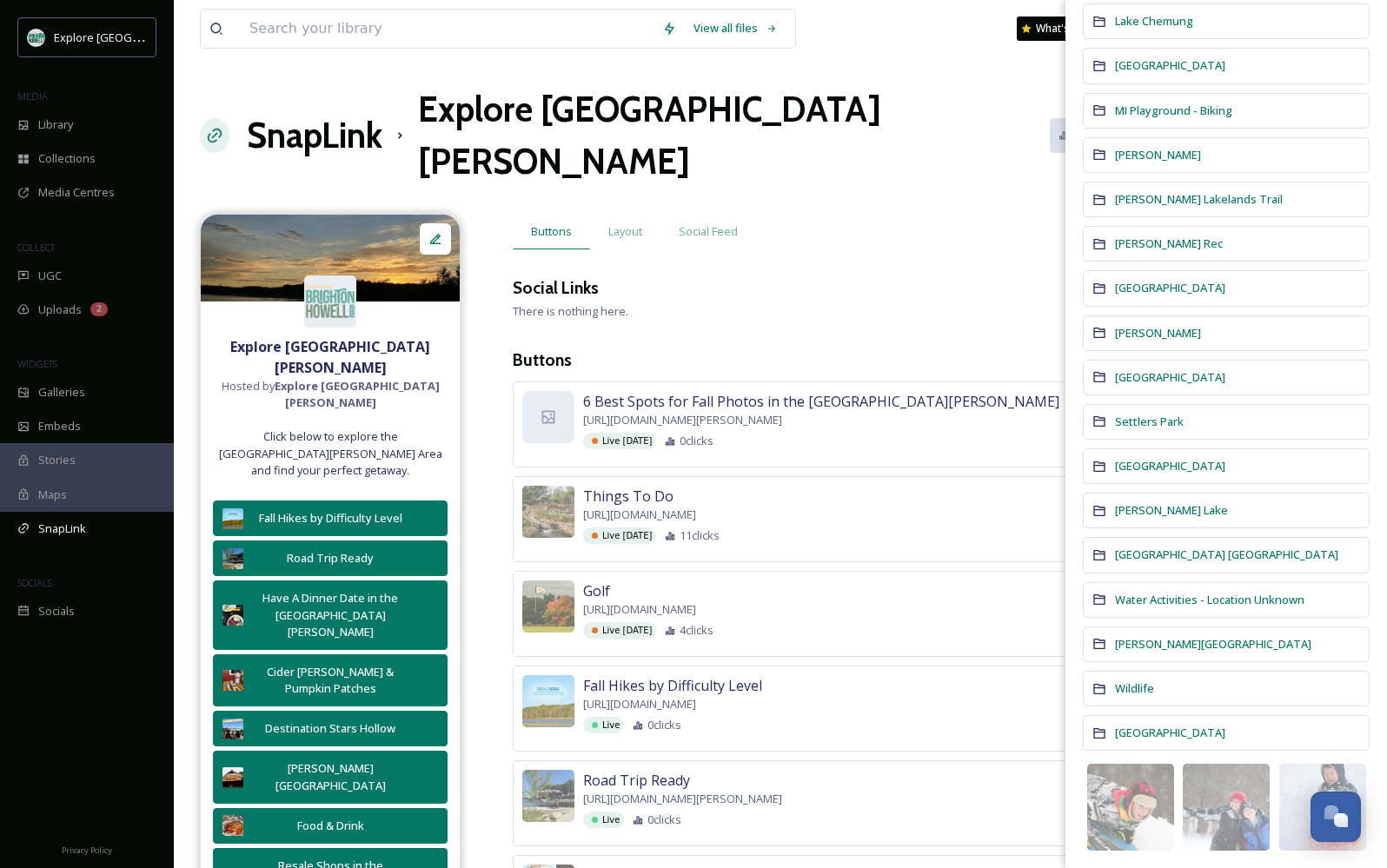
scroll to position [831, 0]
click at [1145, 421] on span "Settlers Park" at bounding box center [1150, 422] width 69 height 15
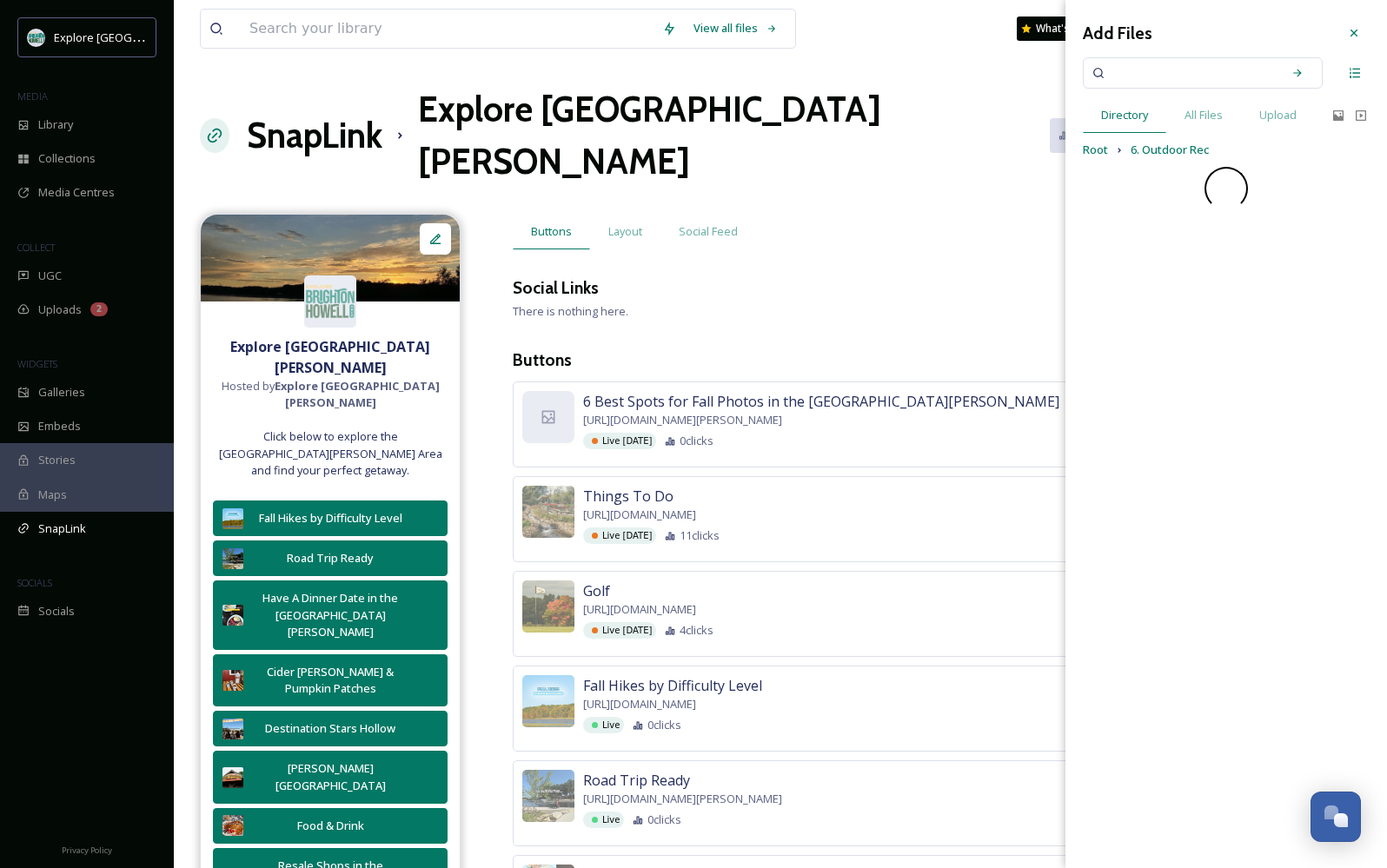
scroll to position [0, 0]
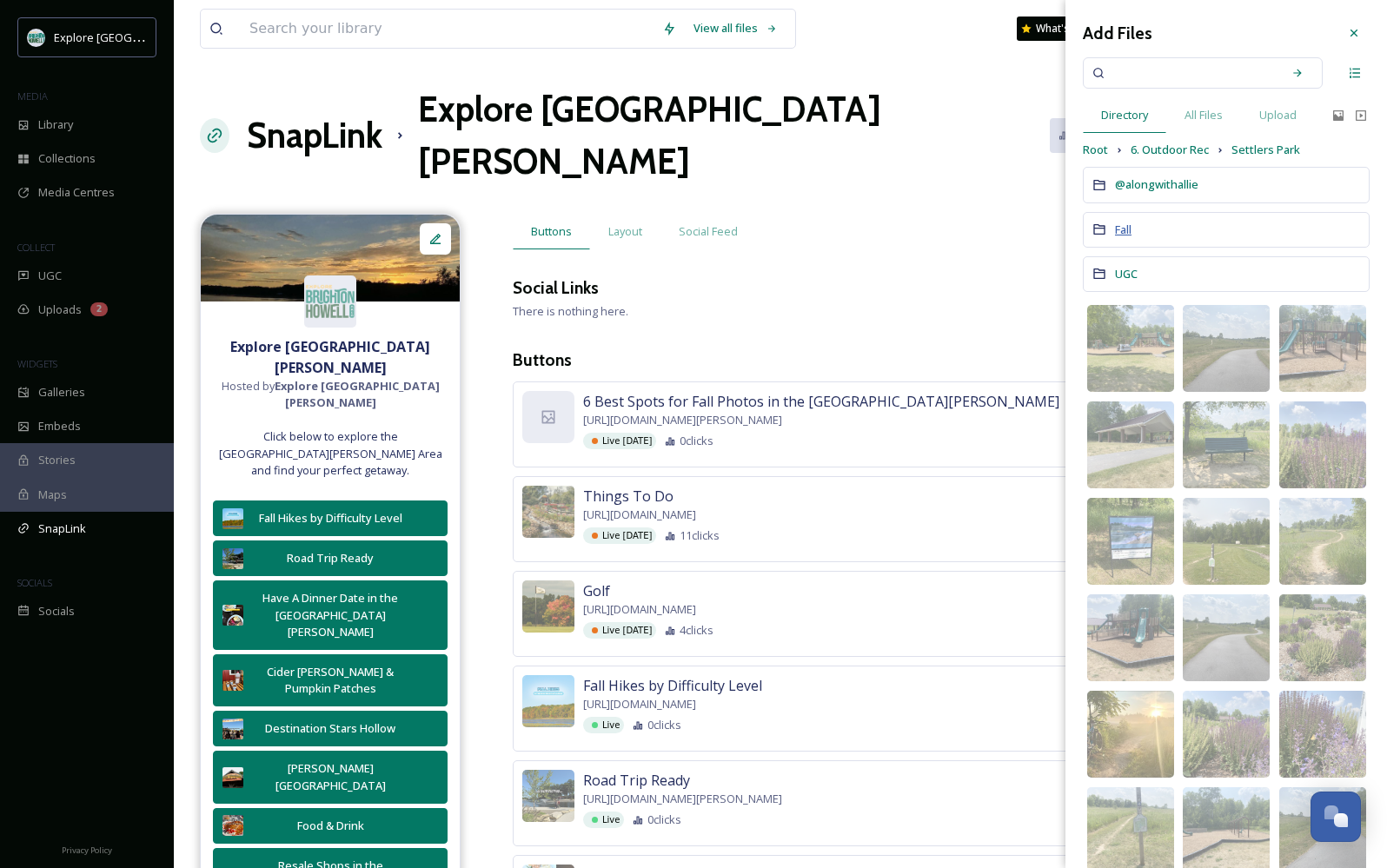
click at [1117, 231] on span "Fall" at bounding box center [1123, 229] width 16 height 15
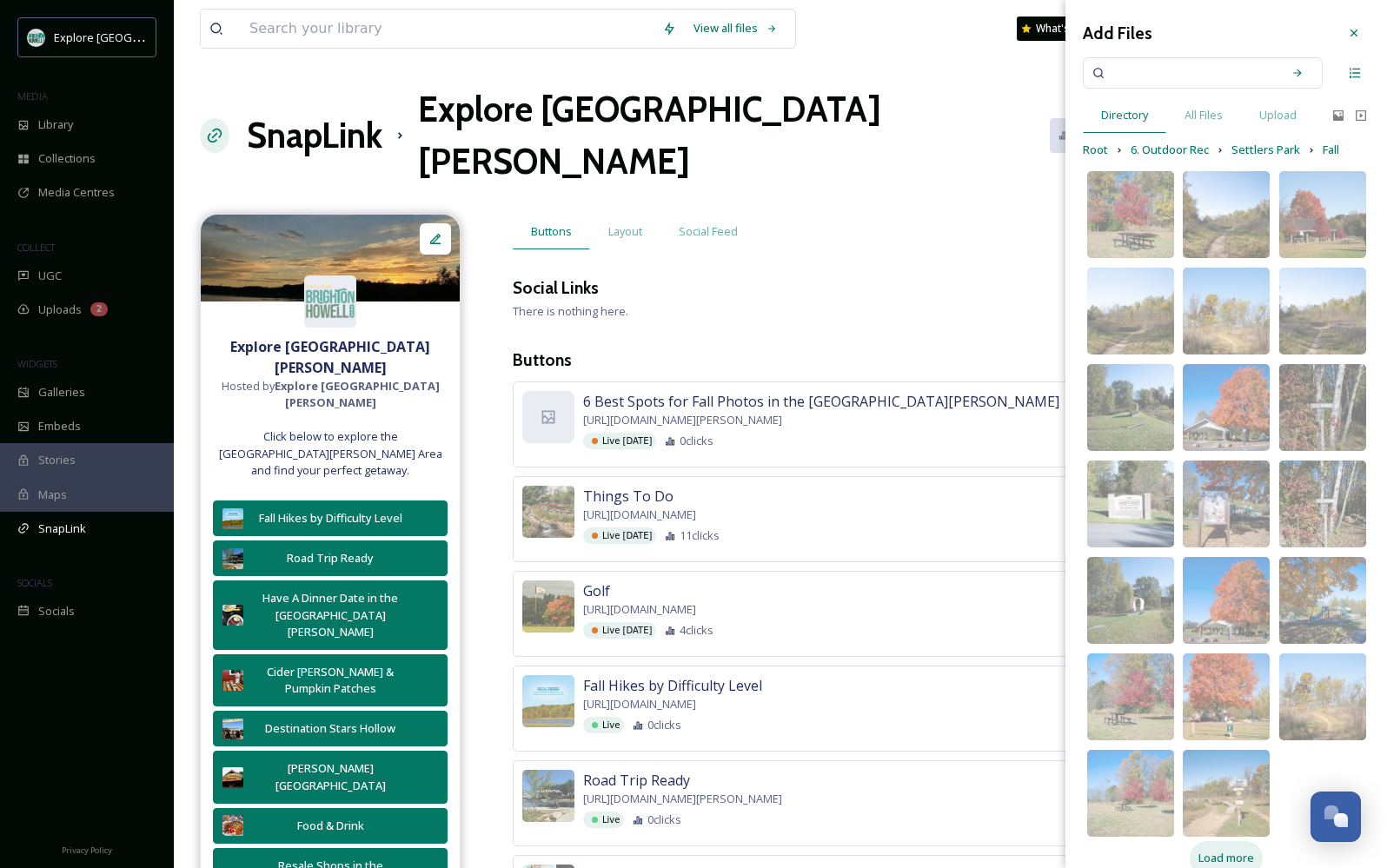
click at [1234, 850] on span "Load more" at bounding box center [1227, 857] width 56 height 16
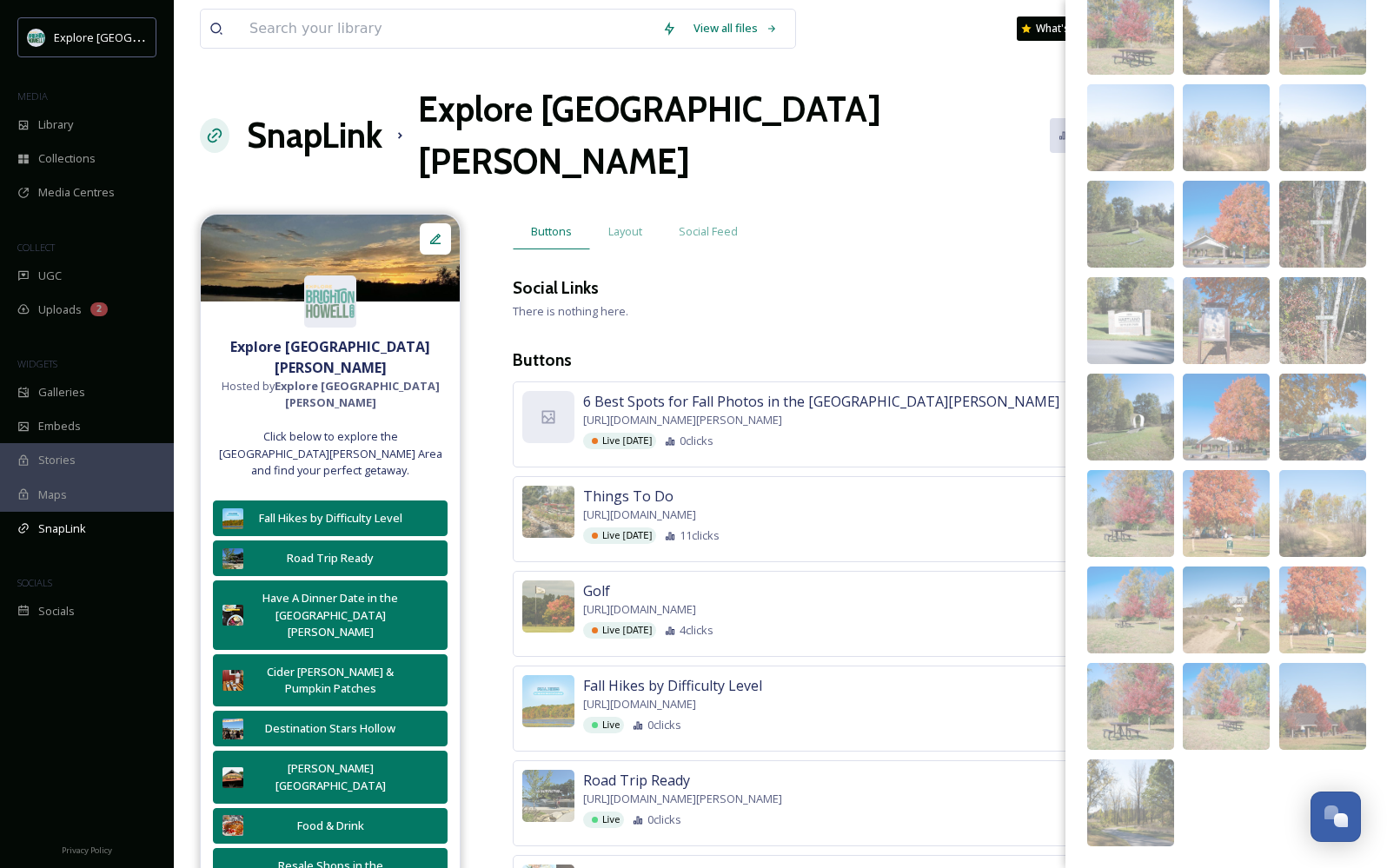
scroll to position [183, 0]
click at [1322, 621] on span "image/jpeg" at bounding box center [1308, 619] width 45 height 12
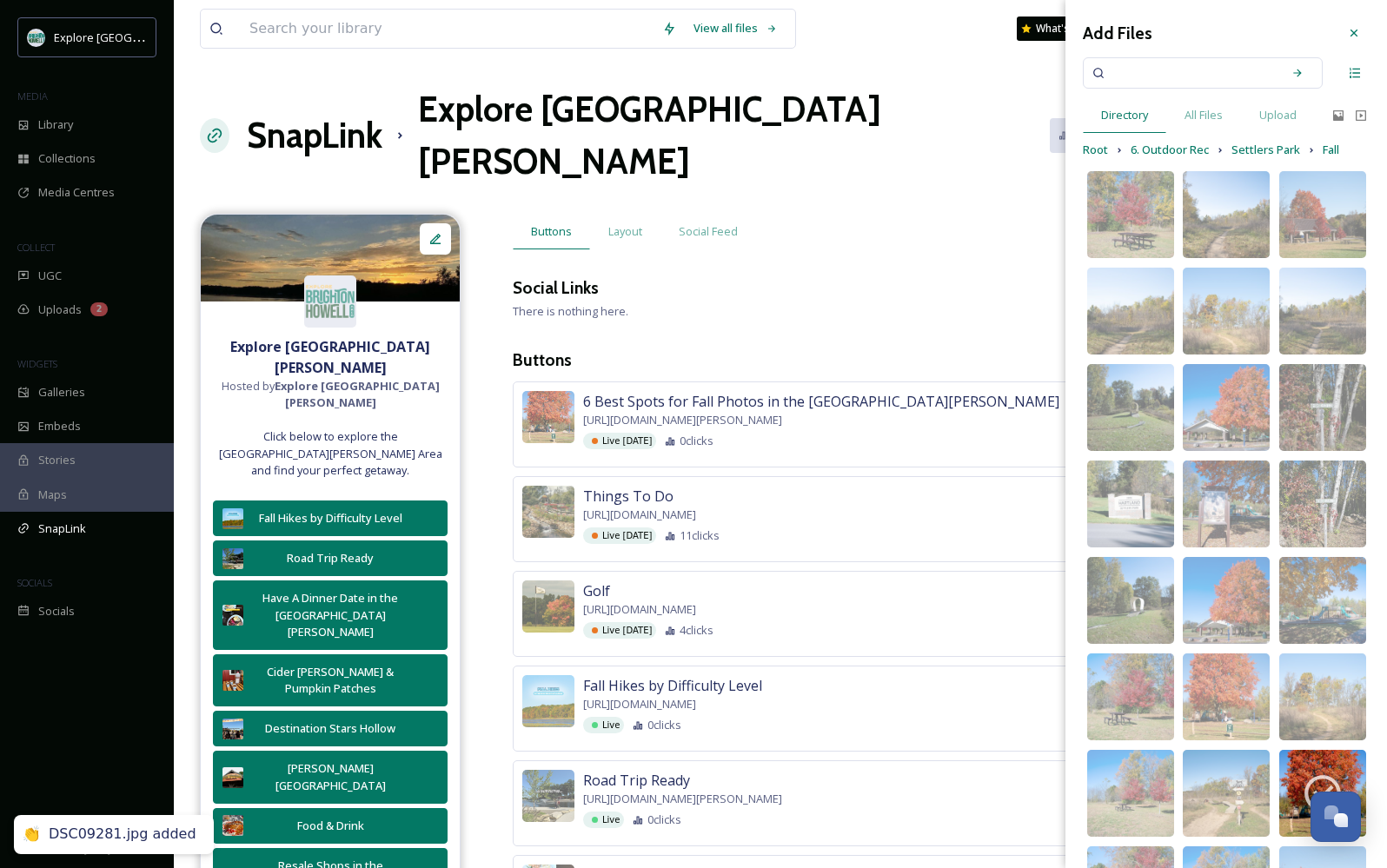
scroll to position [0, 0]
click at [1352, 33] on icon at bounding box center [1354, 33] width 14 height 14
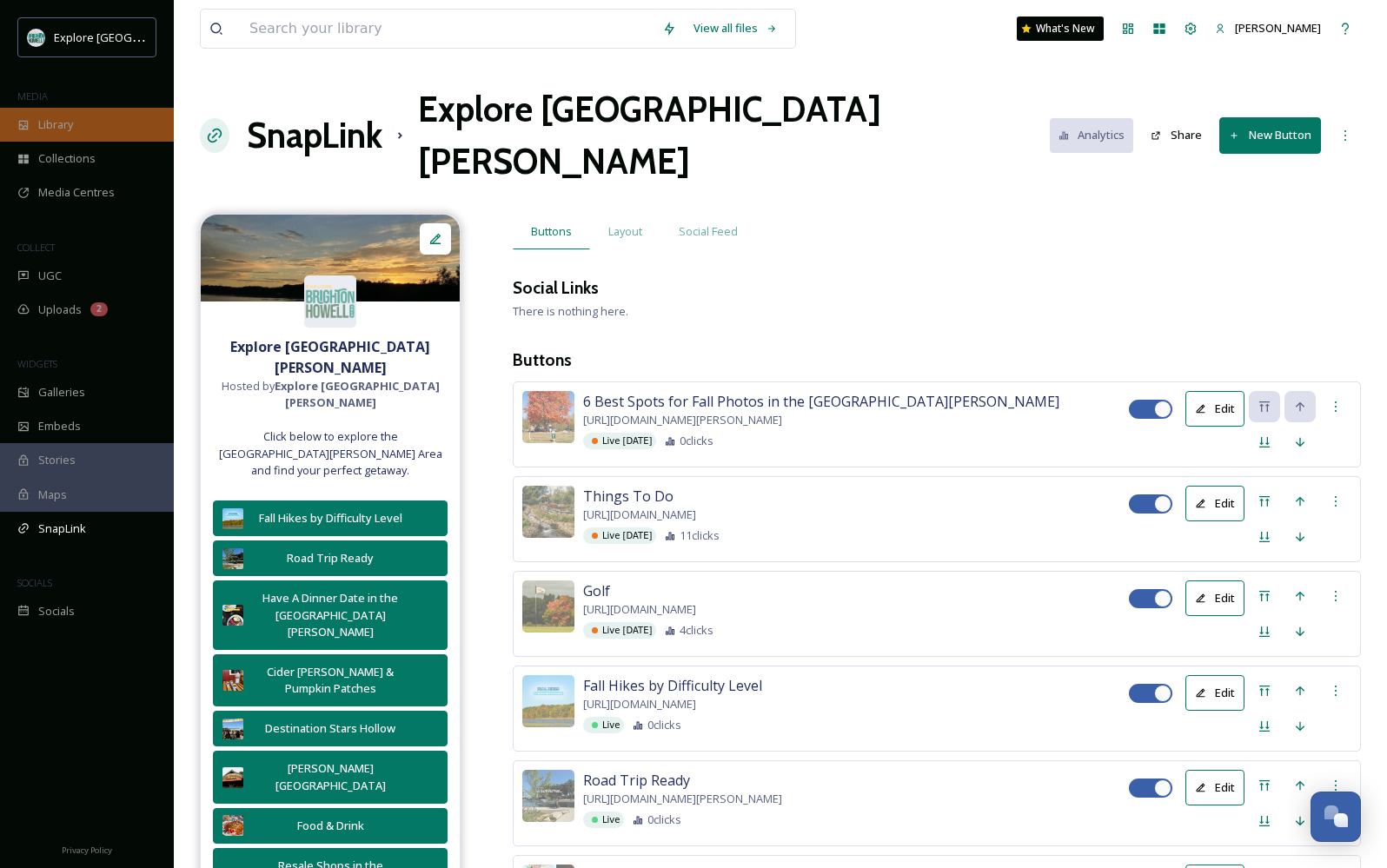
click at [73, 128] on span "Library" at bounding box center [56, 124] width 35 height 16
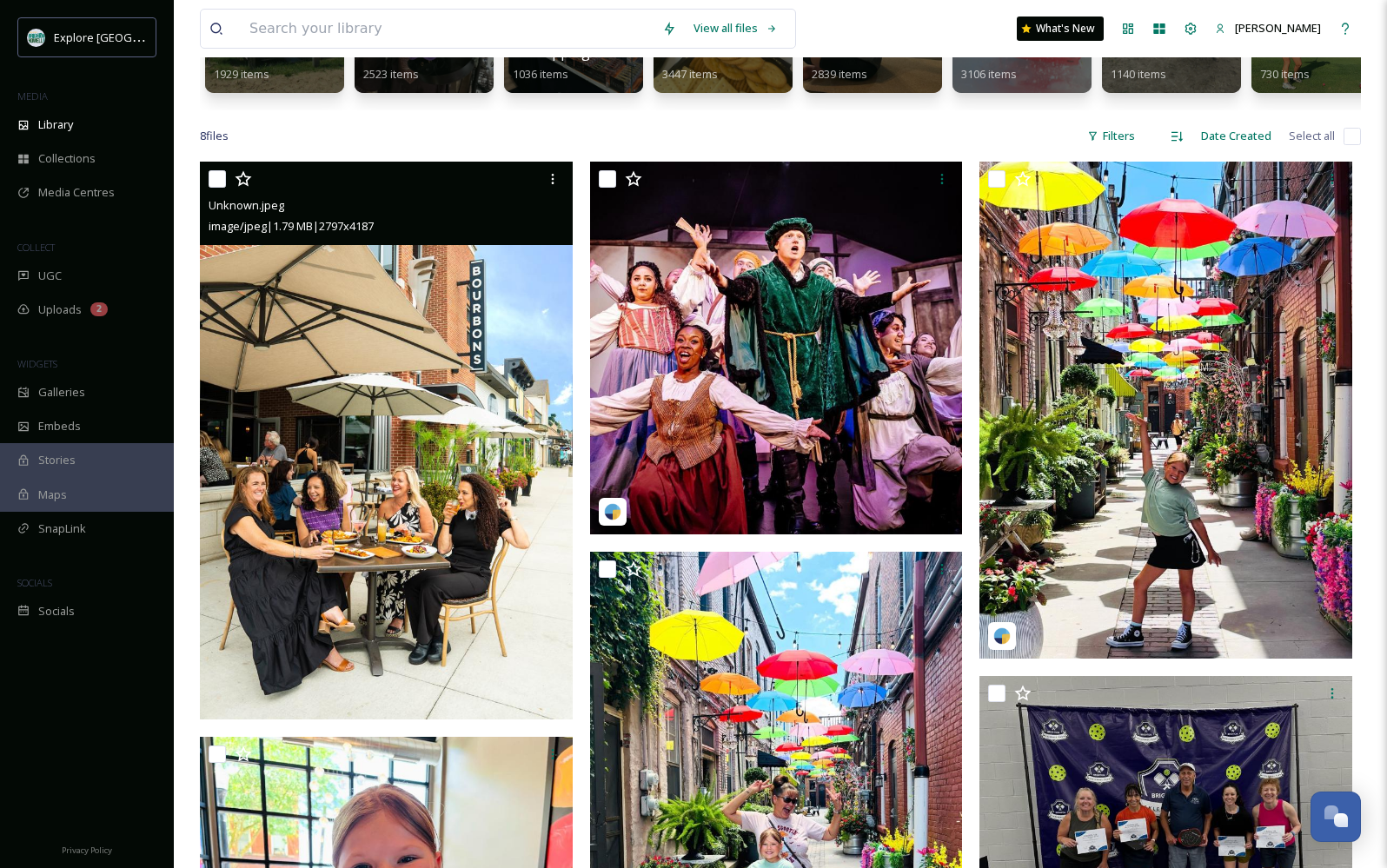
scroll to position [286, 0]
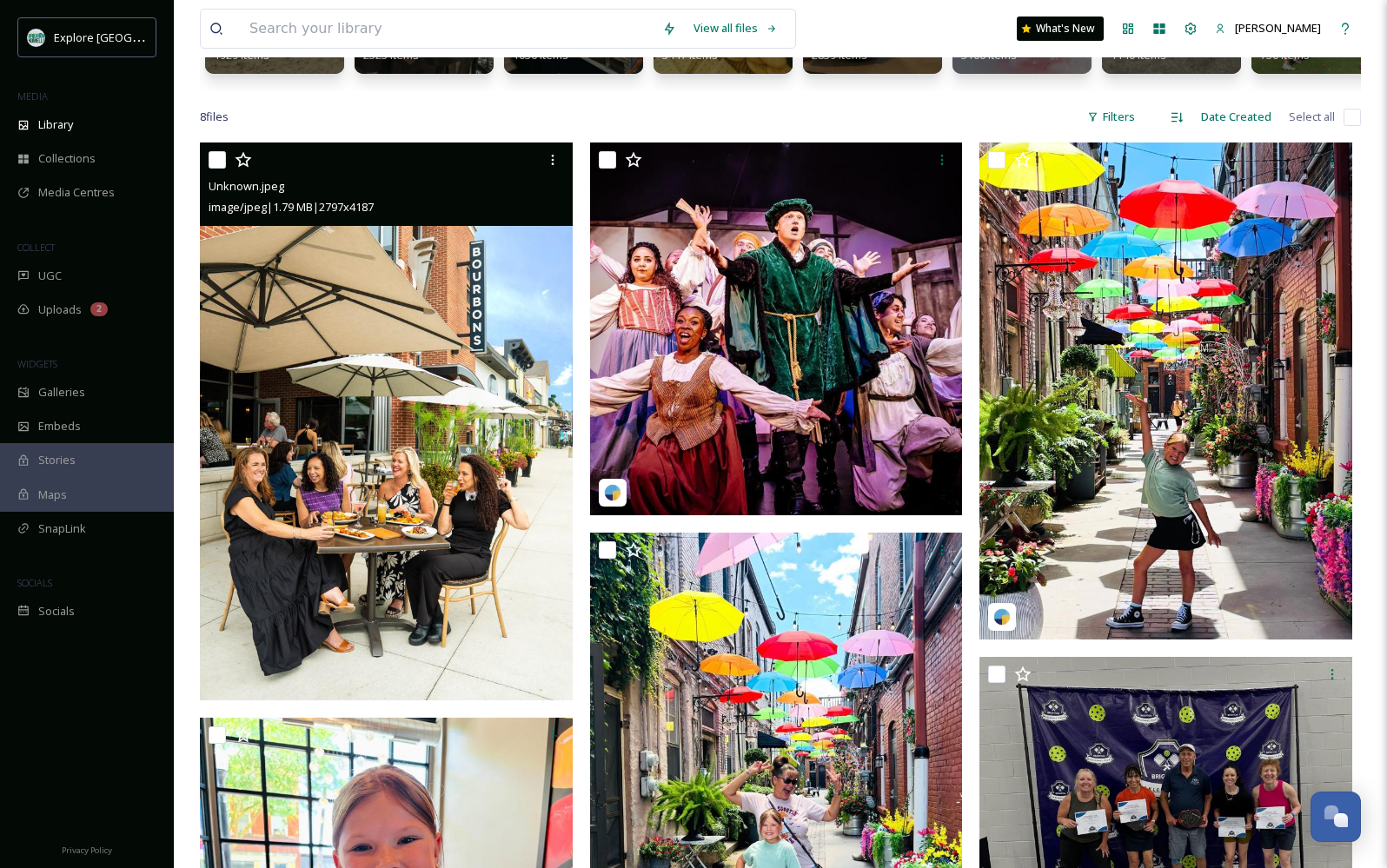
click at [365, 484] on img at bounding box center [386, 422] width 373 height 559
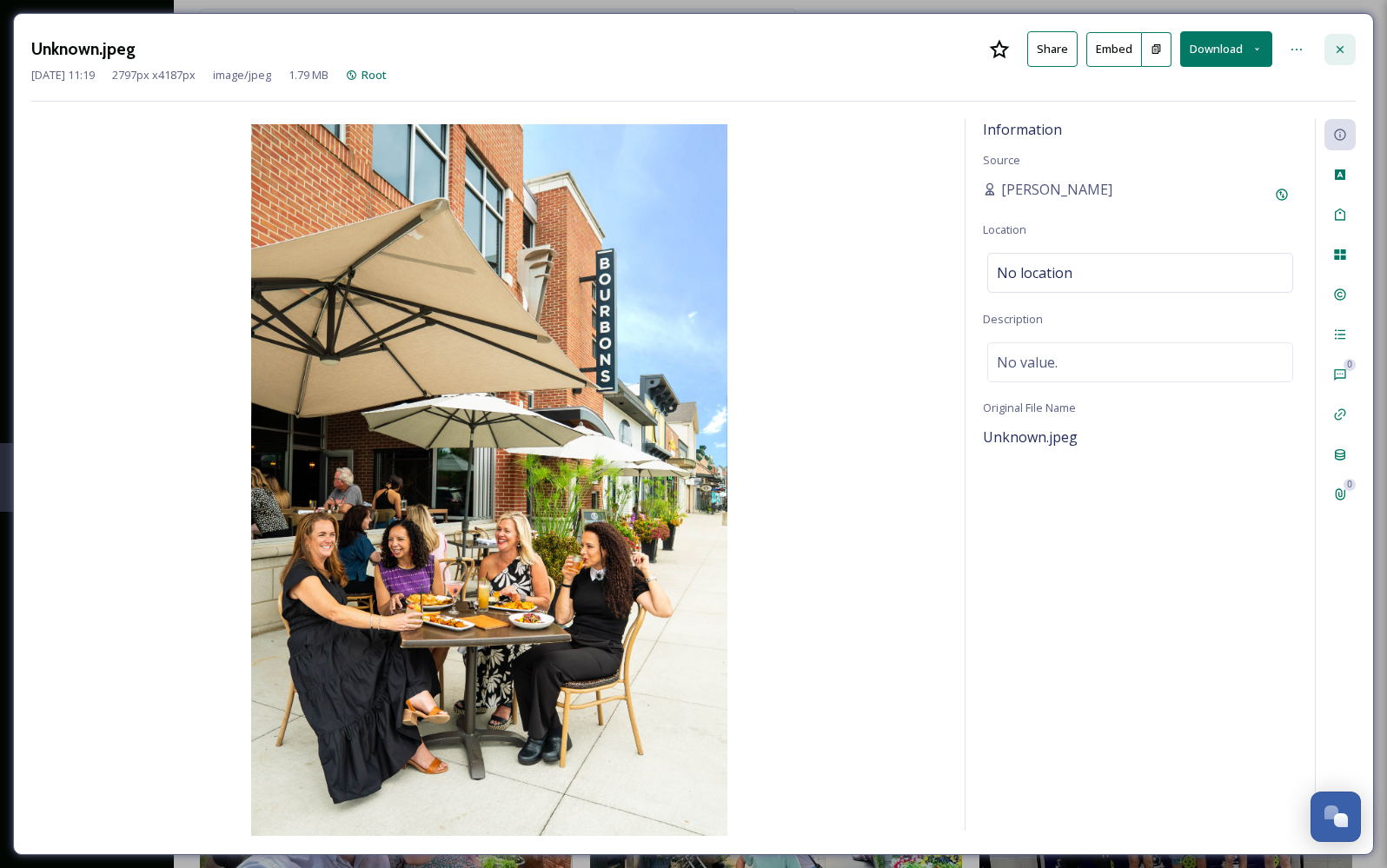
click at [1341, 53] on icon at bounding box center [1340, 49] width 14 height 14
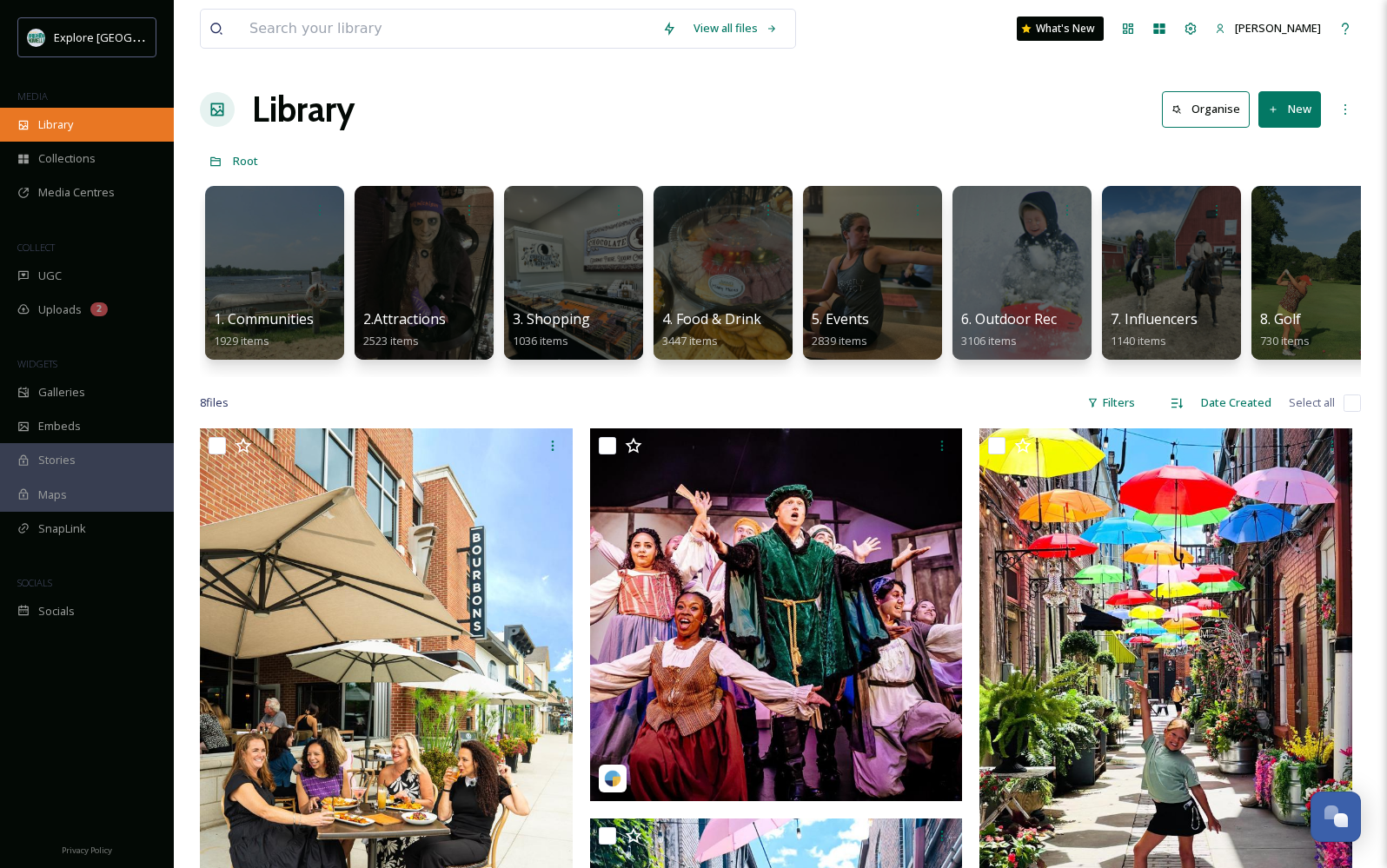
click at [53, 115] on div "Library" at bounding box center [86, 124] width 174 height 34
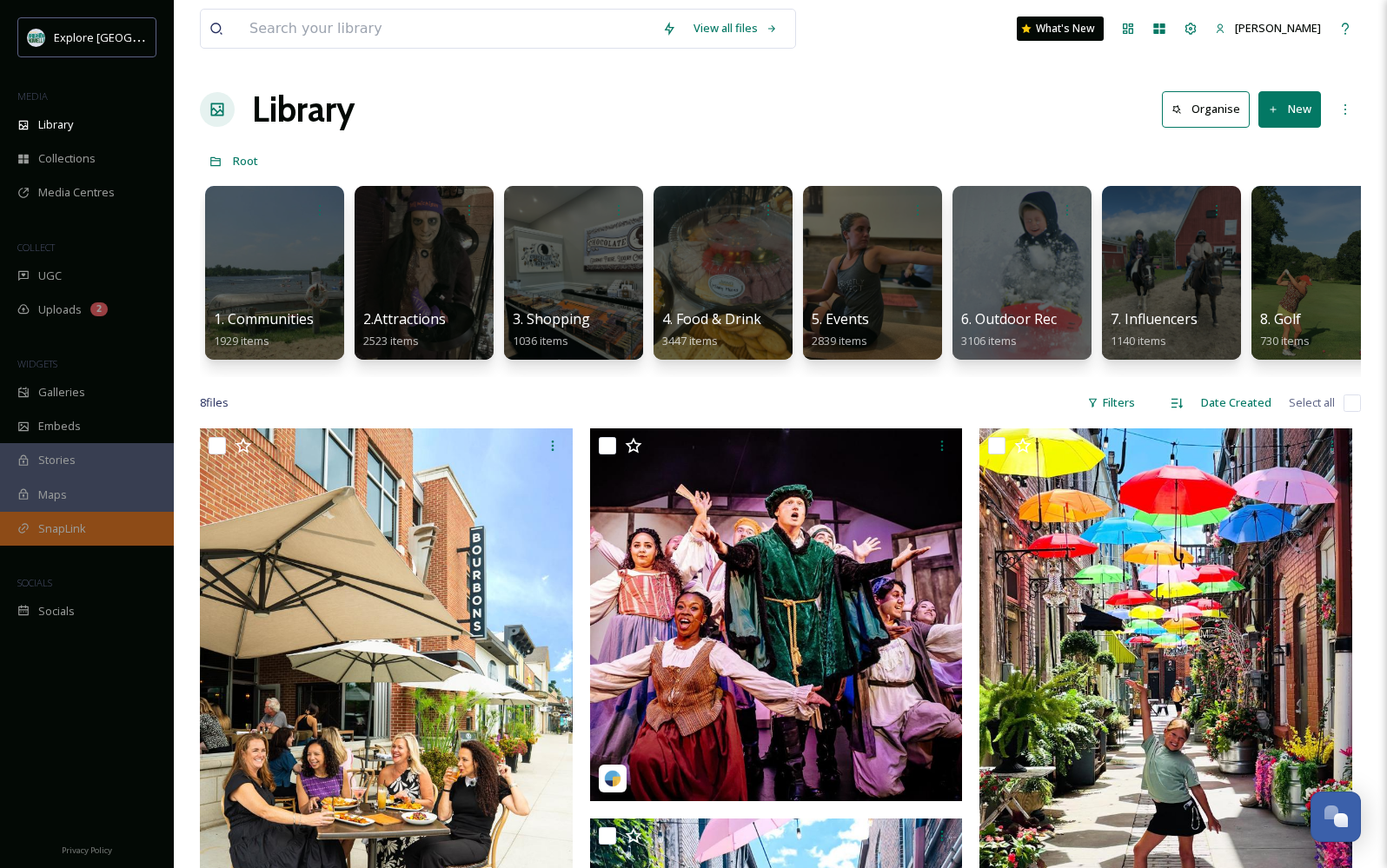
click at [46, 524] on span "SnapLink" at bounding box center [62, 528] width 48 height 16
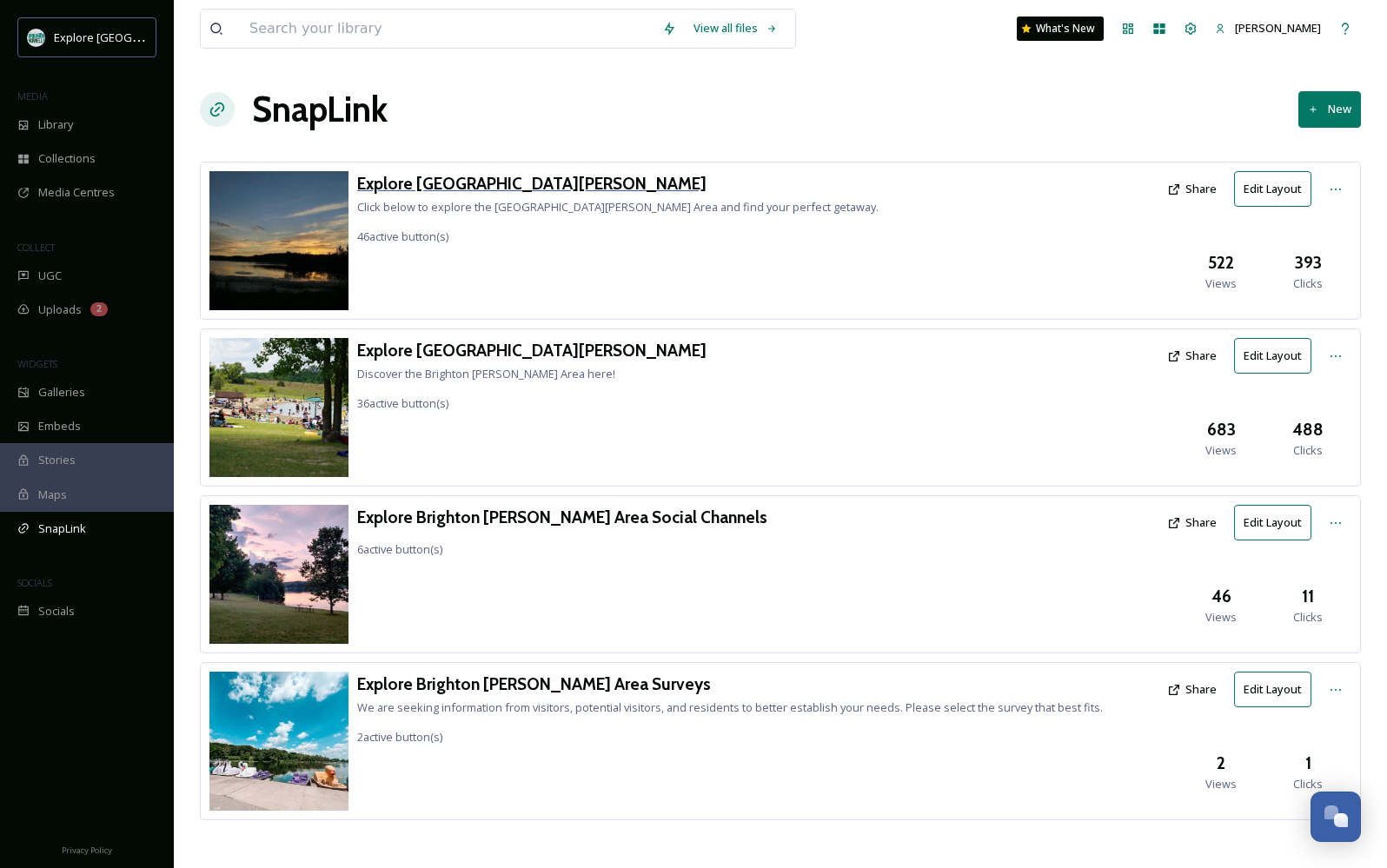
click at [478, 186] on h3 "Explore [GEOGRAPHIC_DATA][PERSON_NAME]" at bounding box center [618, 184] width 522 height 25
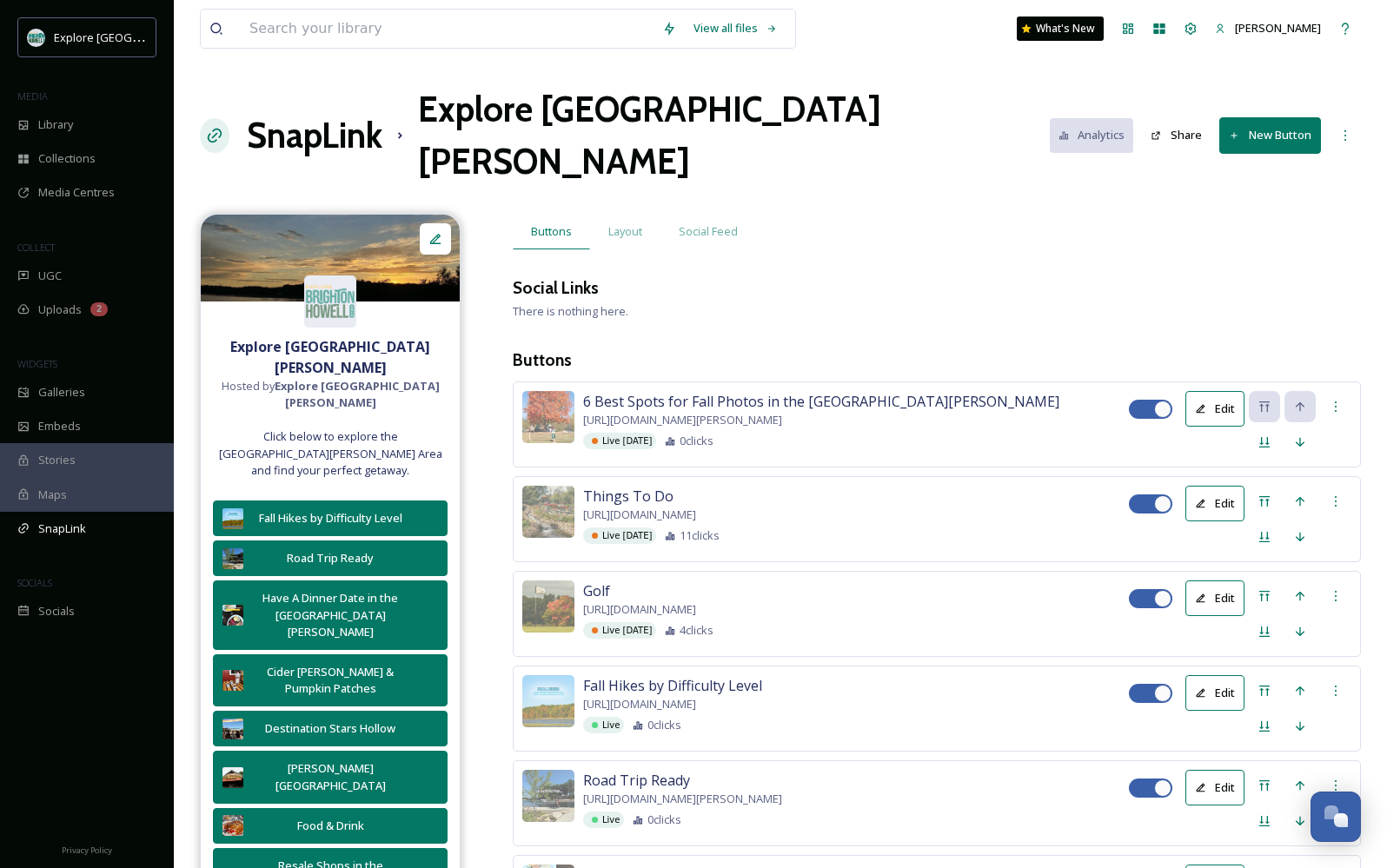
click at [1283, 117] on button "New Button" at bounding box center [1271, 134] width 102 height 35
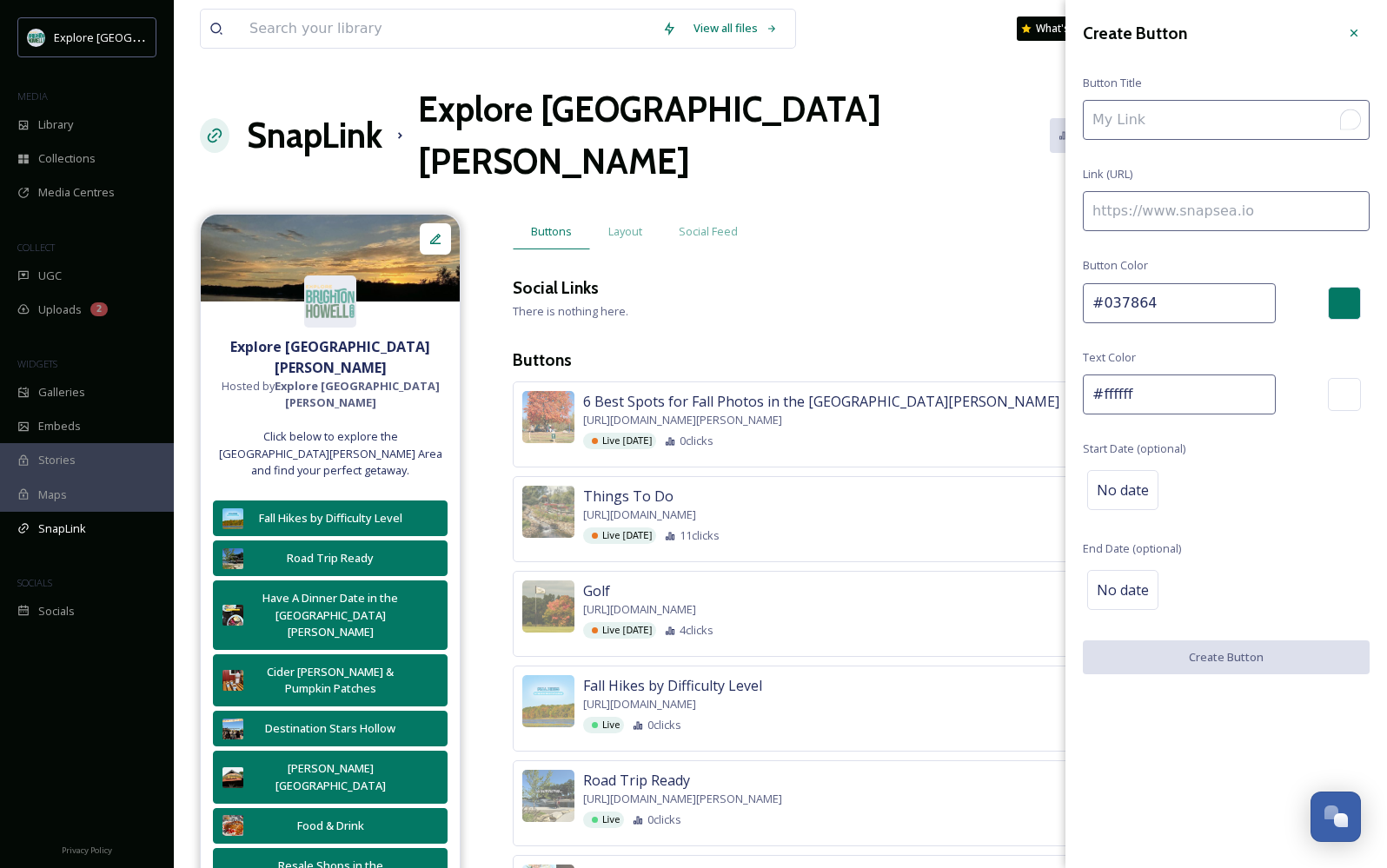
click at [1192, 125] on input "To enrich screen reader interactions, please activate Accessibility in Grammarl…" at bounding box center [1226, 120] width 287 height 40
type input "Cider [PERSON_NAME]"
click at [1189, 212] on input "To enrich screen reader interactions, please activate Accessibility in Grammarl…" at bounding box center [1226, 211] width 287 height 40
paste input "[URL][DOMAIN_NAME][PERSON_NAME]"
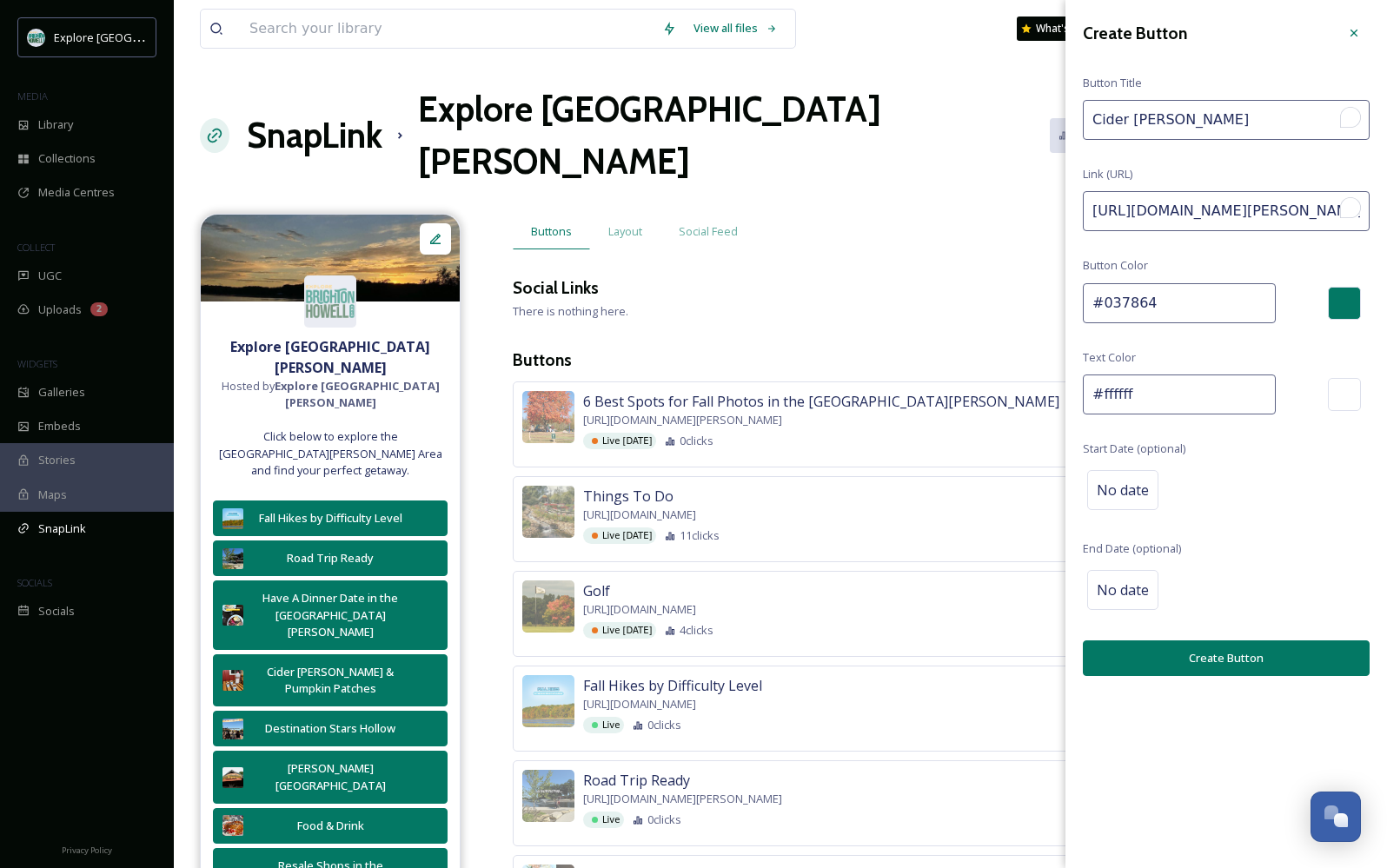
scroll to position [0, 919]
type input "[URL][DOMAIN_NAME][PERSON_NAME]"
click at [1128, 504] on div "No date" at bounding box center [1123, 490] width 71 height 40
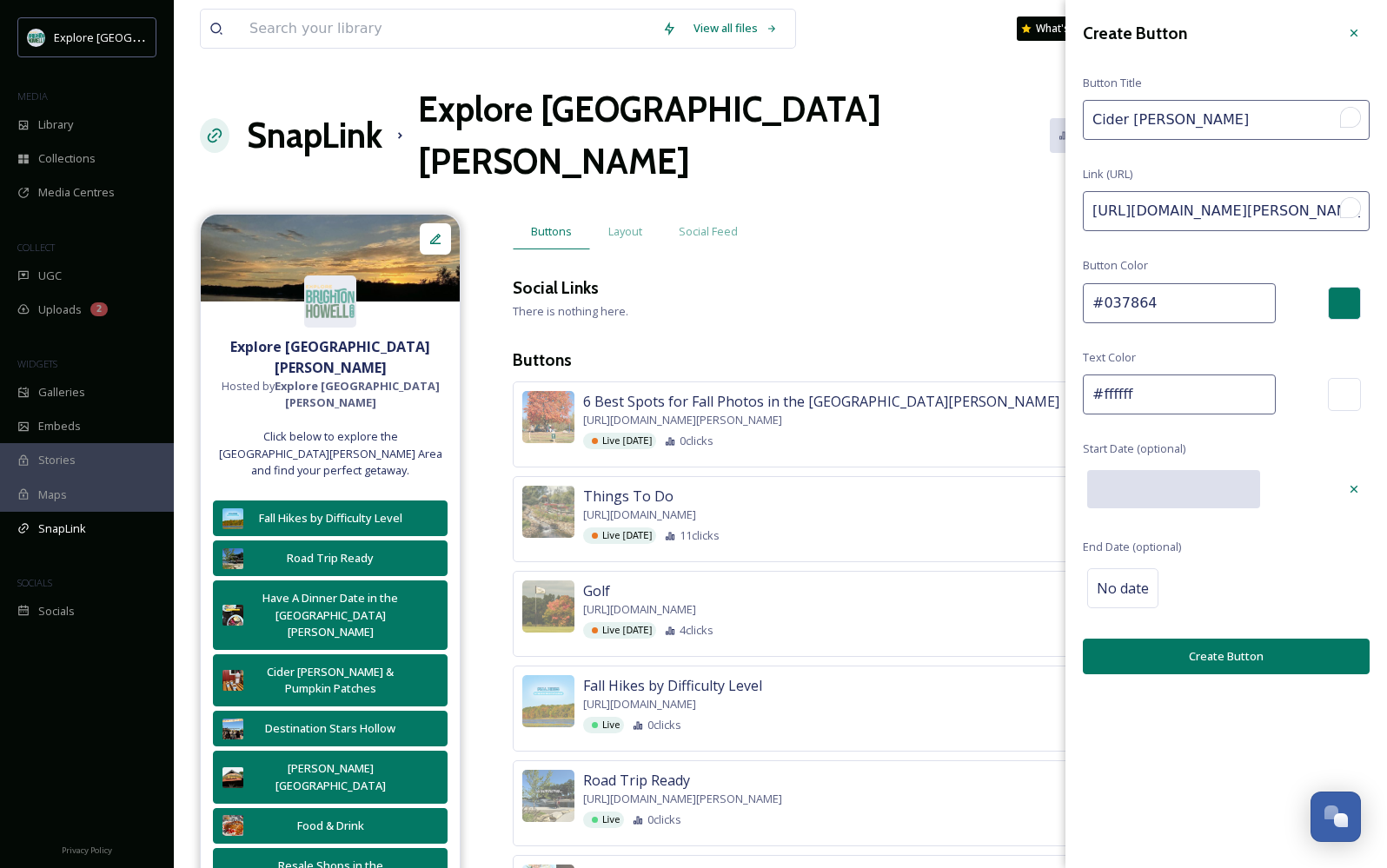
click at [1214, 491] on input "text" at bounding box center [1174, 489] width 173 height 38
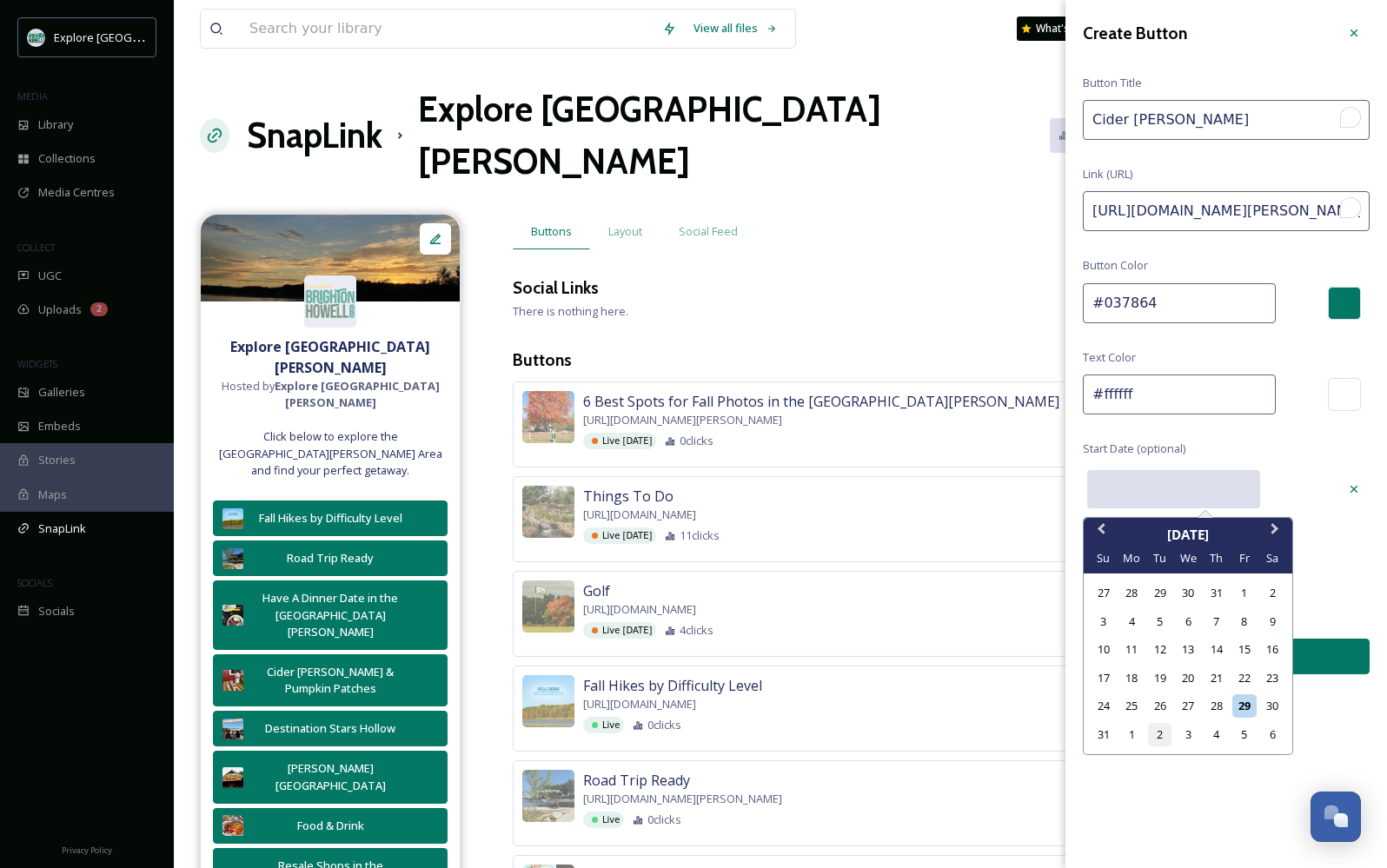
click at [1161, 737] on div "2" at bounding box center [1160, 735] width 23 height 23
type input "[DATE]"
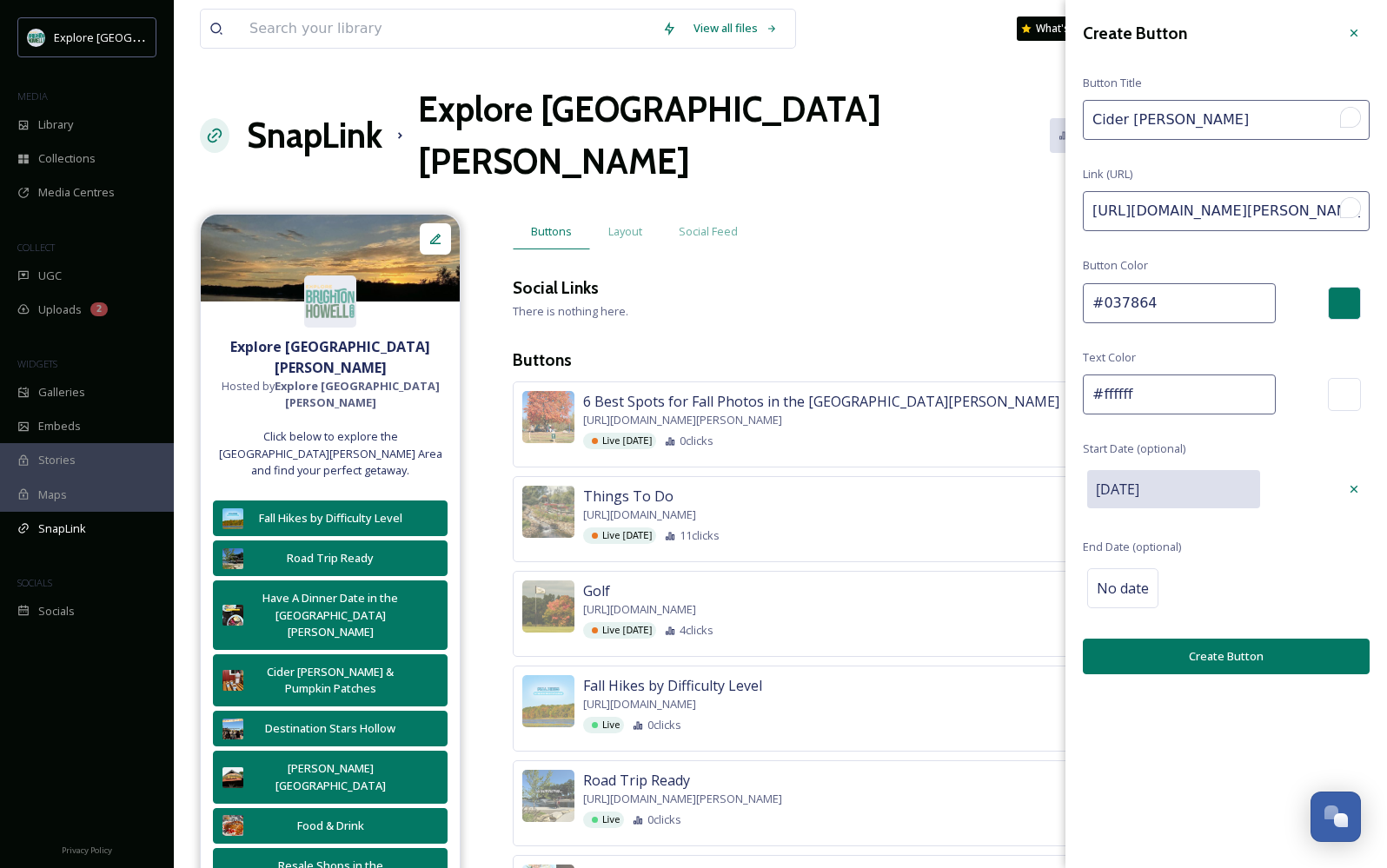
click at [1185, 655] on button "Create Button" at bounding box center [1226, 656] width 287 height 35
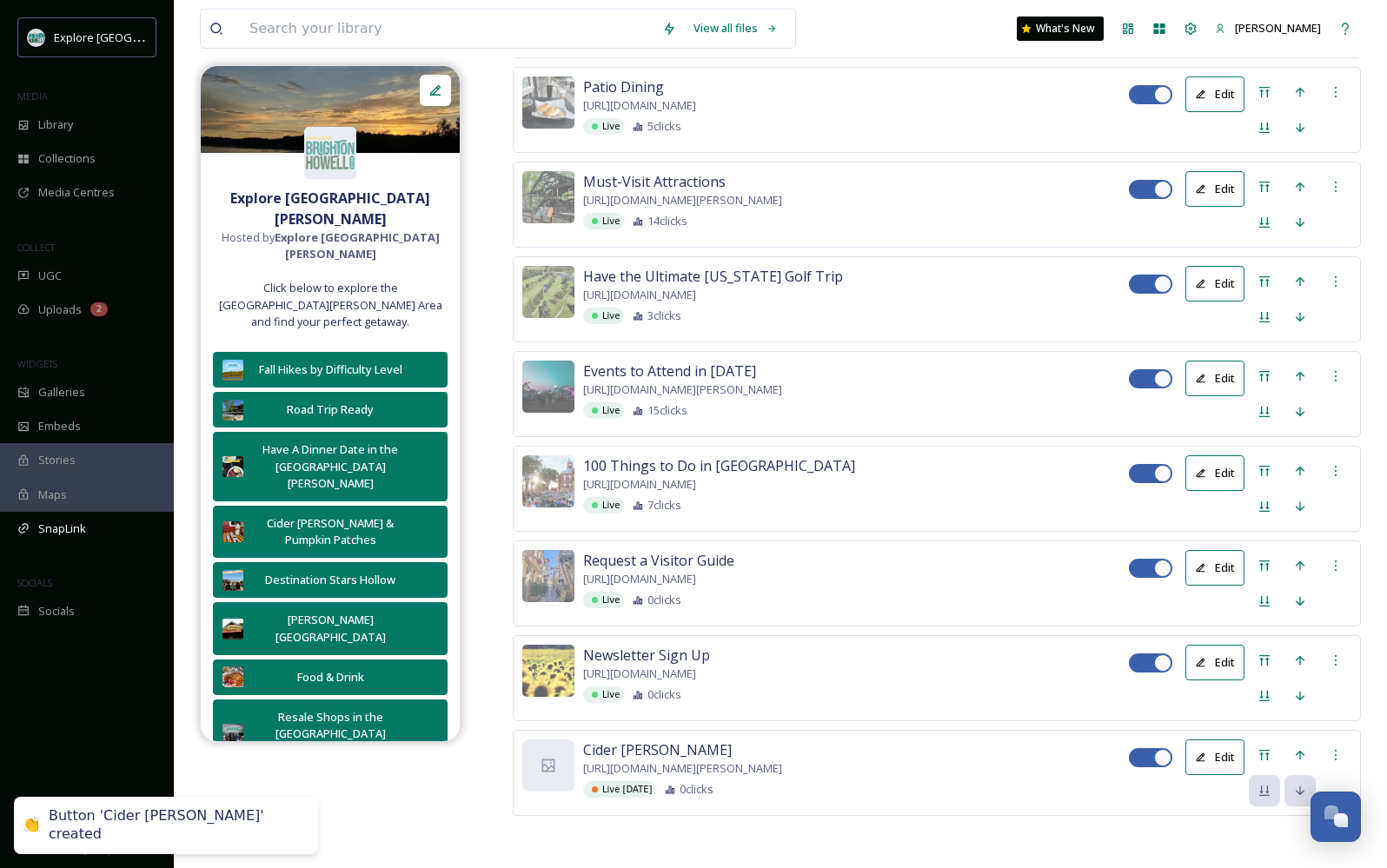
scroll to position [4399, 0]
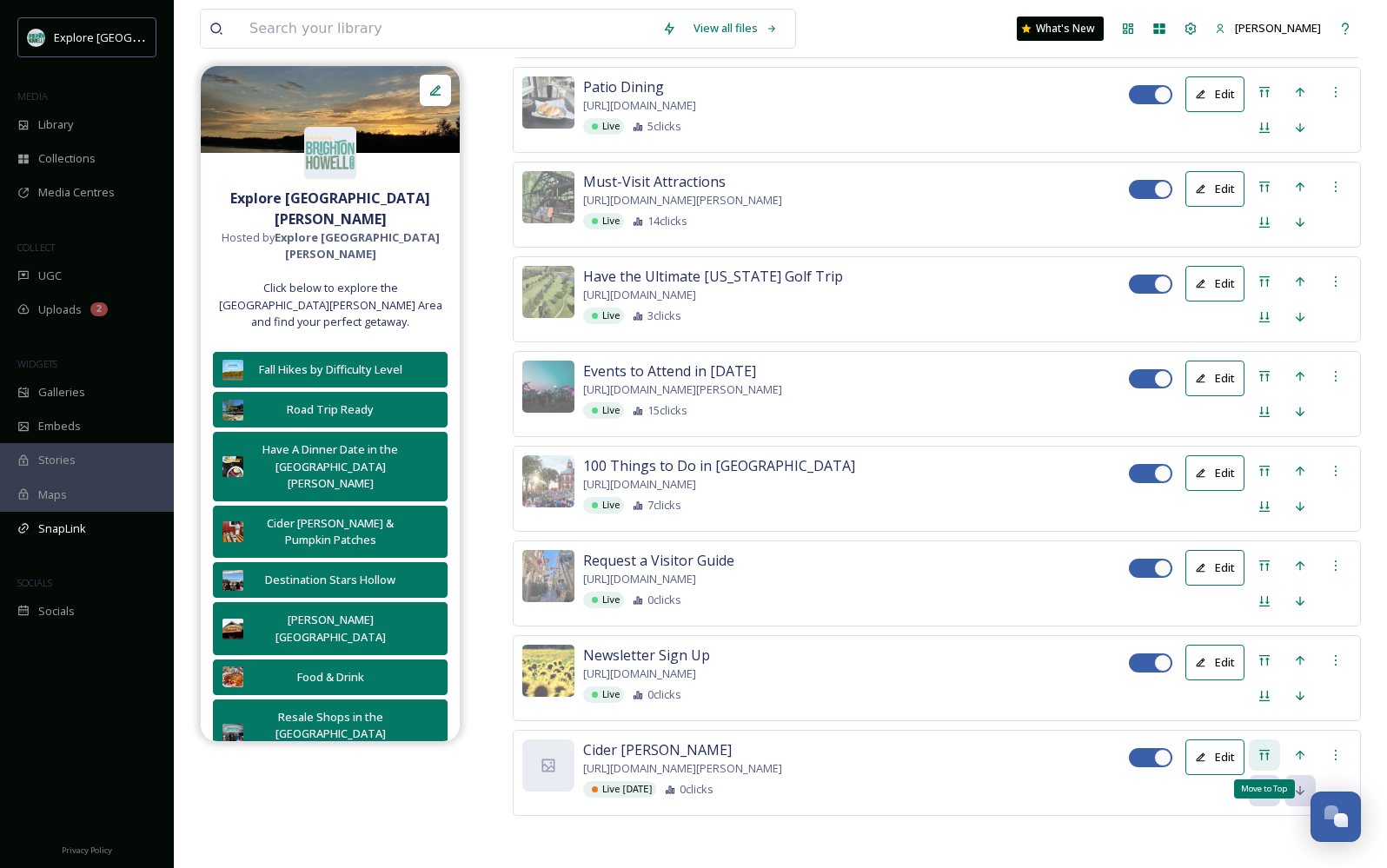
click at [1264, 739] on div "Move to Top" at bounding box center [1264, 755] width 32 height 32
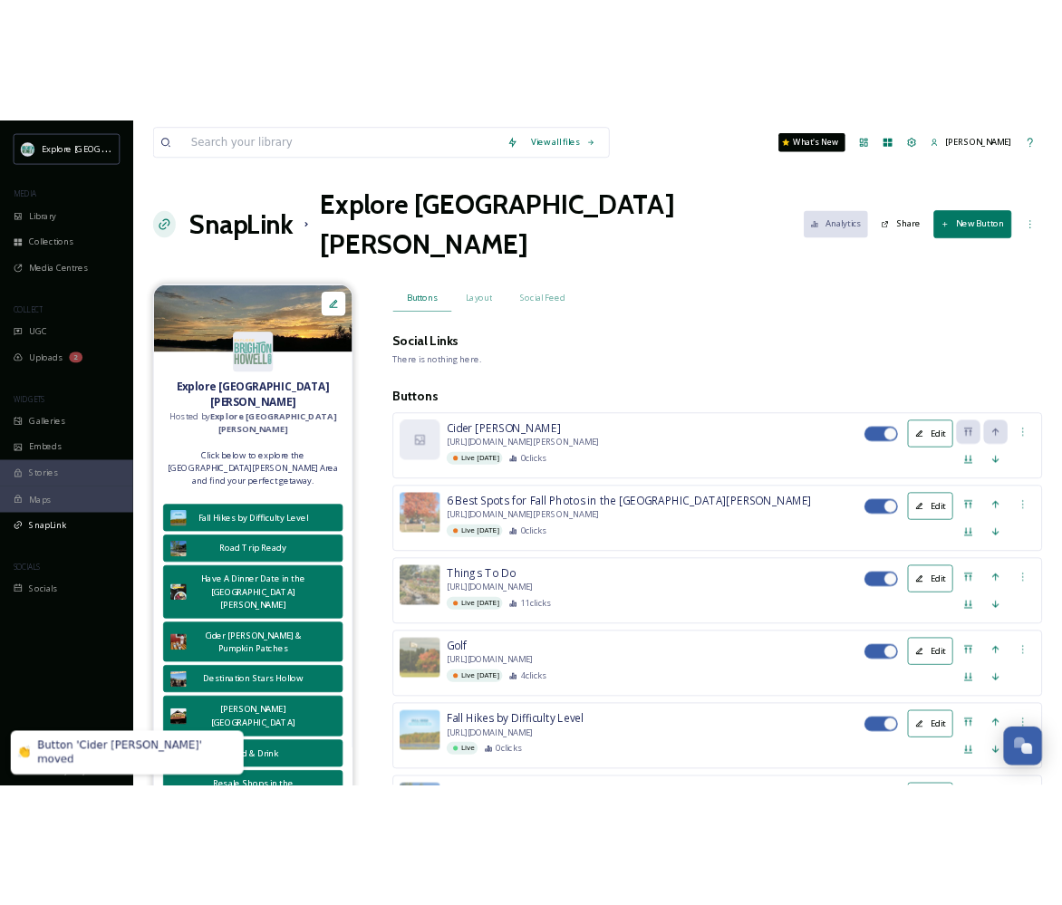
scroll to position [0, 0]
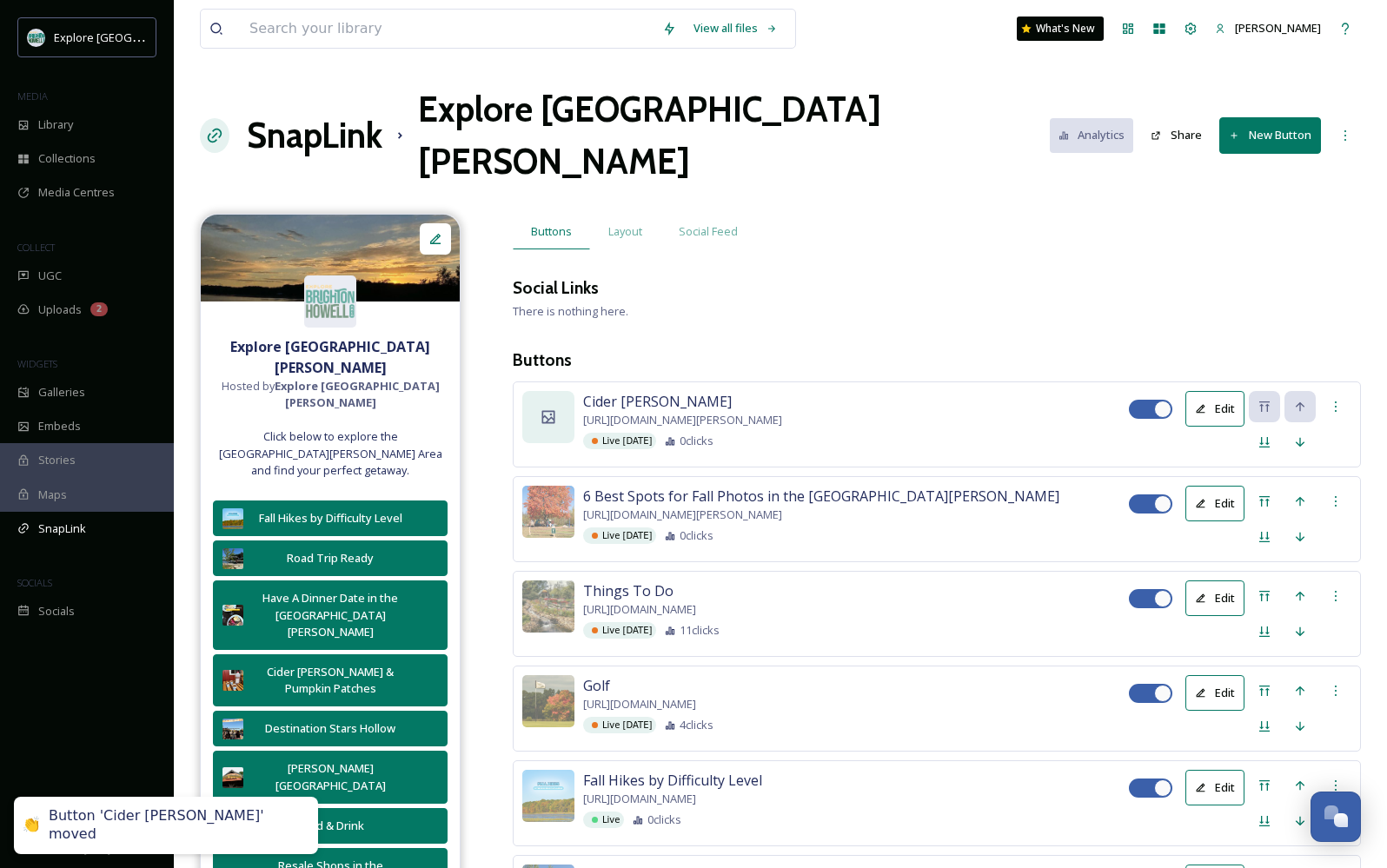
click at [549, 411] on icon at bounding box center [550, 417] width 13 height 13
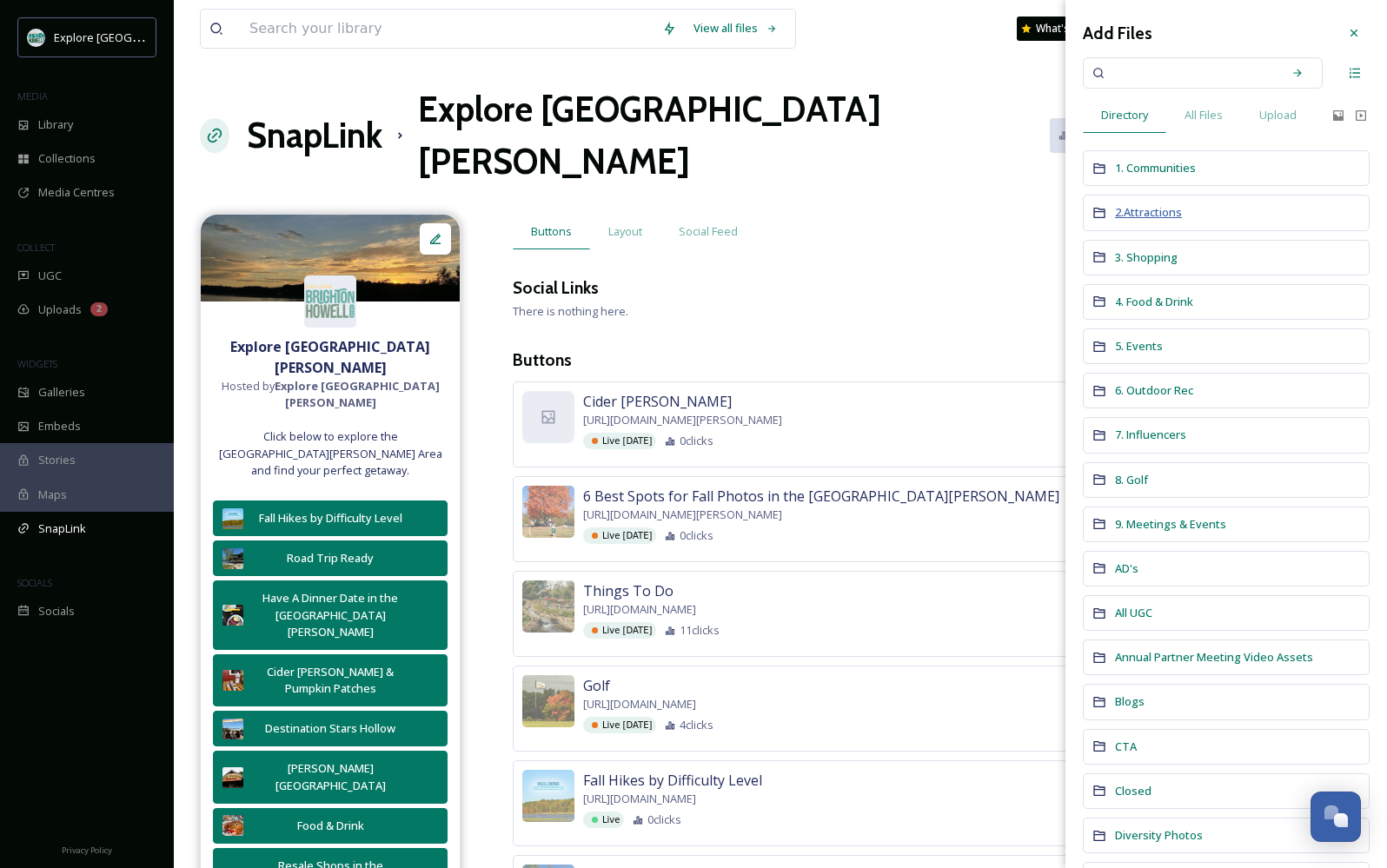
click at [1154, 212] on span "2.Attractions" at bounding box center [1149, 212] width 67 height 15
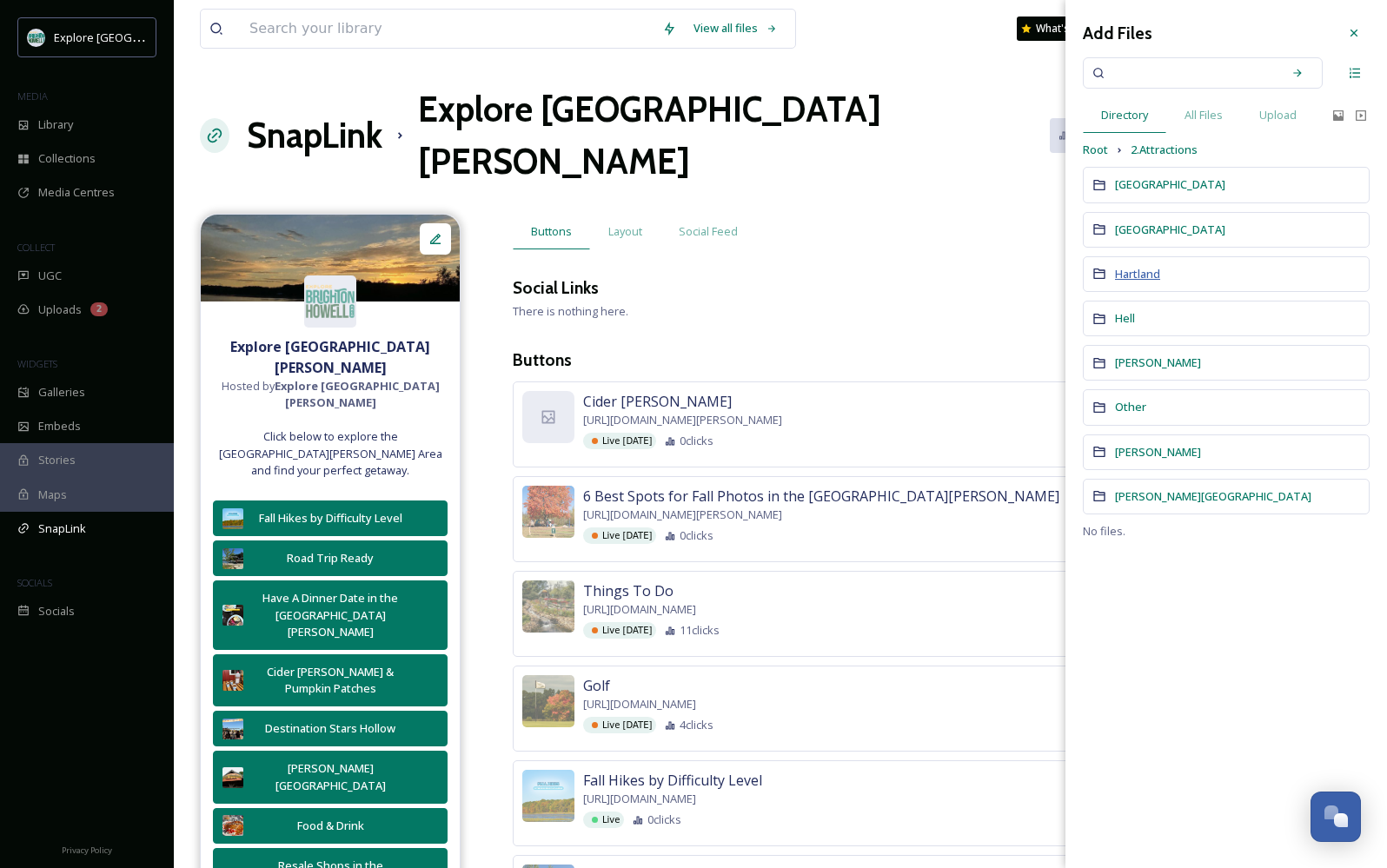
click at [1145, 273] on span "Hartland" at bounding box center [1138, 273] width 45 height 15
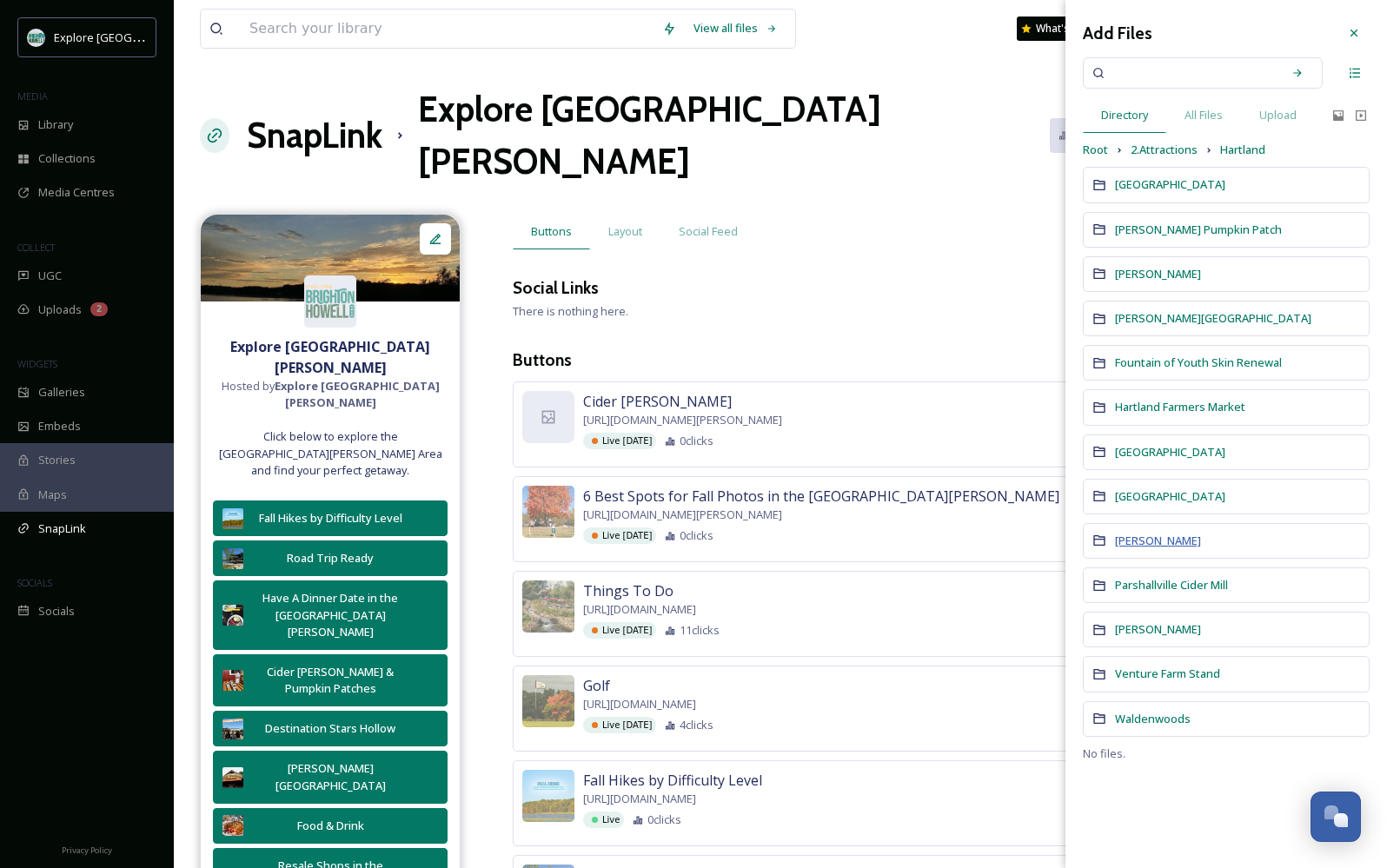
click at [1143, 539] on span "[PERSON_NAME]" at bounding box center [1159, 541] width 86 height 15
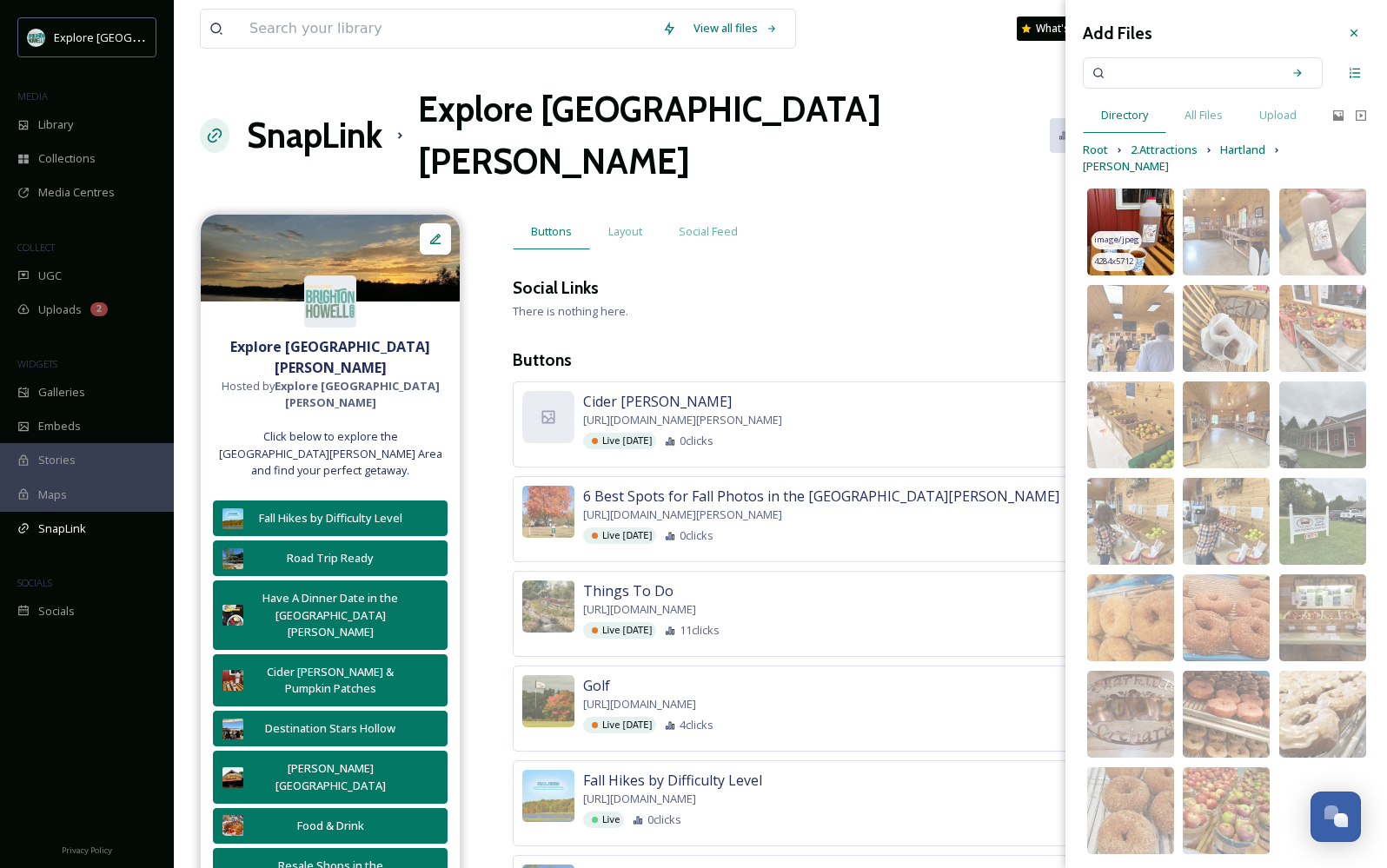
click at [1146, 205] on img at bounding box center [1131, 232] width 87 height 87
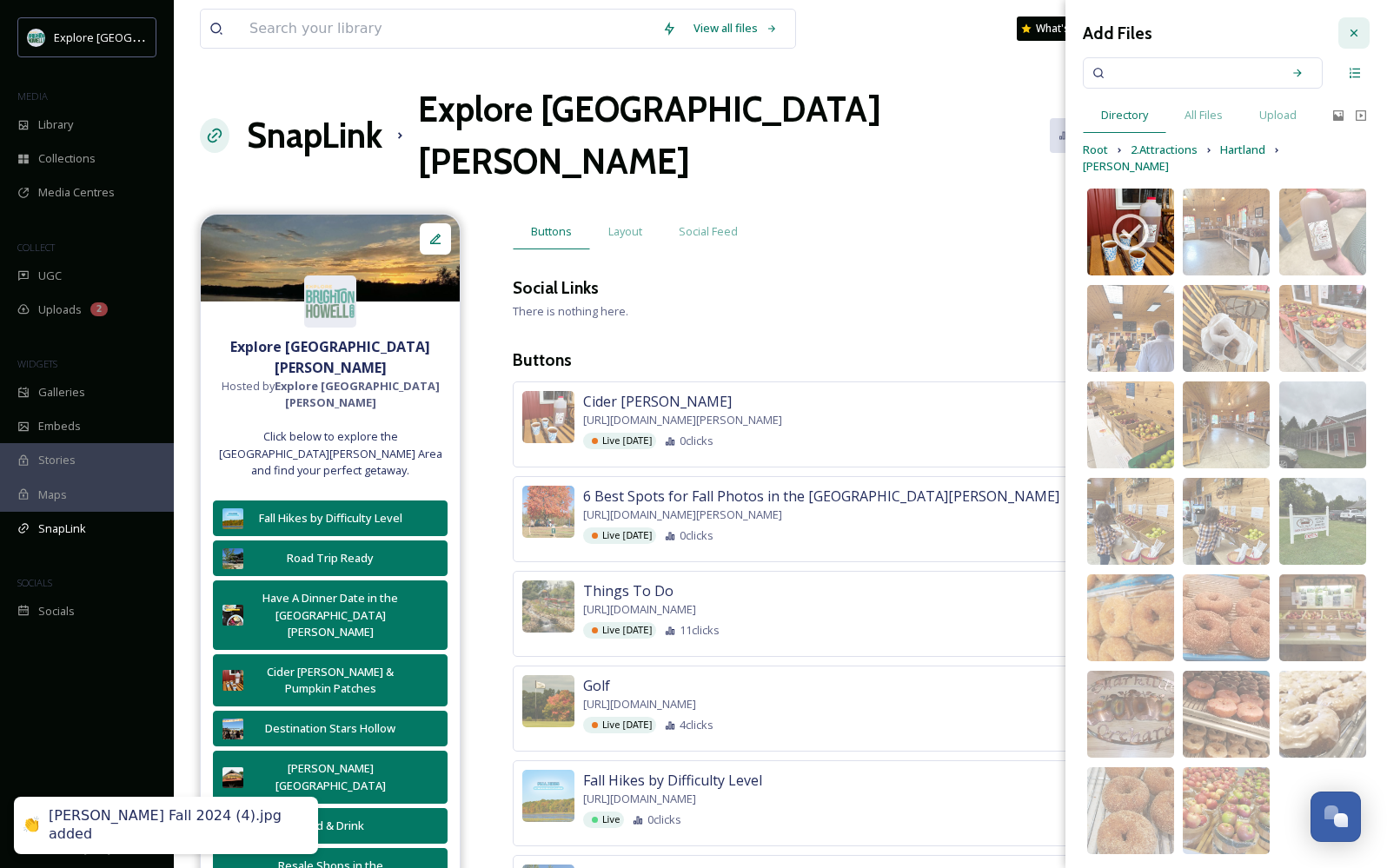
click at [1352, 38] on icon at bounding box center [1354, 33] width 14 height 14
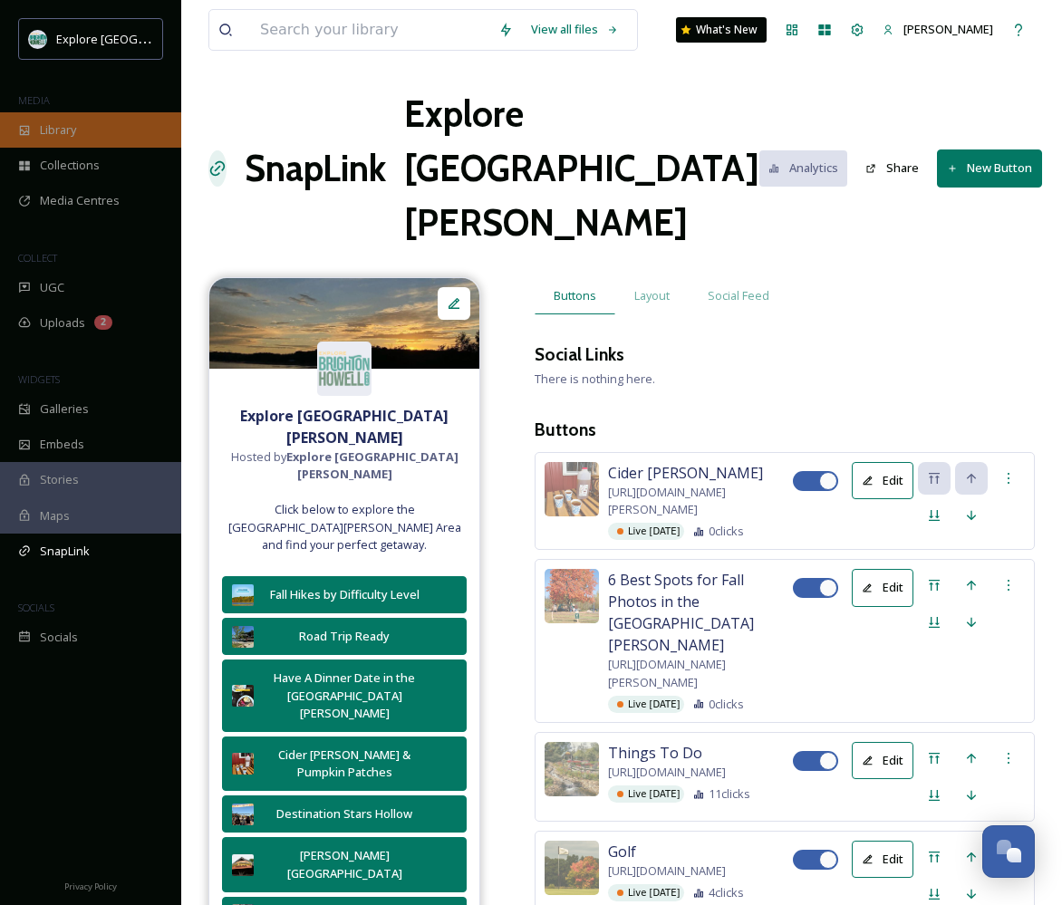
click at [78, 117] on div "Library" at bounding box center [90, 129] width 181 height 35
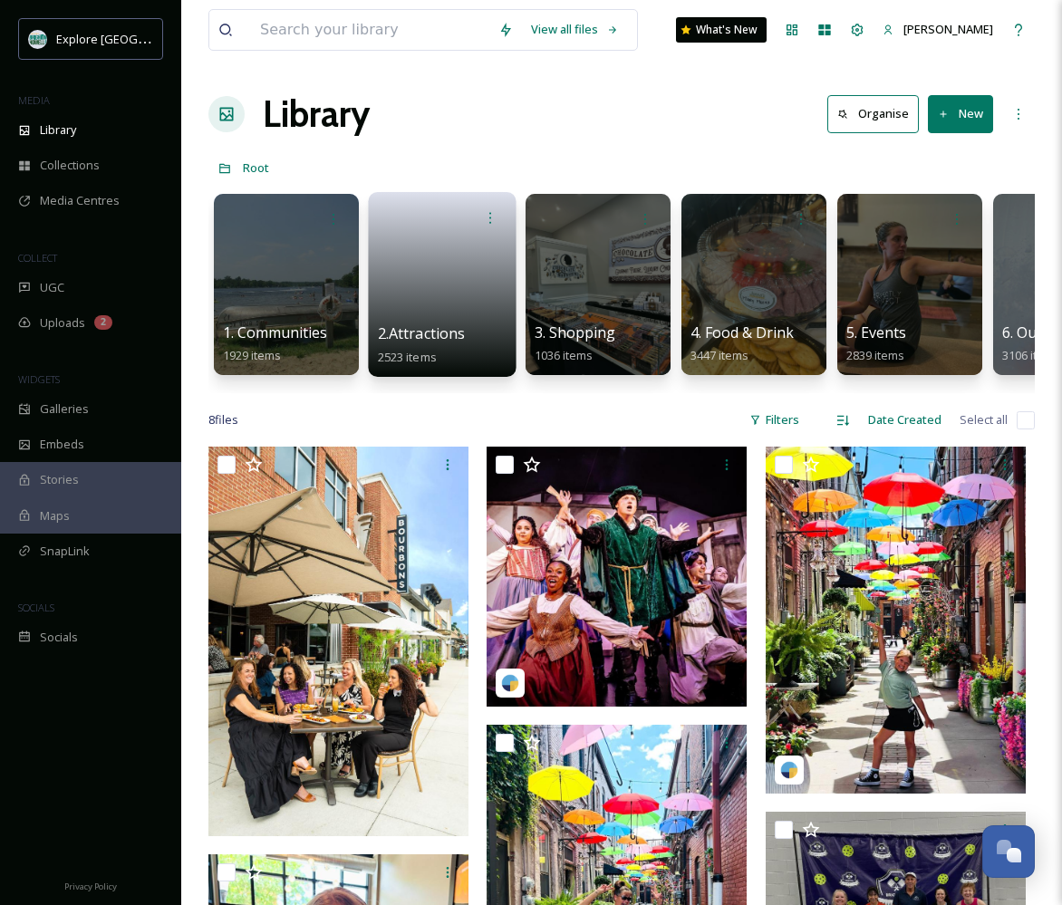
click at [411, 283] on link at bounding box center [443, 279] width 130 height 88
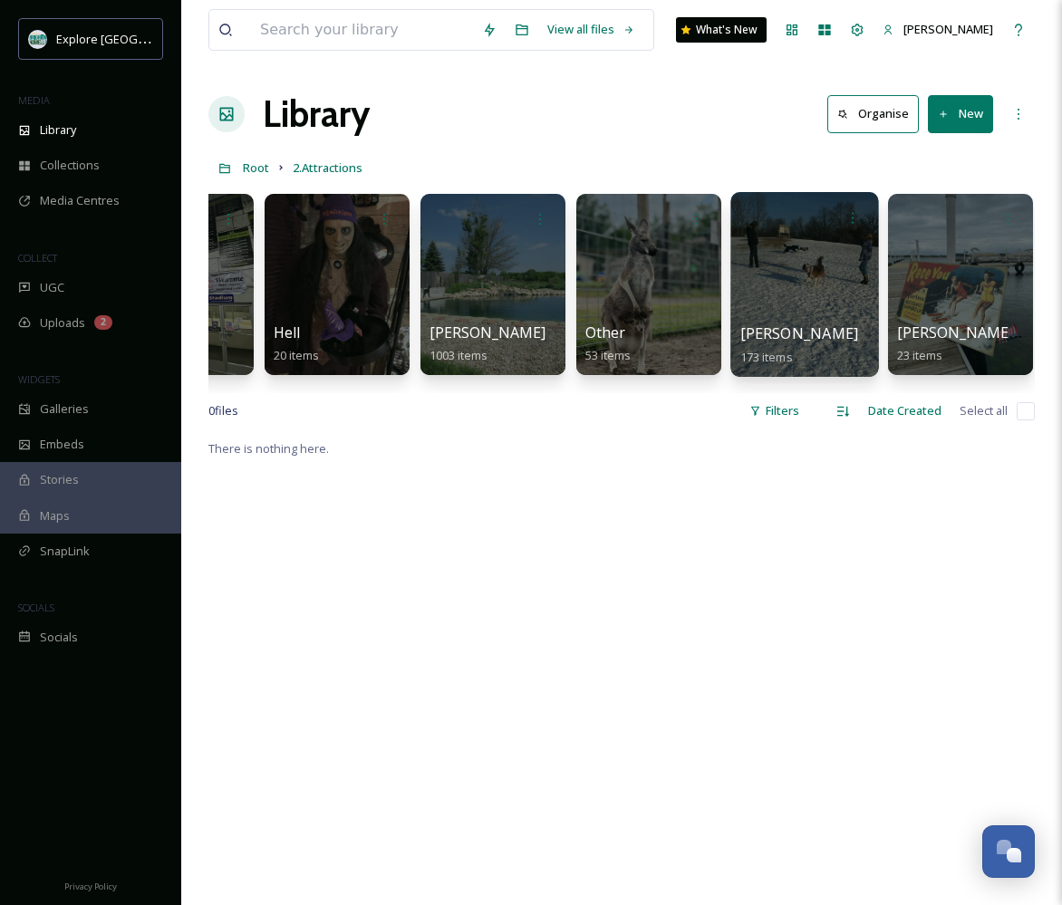
scroll to position [0, 415]
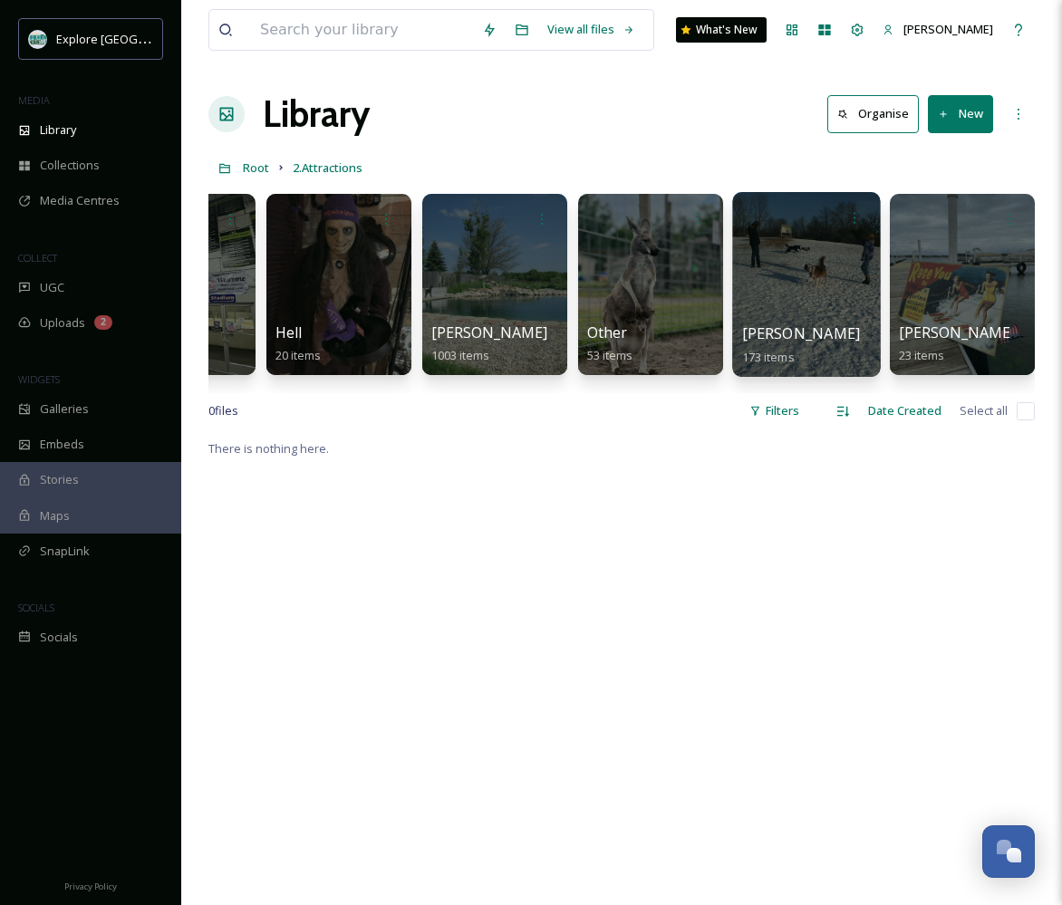
click at [802, 284] on div at bounding box center [806, 284] width 148 height 185
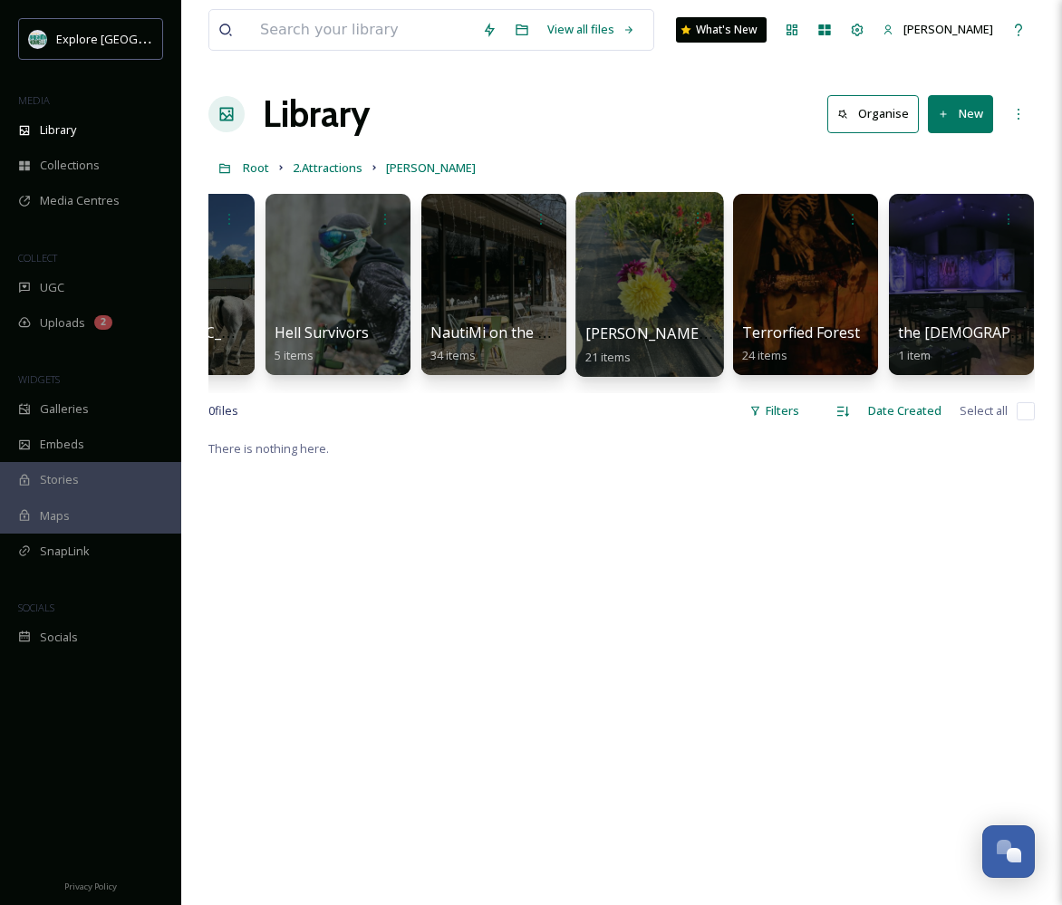
scroll to position [0, 571]
click at [663, 304] on div at bounding box center [650, 284] width 148 height 185
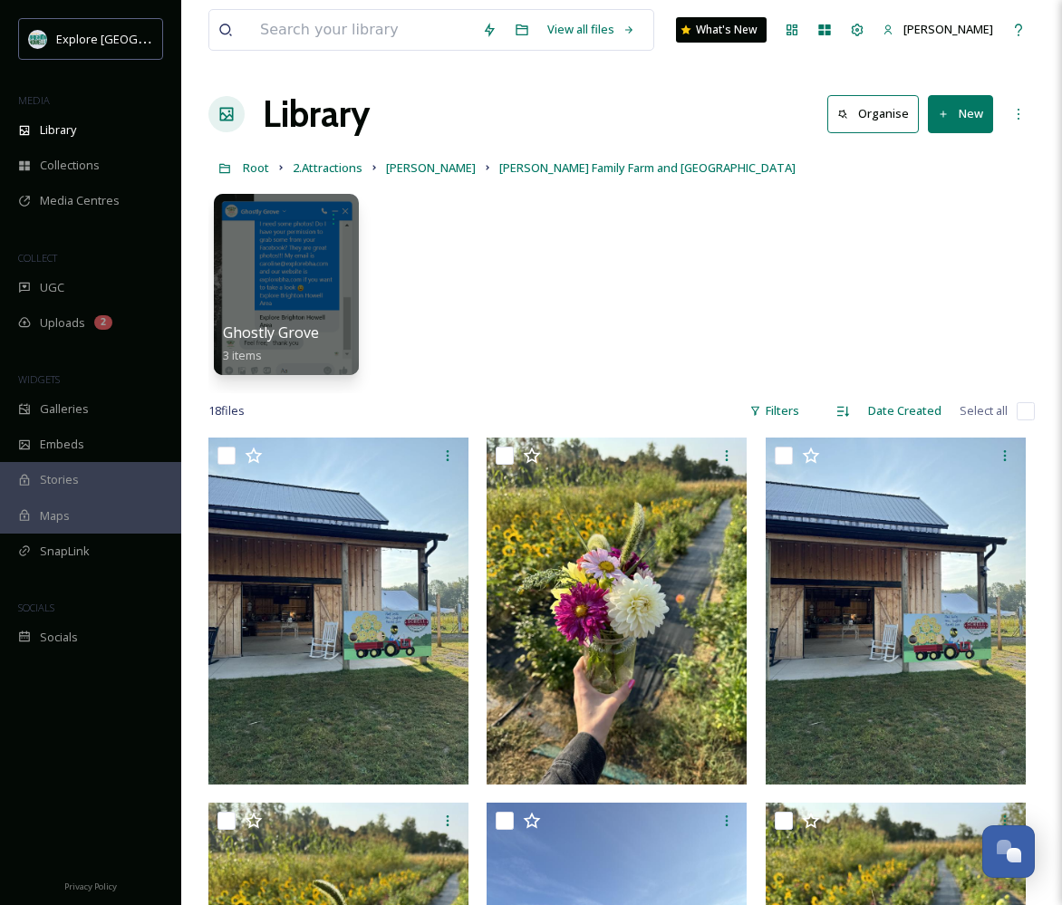
click at [956, 119] on button "New" at bounding box center [960, 113] width 65 height 37
click at [928, 160] on span "File Upload" at bounding box center [953, 156] width 60 height 17
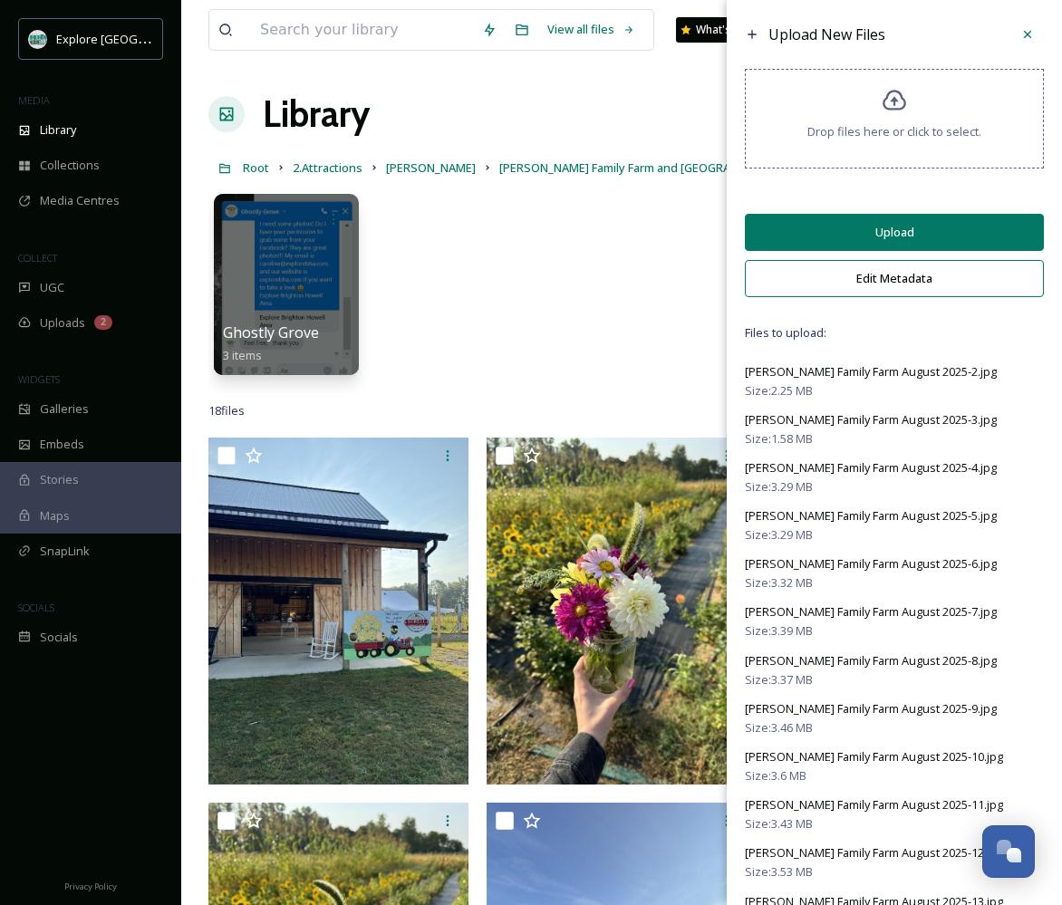
click at [978, 237] on button "Upload" at bounding box center [894, 232] width 299 height 37
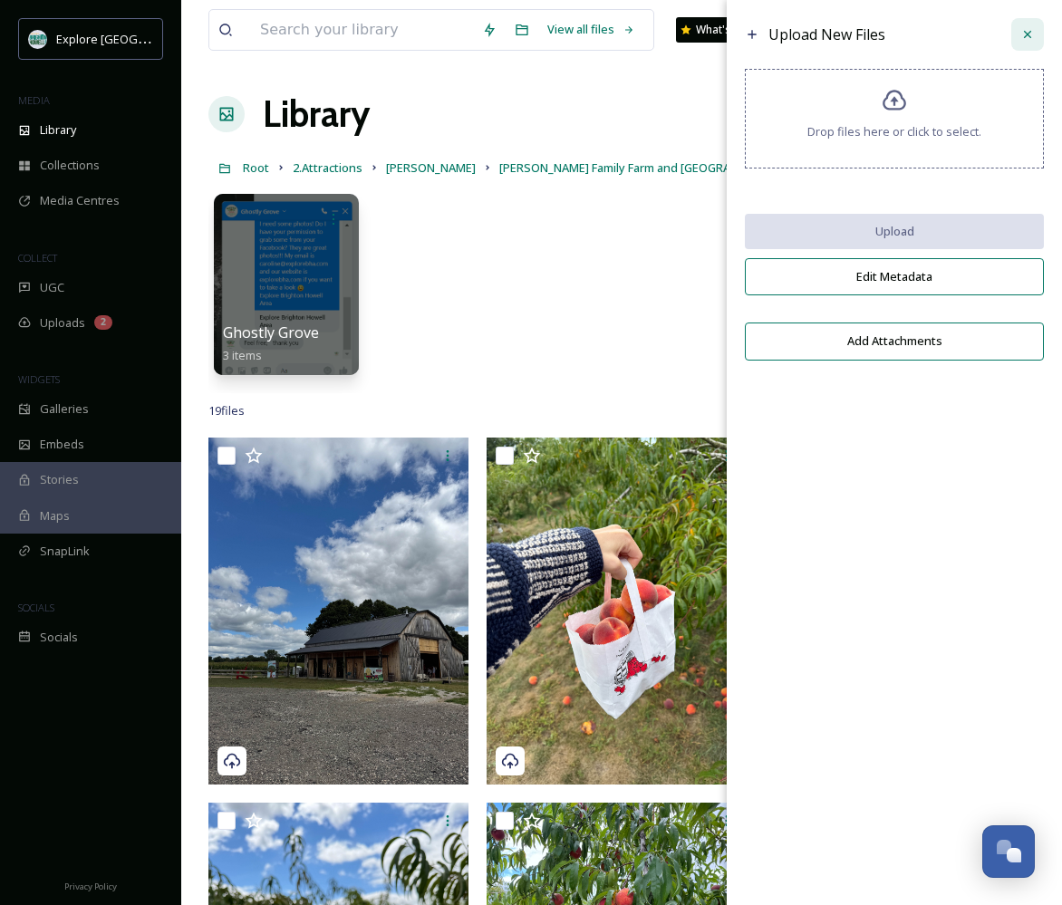
click at [1027, 36] on icon at bounding box center [1027, 34] width 15 height 15
